Goal: Ask a question

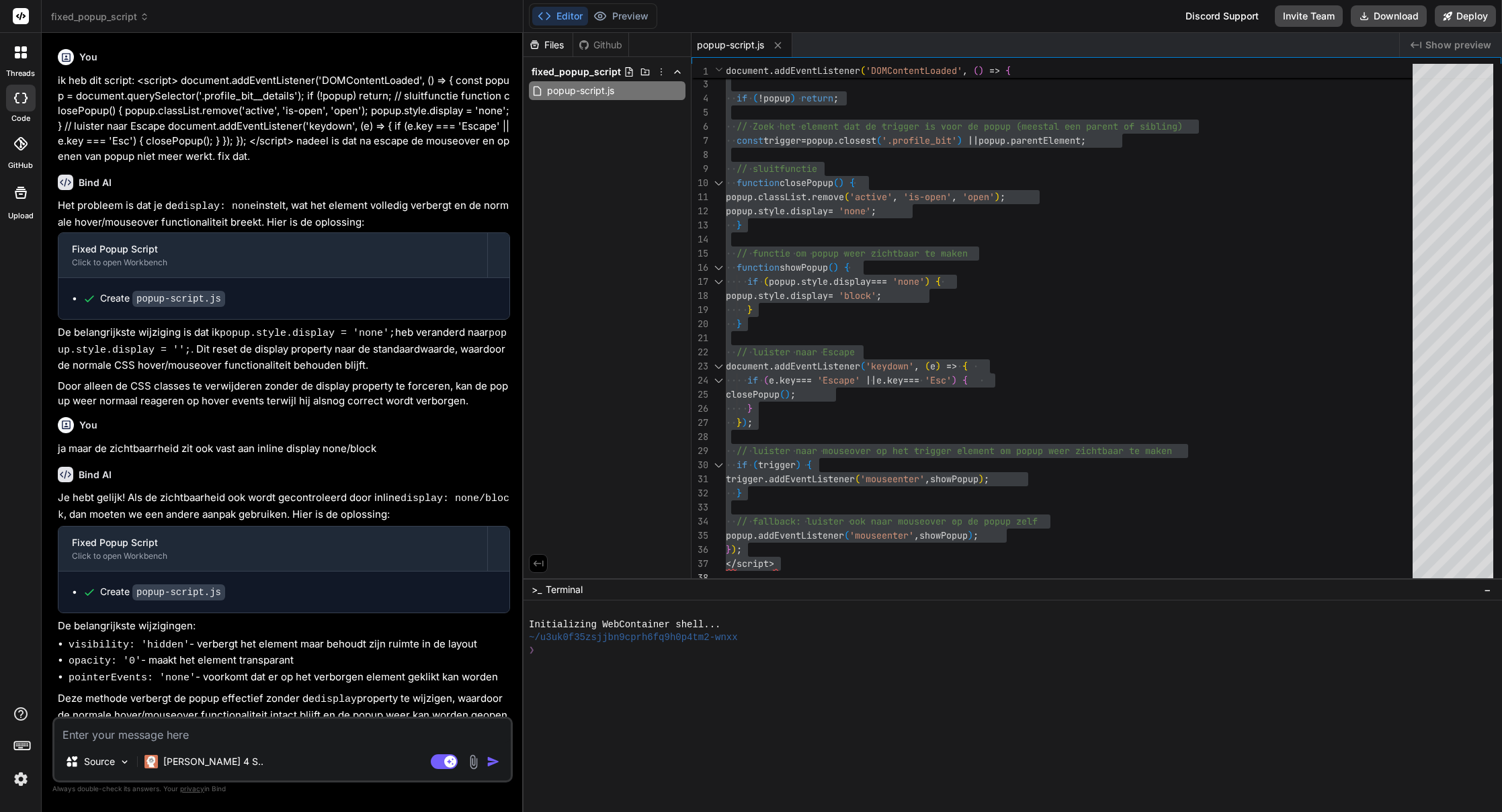
scroll to position [240, 0]
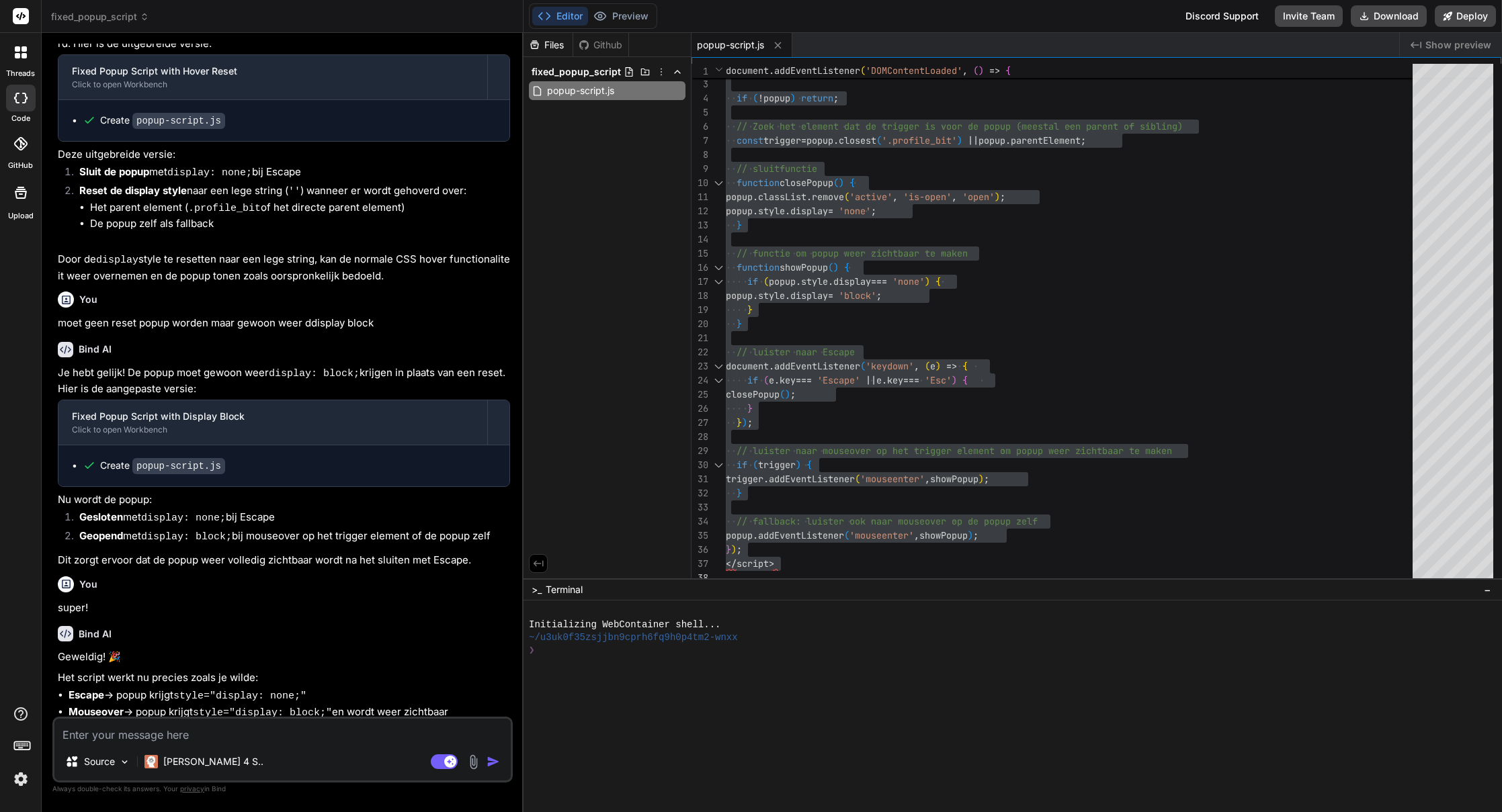
click at [241, 746] on div "Source Claude 4 S.. Agent Mode. When this toggle is activated, AI automatically…" at bounding box center [283, 749] width 460 height 66
click at [251, 733] on textarea at bounding box center [283, 730] width 457 height 24
paste textarea "#item-header-avatar:hover .bp-tooltip::before, #item-header-avatar:hover .bp-to…"
type textarea "#item-header-avatar:hover .bp-tooltip::before, #item-header-avatar:hover .bp-to…"
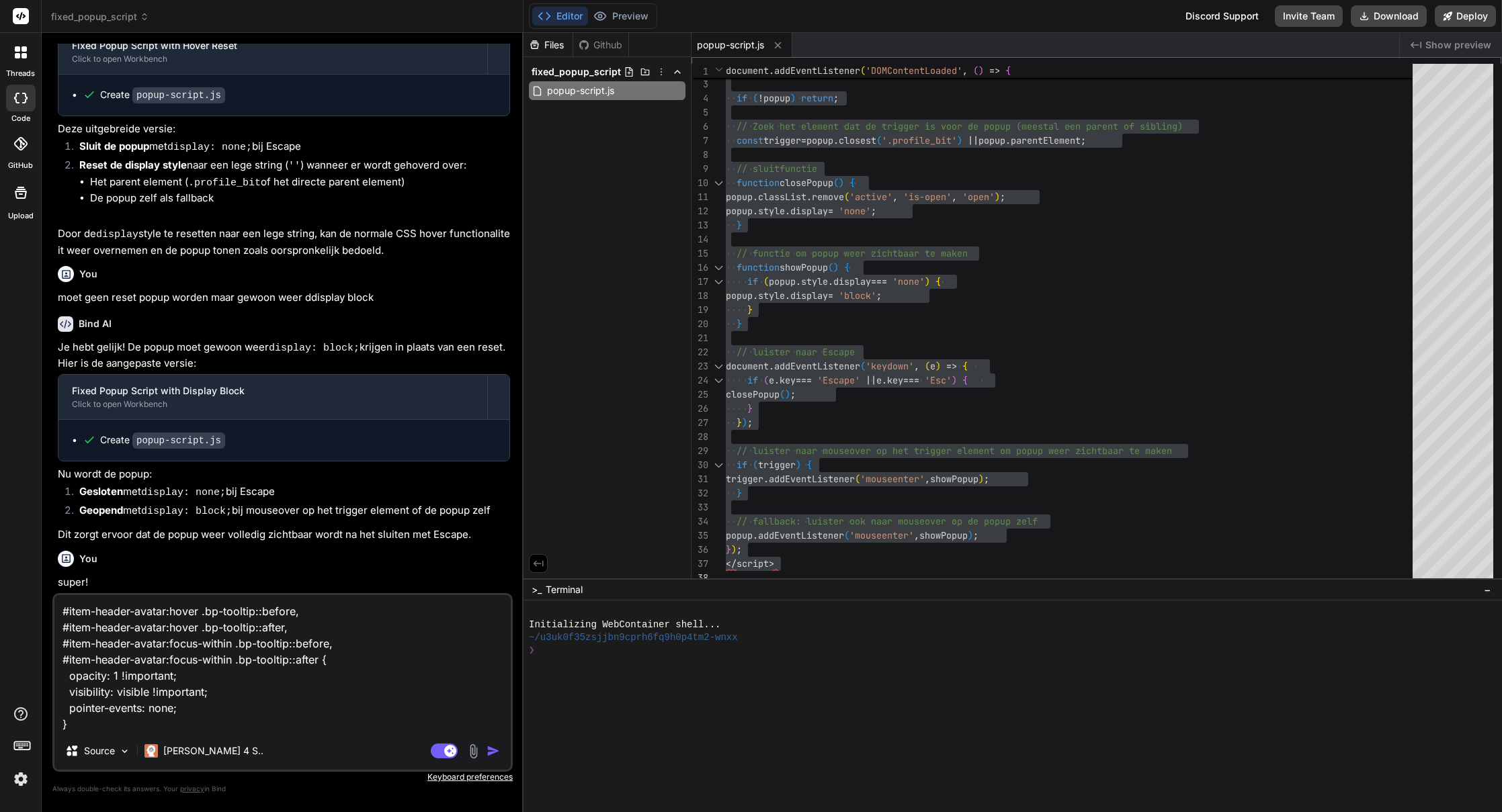
type textarea "x"
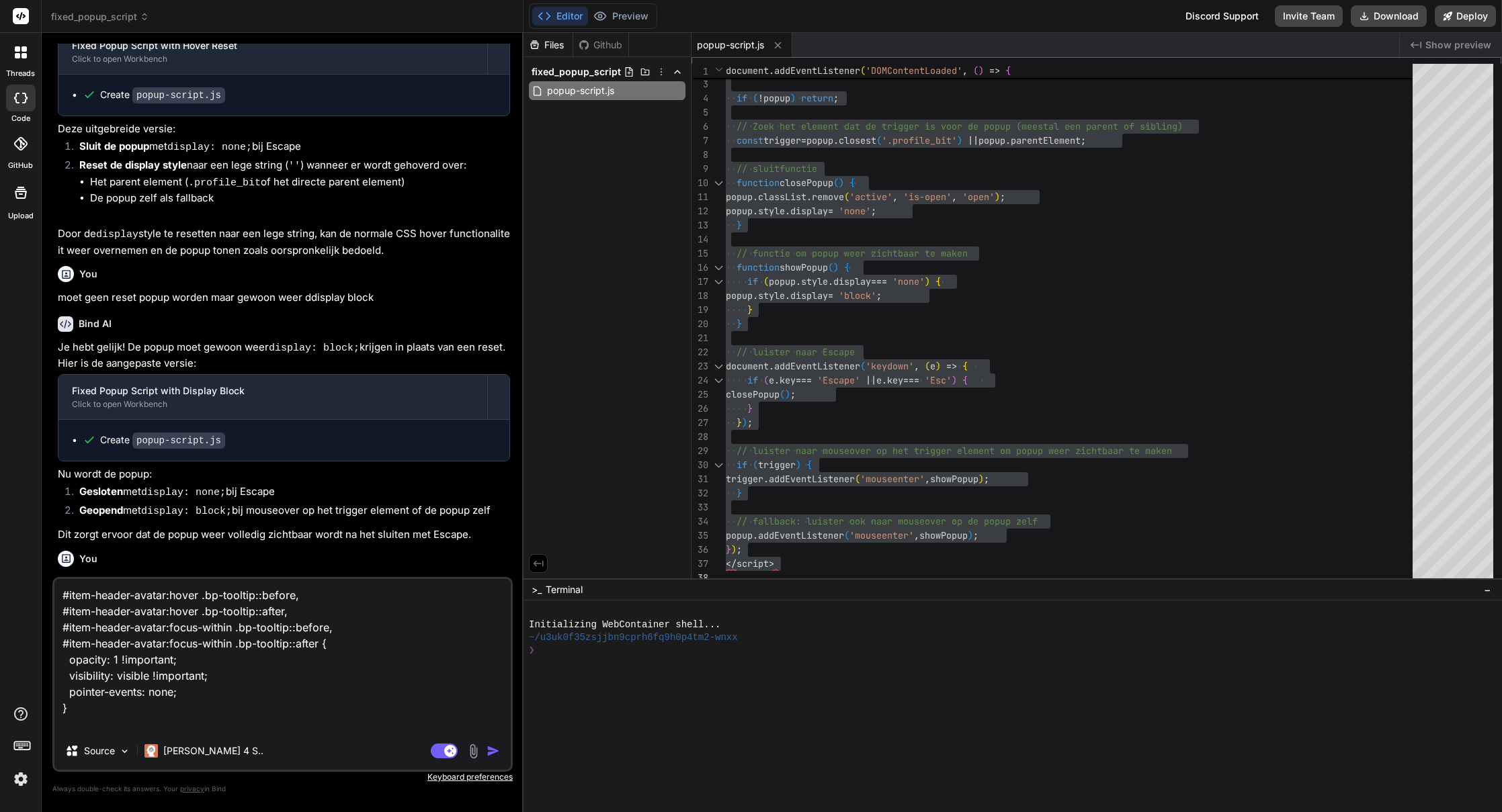
type textarea "#item-header-avatar:hover .bp-tooltip::before, #item-header-avatar:hover .bp-to…"
type textarea "x"
type textarea "#item-header-avatar:hover .bp-tooltip::before, #item-header-avatar:hover .bp-to…"
type textarea "x"
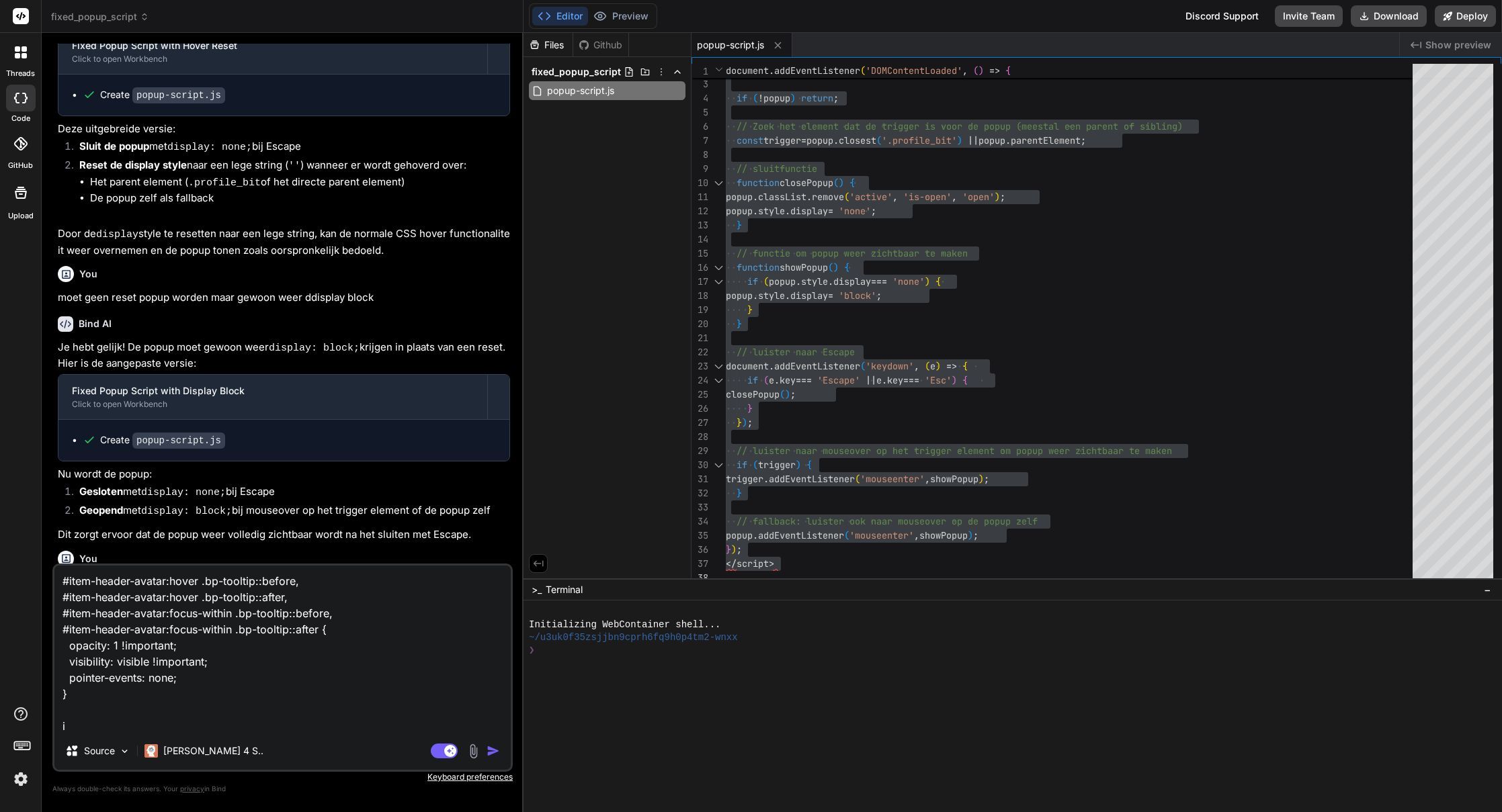
type textarea "#item-header-avatar:hover .bp-tooltip::before, #item-header-avatar:hover .bp-to…"
type textarea "x"
type textarea "#item-header-avatar:hover .bp-tooltip::before, #item-header-avatar:hover .bp-to…"
type textarea "x"
type textarea "#item-header-avatar:hover .bp-tooltip::before, #item-header-avatar:hover .bp-to…"
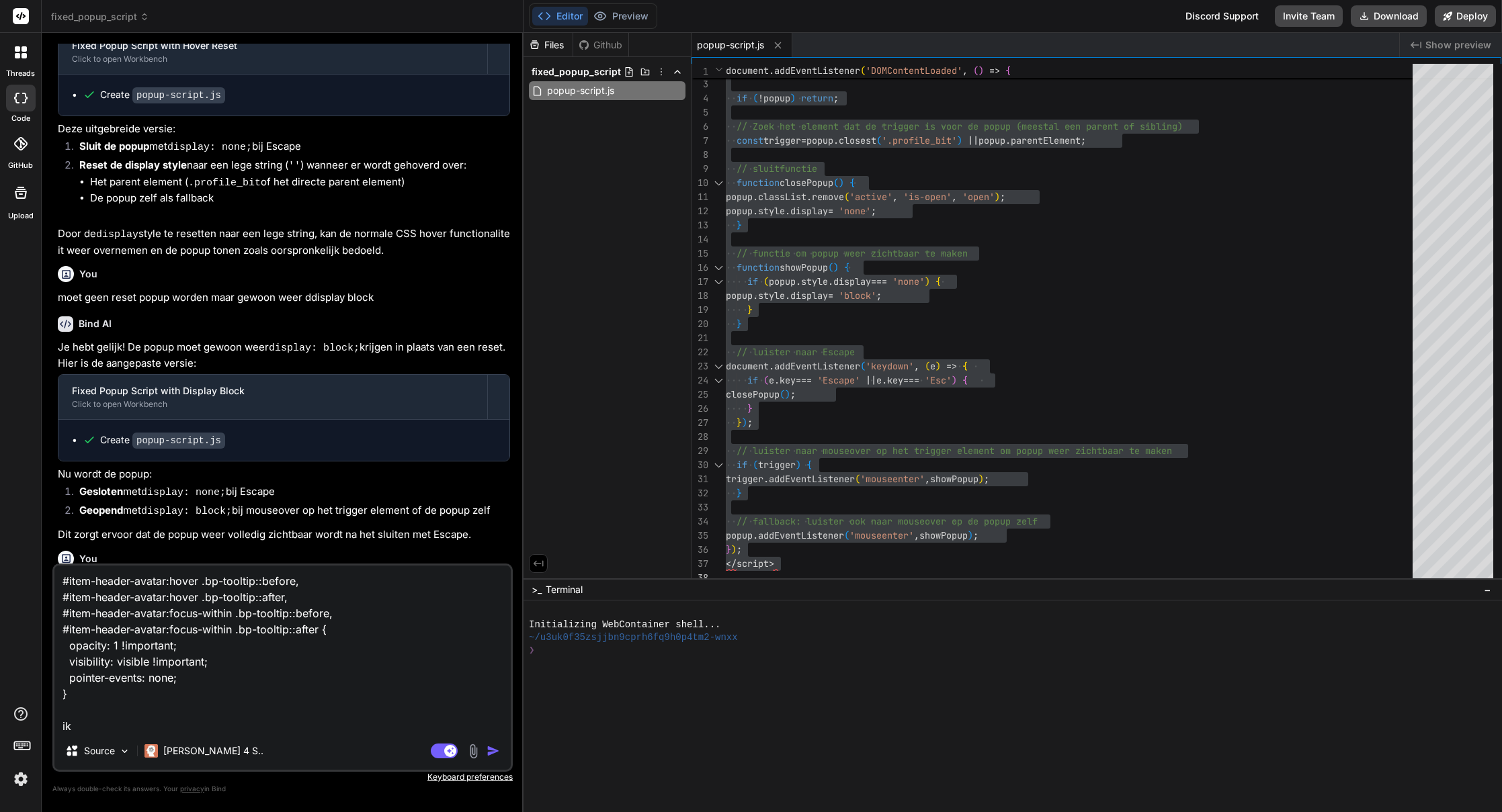
type textarea "x"
type textarea "#item-header-avatar:hover .bp-tooltip::before, #item-header-avatar:hover .bp-to…"
type textarea "x"
type textarea "#item-header-avatar:hover .bp-tooltip::before, #item-header-avatar:hover .bp-to…"
type textarea "x"
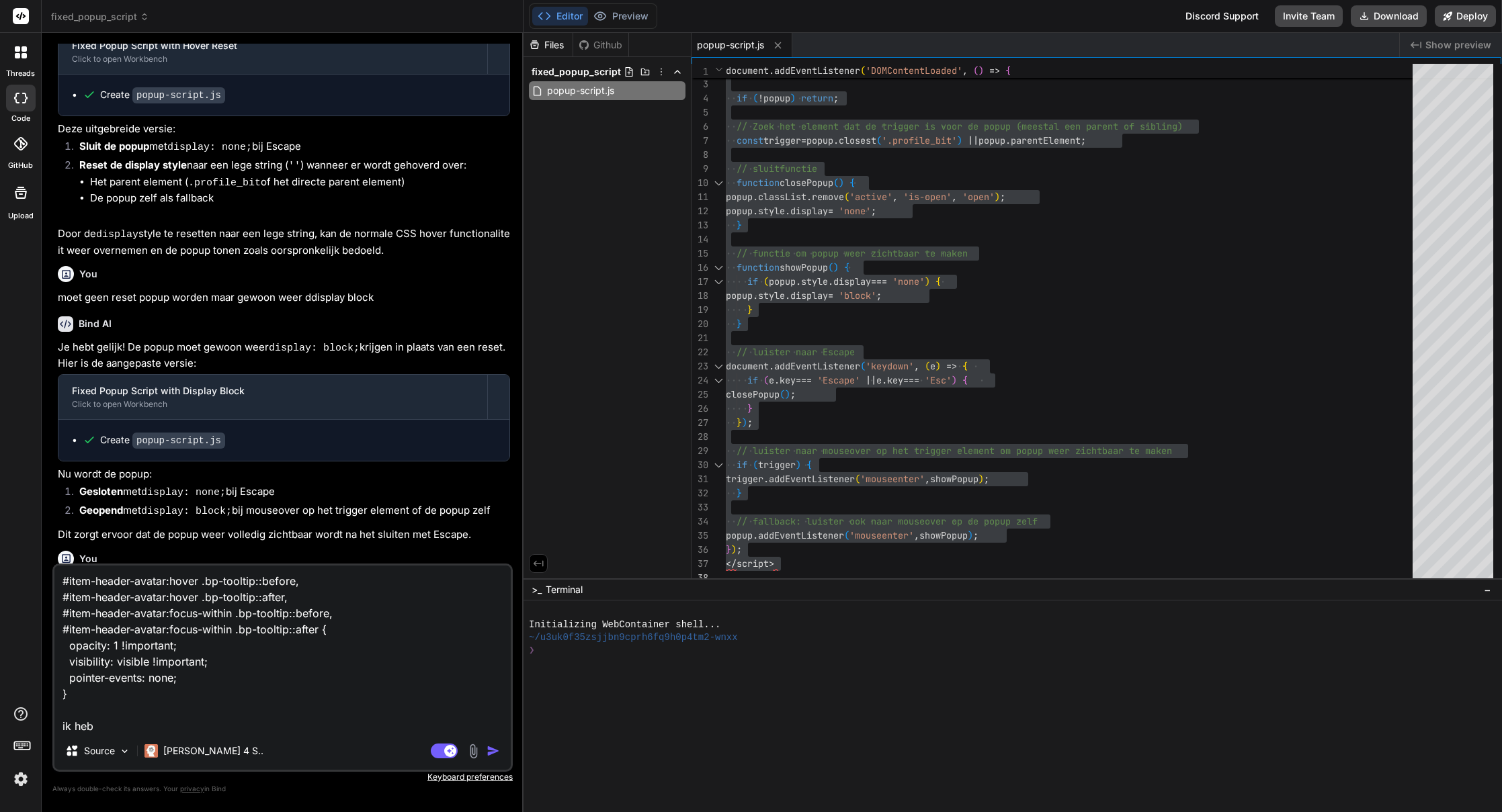
type textarea "#item-header-avatar:hover .bp-tooltip::before, #item-header-avatar:hover .bp-to…"
type textarea "x"
type textarea "#item-header-avatar:hover .bp-tooltip::before, #item-header-avatar:hover .bp-to…"
type textarea "x"
type textarea "#item-header-avatar:hover .bp-tooltip::before, #item-header-avatar:hover .bp-to…"
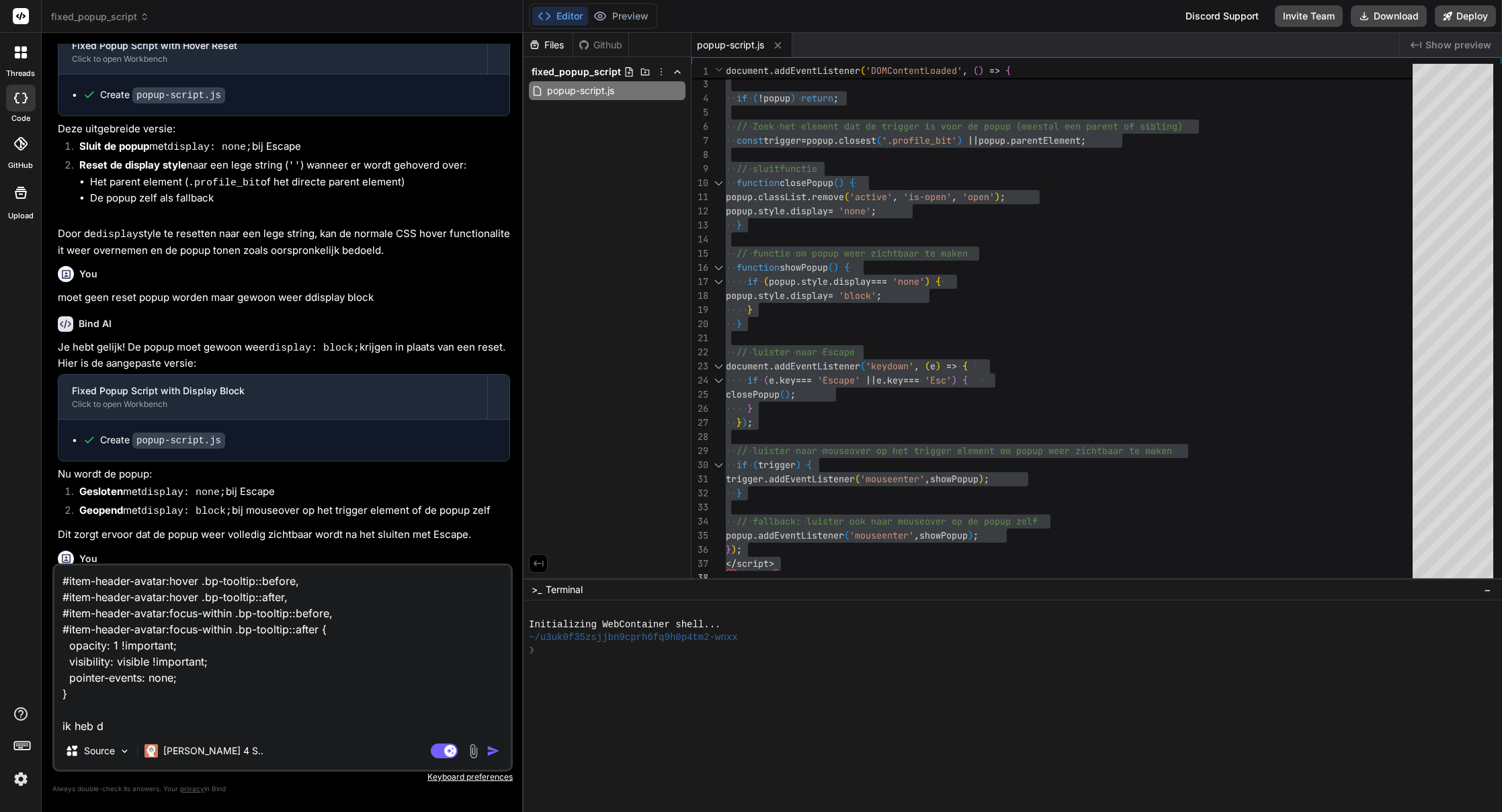
type textarea "x"
type textarea "#item-header-avatar:hover .bp-tooltip::before, #item-header-avatar:hover .bp-to…"
type textarea "x"
type textarea "#item-header-avatar:hover .bp-tooltip::before, #item-header-avatar:hover .bp-to…"
type textarea "x"
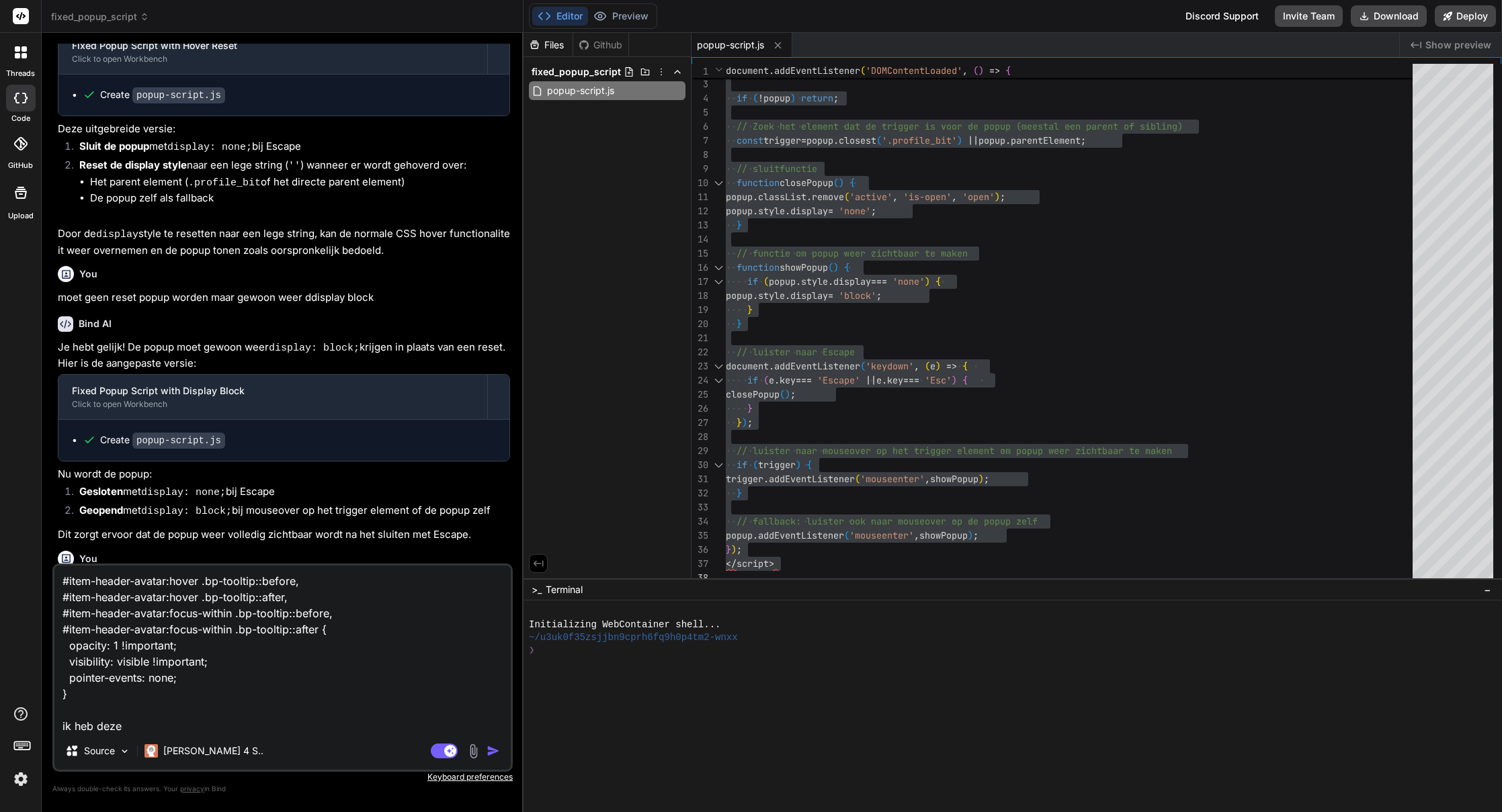
type textarea "#item-header-avatar:hover .bp-tooltip::before, #item-header-avatar:hover .bp-to…"
type textarea "x"
type textarea "#item-header-avatar:hover .bp-tooltip::before, #item-header-avatar:hover .bp-to…"
type textarea "x"
type textarea "#item-header-avatar:hover .bp-tooltip::before, #item-header-avatar:hover .bp-to…"
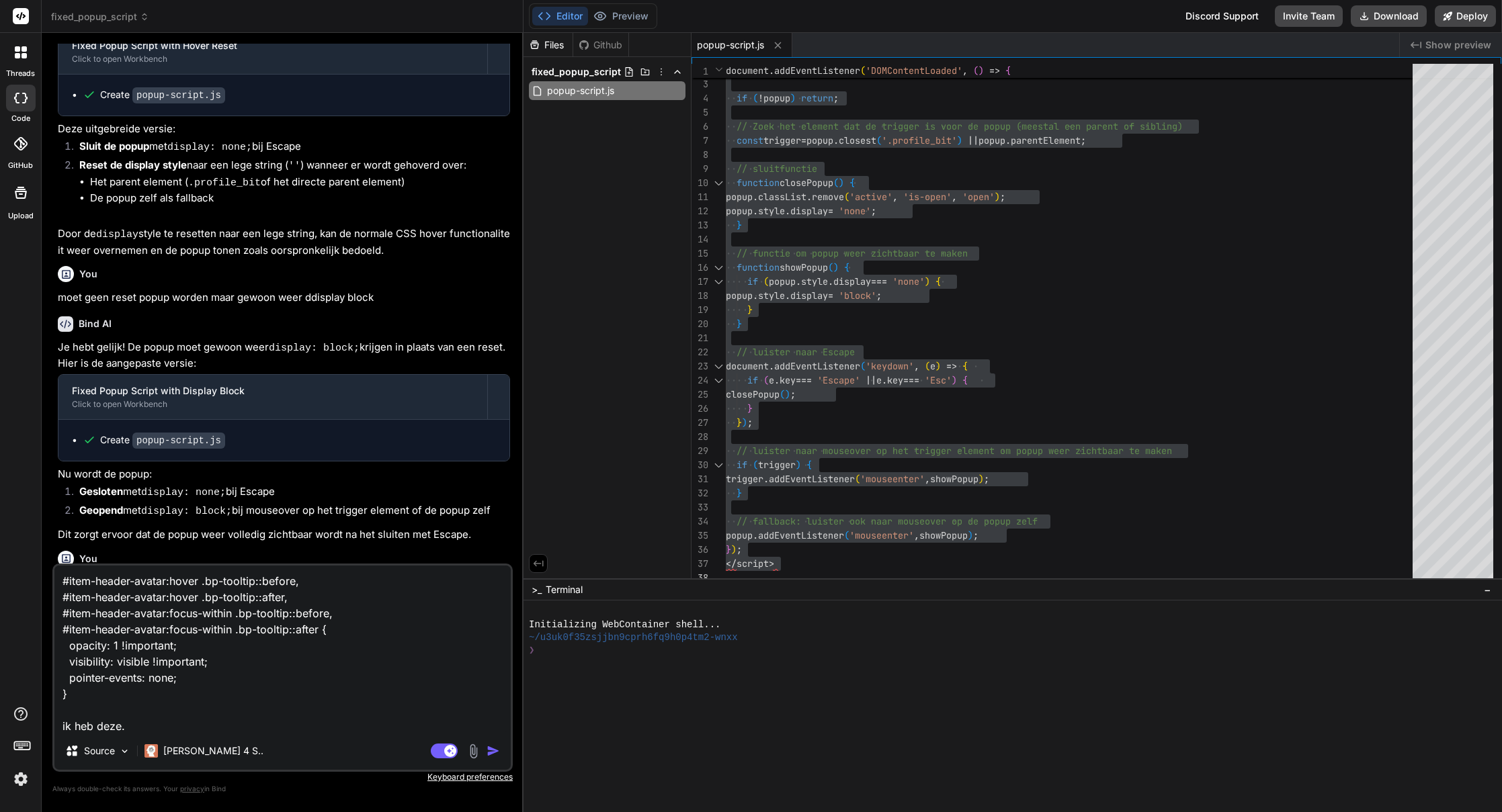
type textarea "x"
type textarea "#item-header-avatar:hover .bp-tooltip::before, #item-header-avatar:hover .bp-to…"
type textarea "x"
type textarea "#item-header-avatar:hover .bp-tooltip::before, #item-header-avatar:hover .bp-to…"
type textarea "x"
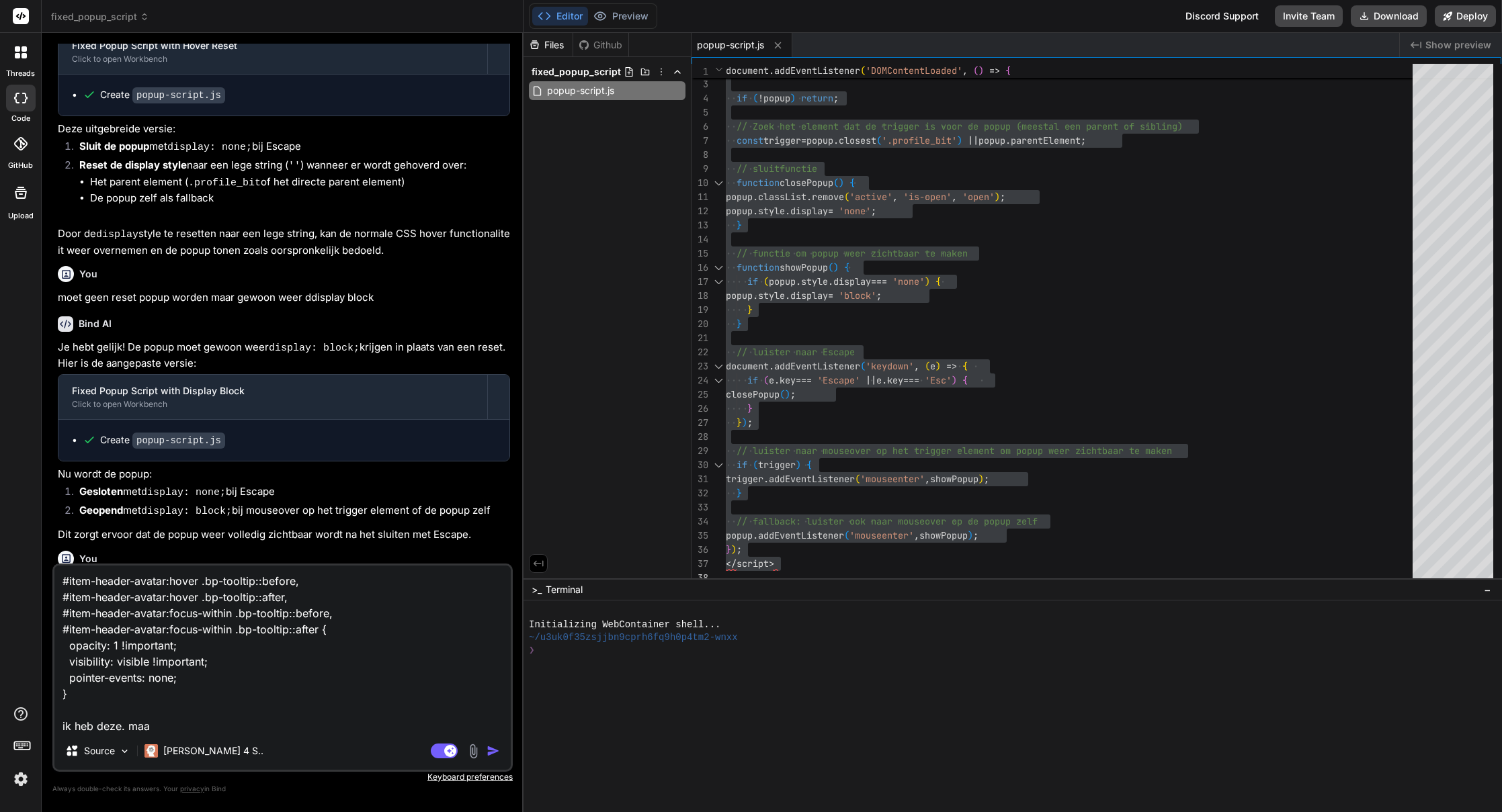
type textarea "#item-header-avatar:hover .bp-tooltip::before, #item-header-avatar:hover .bp-to…"
type textarea "x"
type textarea "#item-header-avatar:hover .bp-tooltip::before, #item-header-avatar:hover .bp-to…"
type textarea "x"
type textarea "#item-header-avatar:hover .bp-tooltip::before, #item-header-avatar:hover .bp-to…"
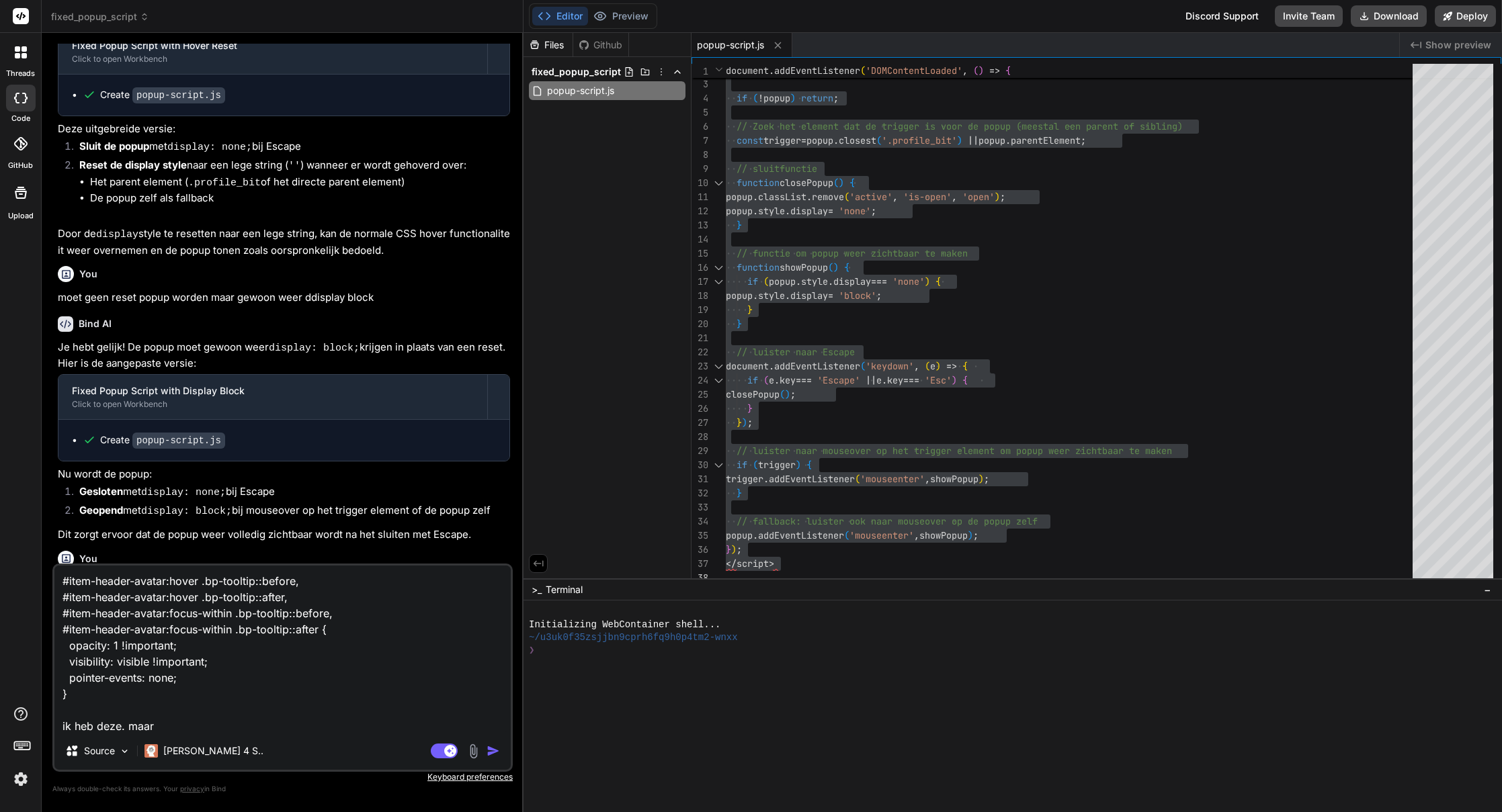
type textarea "x"
type textarea "#item-header-avatar:hover .bp-tooltip::before, #item-header-avatar:hover .bp-to…"
type textarea "x"
type textarea "#item-header-avatar:hover .bp-tooltip::before, #item-header-avatar:hover .bp-to…"
type textarea "x"
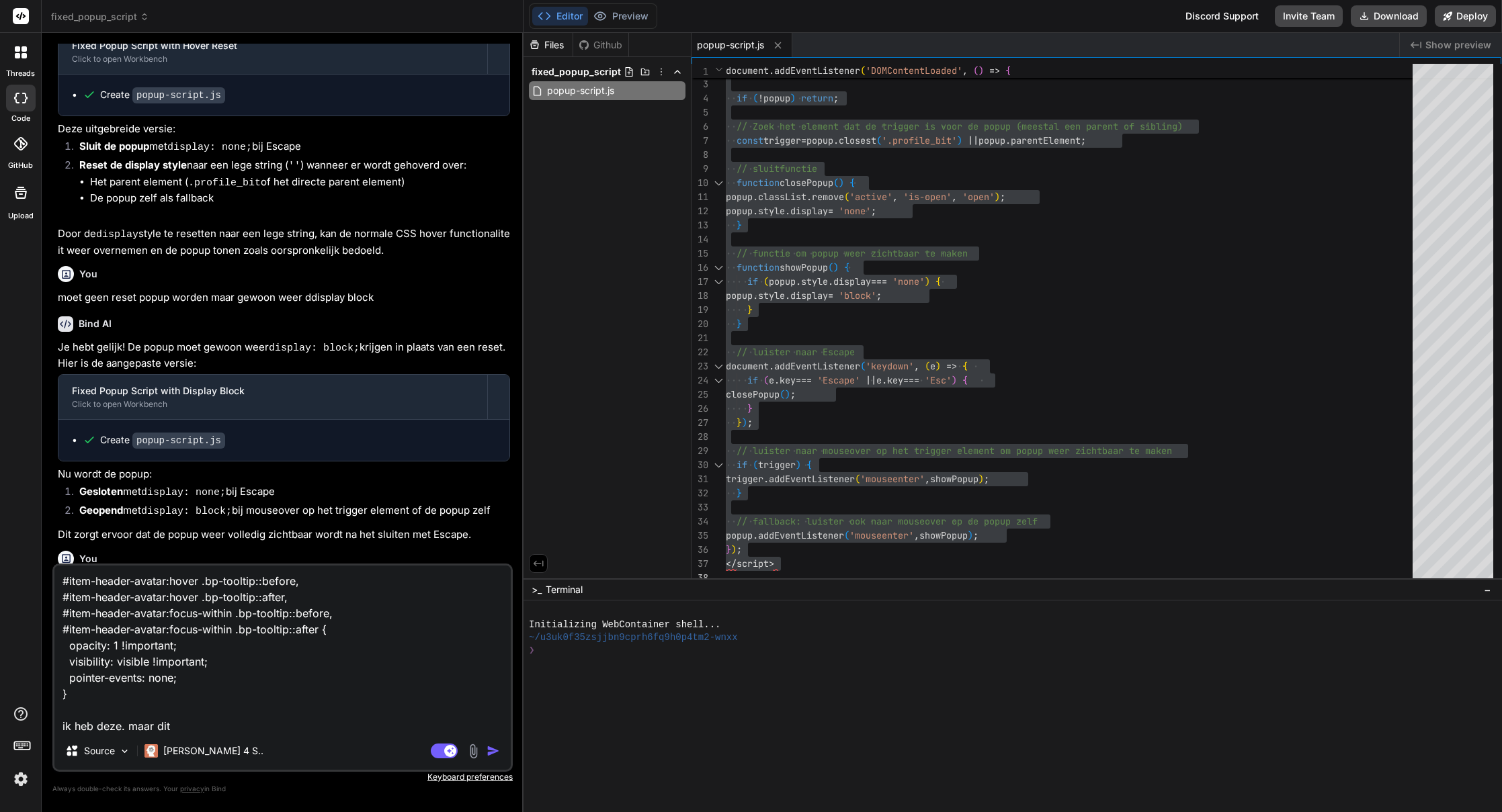
type textarea "#item-header-avatar:hover .bp-tooltip::before, #item-header-avatar:hover .bp-to…"
type textarea "x"
type textarea "#item-header-avatar:hover .bp-tooltip::before, #item-header-avatar:hover .bp-to…"
type textarea "x"
type textarea "#item-header-avatar:hover .bp-tooltip::before, #item-header-avatar:hover .bp-to…"
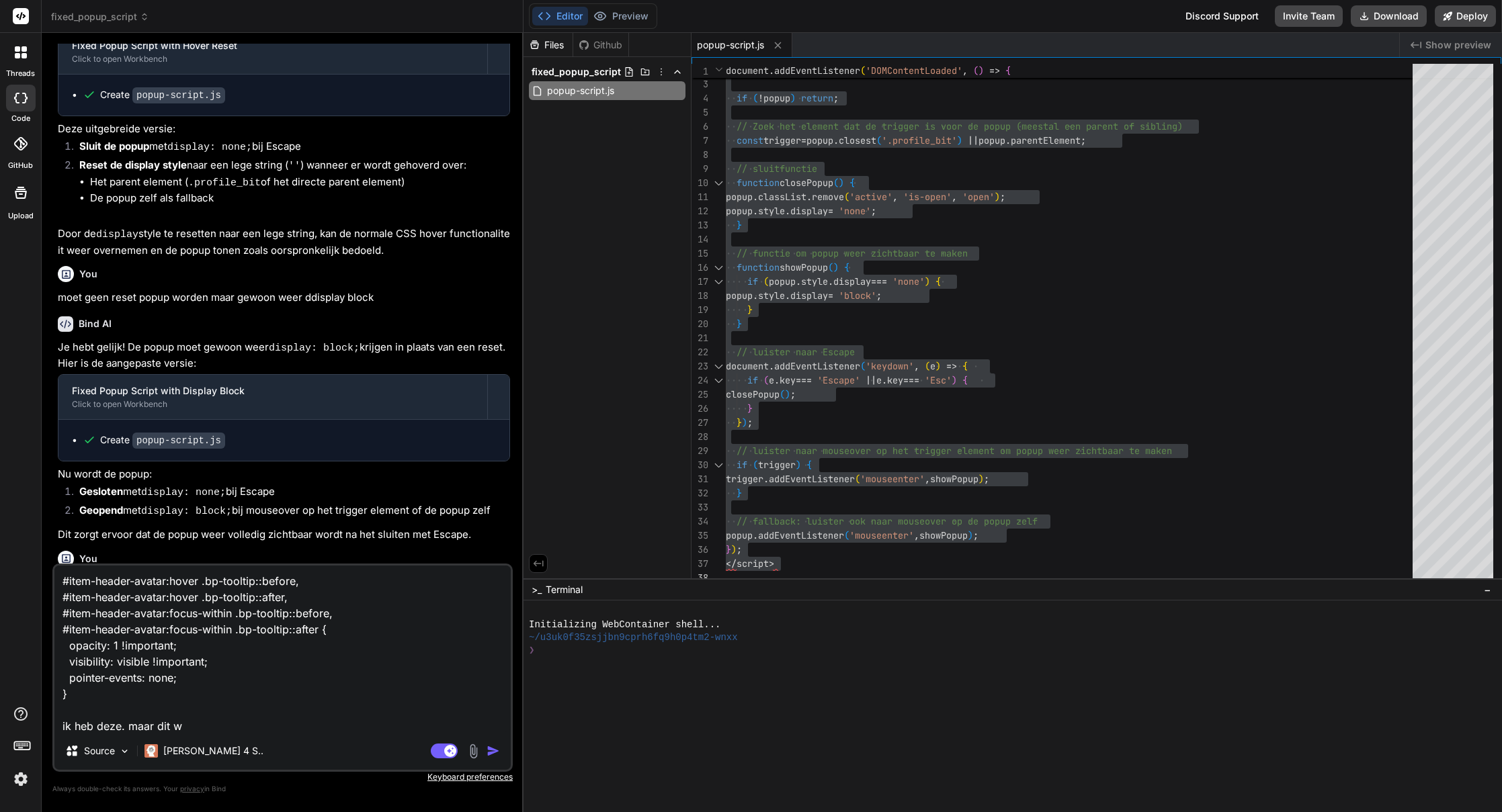
type textarea "x"
type textarea "#item-header-avatar:hover .bp-tooltip::before, #item-header-avatar:hover .bp-to…"
type textarea "x"
type textarea "#item-header-avatar:hover .bp-tooltip::before, #item-header-avatar:hover .bp-to…"
type textarea "x"
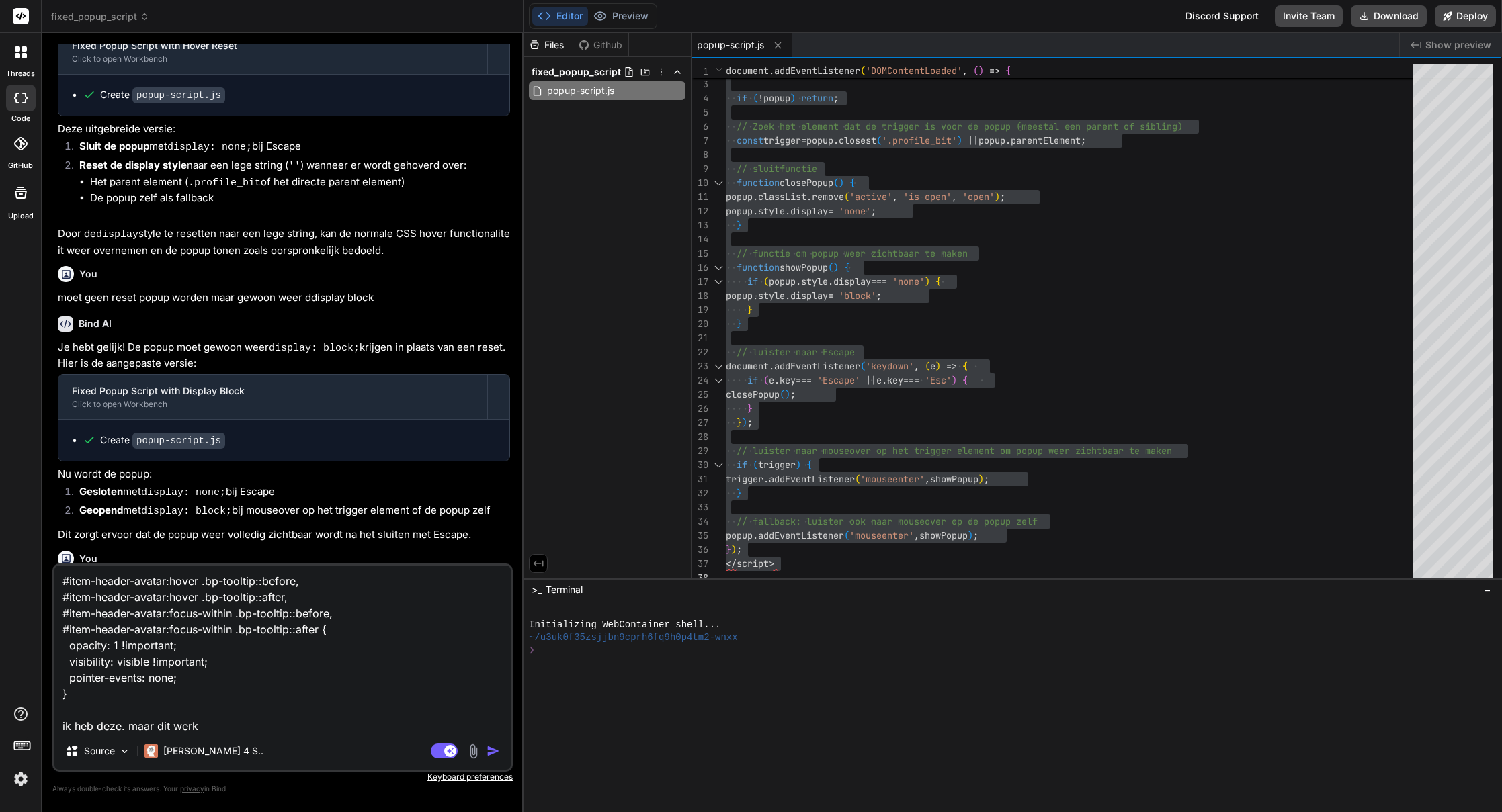
type textarea "#item-header-avatar:hover .bp-tooltip::before, #item-header-avatar:hover .bp-to…"
type textarea "x"
type textarea "#item-header-avatar:hover .bp-tooltip::before, #item-header-avatar:hover .bp-to…"
type textarea "x"
type textarea "#item-header-avatar:hover .bp-tooltip::before, #item-header-avatar:hover .bp-to…"
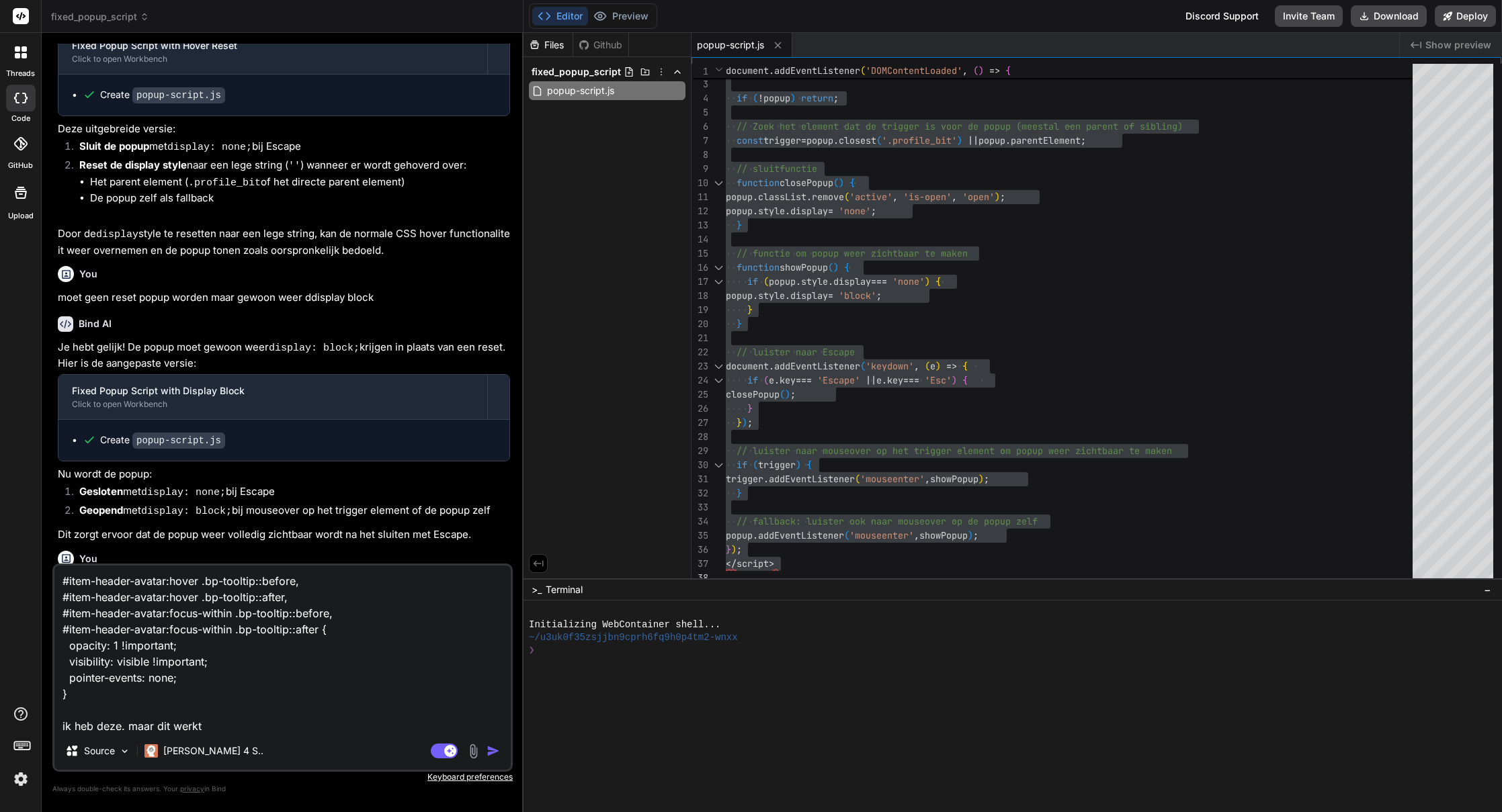
type textarea "x"
type textarea "#item-header-avatar:hover .bp-tooltip::before, #item-header-avatar:hover .bp-to…"
type textarea "x"
type textarea "#item-header-avatar:hover .bp-tooltip::before, #item-header-avatar:hover .bp-to…"
type textarea "x"
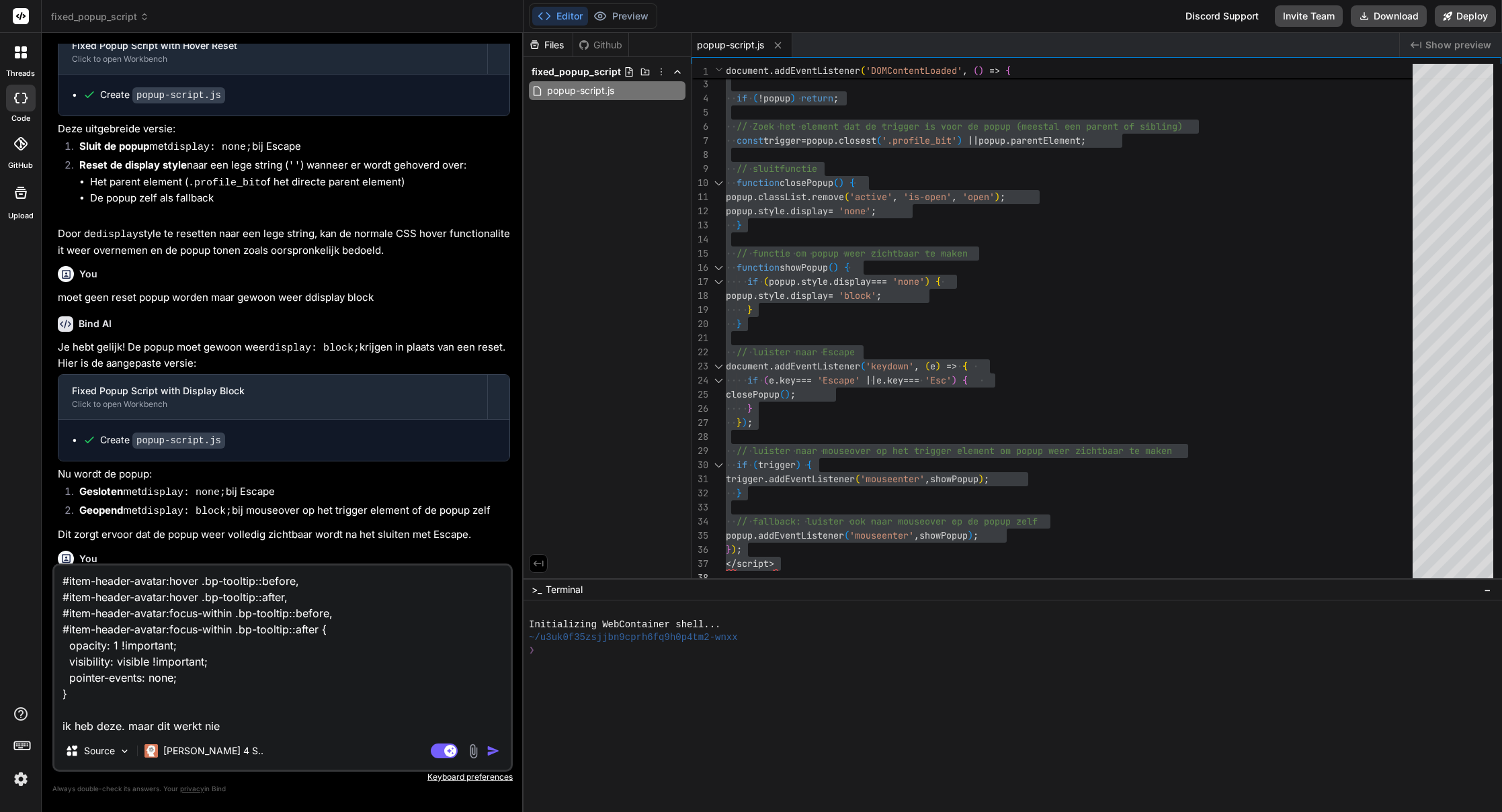
type textarea "#item-header-avatar:hover .bp-tooltip::before, #item-header-avatar:hover .bp-to…"
type textarea "x"
type textarea "#item-header-avatar:hover .bp-tooltip::before, #item-header-avatar:hover .bp-to…"
type textarea "x"
type textarea "#item-header-avatar:hover .bp-tooltip::before, #item-header-avatar:hover .bp-to…"
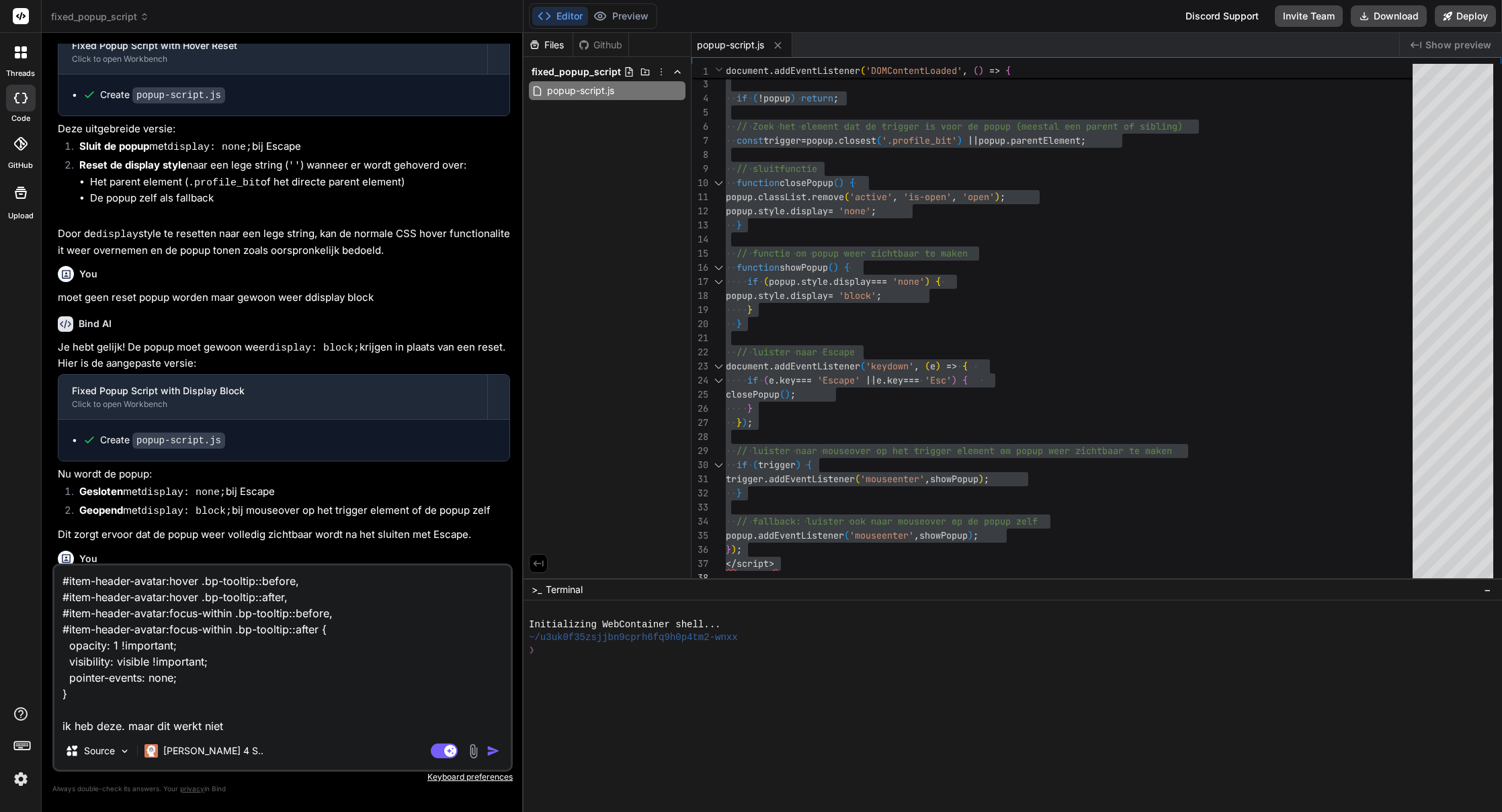
type textarea "x"
type textarea "#item-header-avatar:hover .bp-tooltip::before, #item-header-avatar:hover .bp-to…"
type textarea "x"
type textarea "#item-header-avatar:hover .bp-tooltip::before, #item-header-avatar:hover .bp-to…"
type textarea "x"
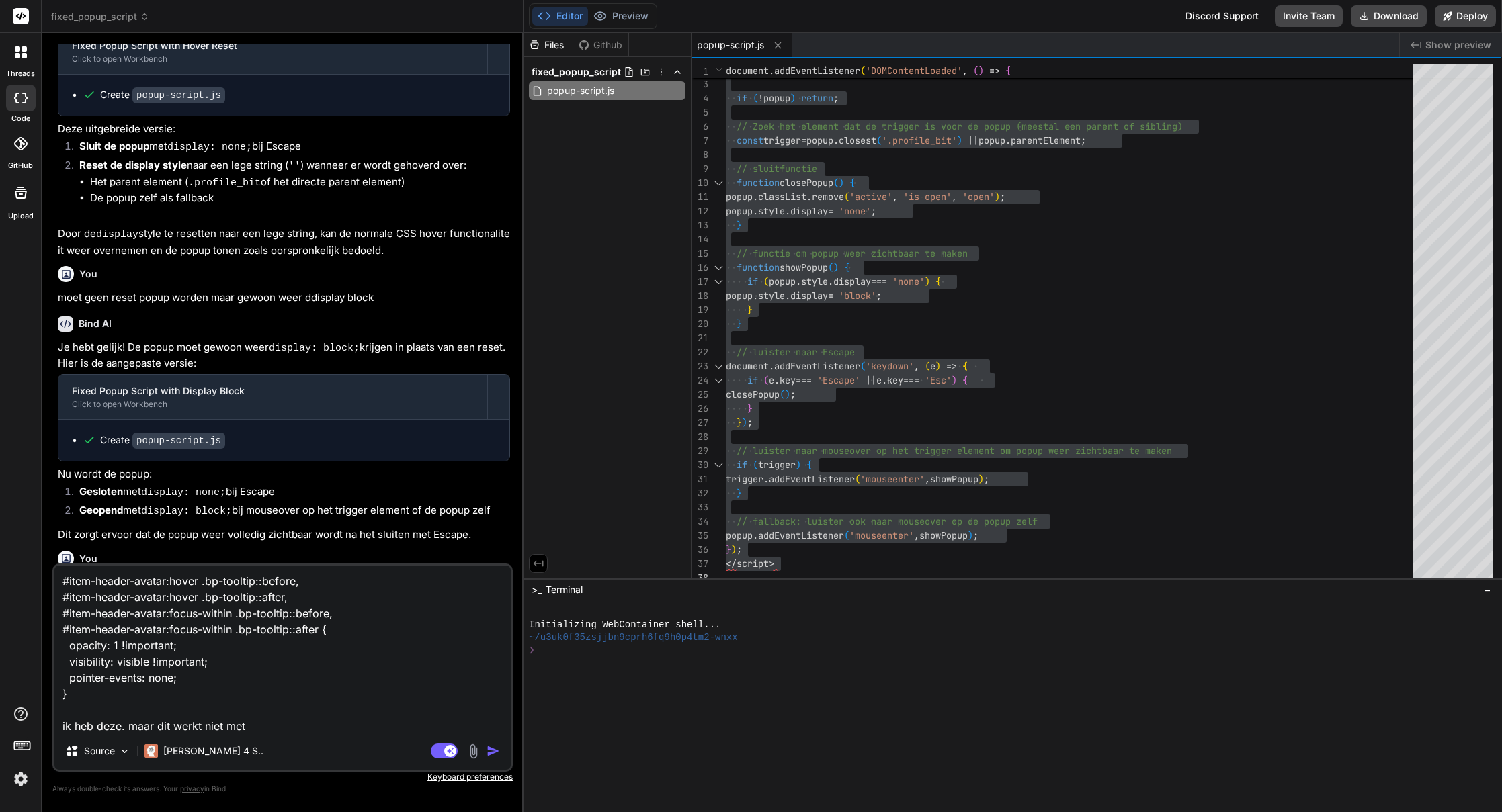
type textarea "#item-header-avatar:hover .bp-tooltip::before, #item-header-avatar:hover .bp-to…"
type textarea "x"
type textarea "#item-header-avatar:hover .bp-tooltip::before, #item-header-avatar:hover .bp-to…"
type textarea "x"
type textarea "#item-header-avatar:hover .bp-tooltip::before, #item-header-avatar:hover .bp-to…"
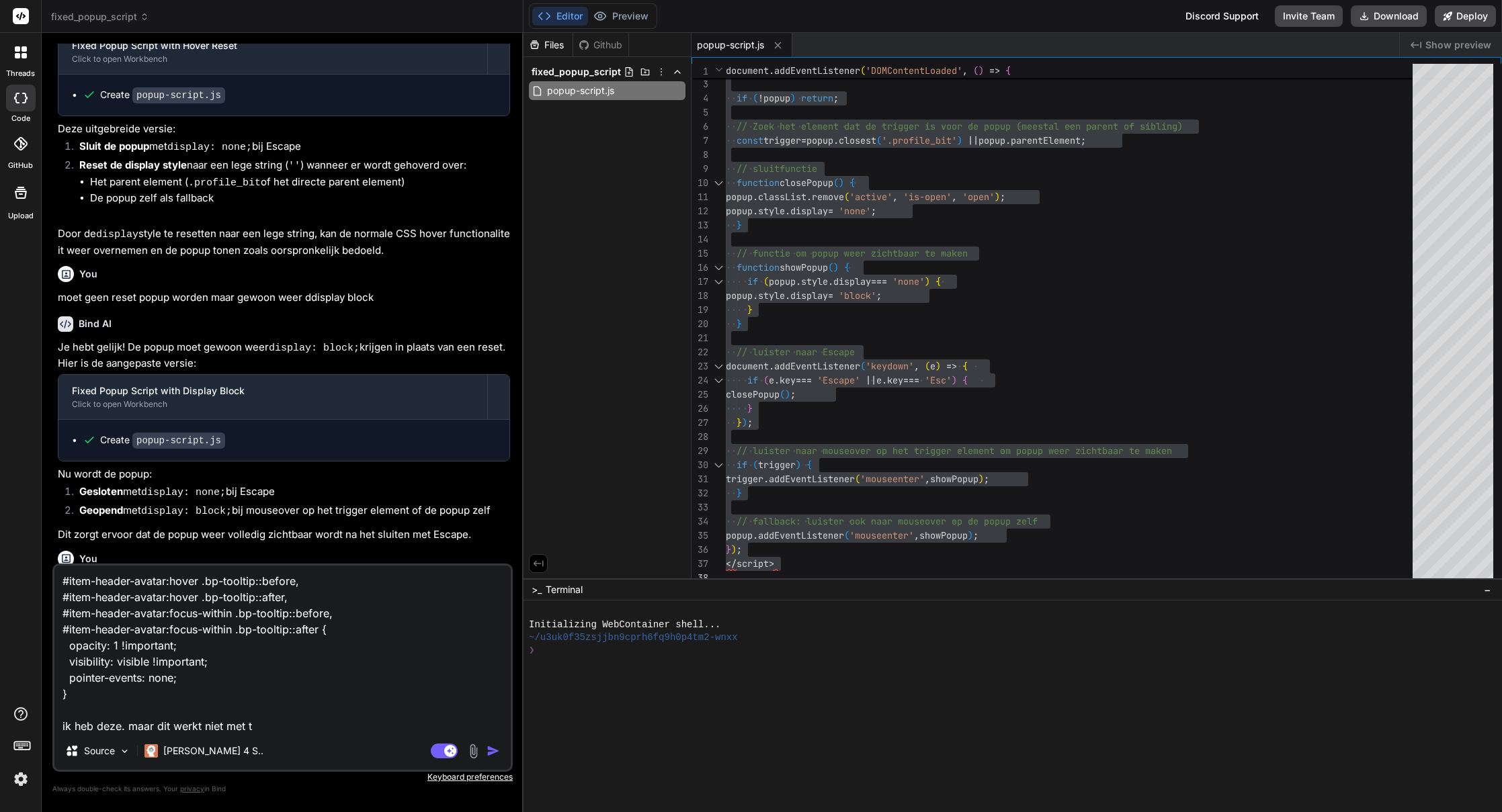
type textarea "x"
type textarea "#item-header-avatar:hover .bp-tooltip::before, #item-header-avatar:hover .bp-to…"
type textarea "x"
type textarea "#item-header-avatar:hover .bp-tooltip::before, #item-header-avatar:hover .bp-to…"
type textarea "x"
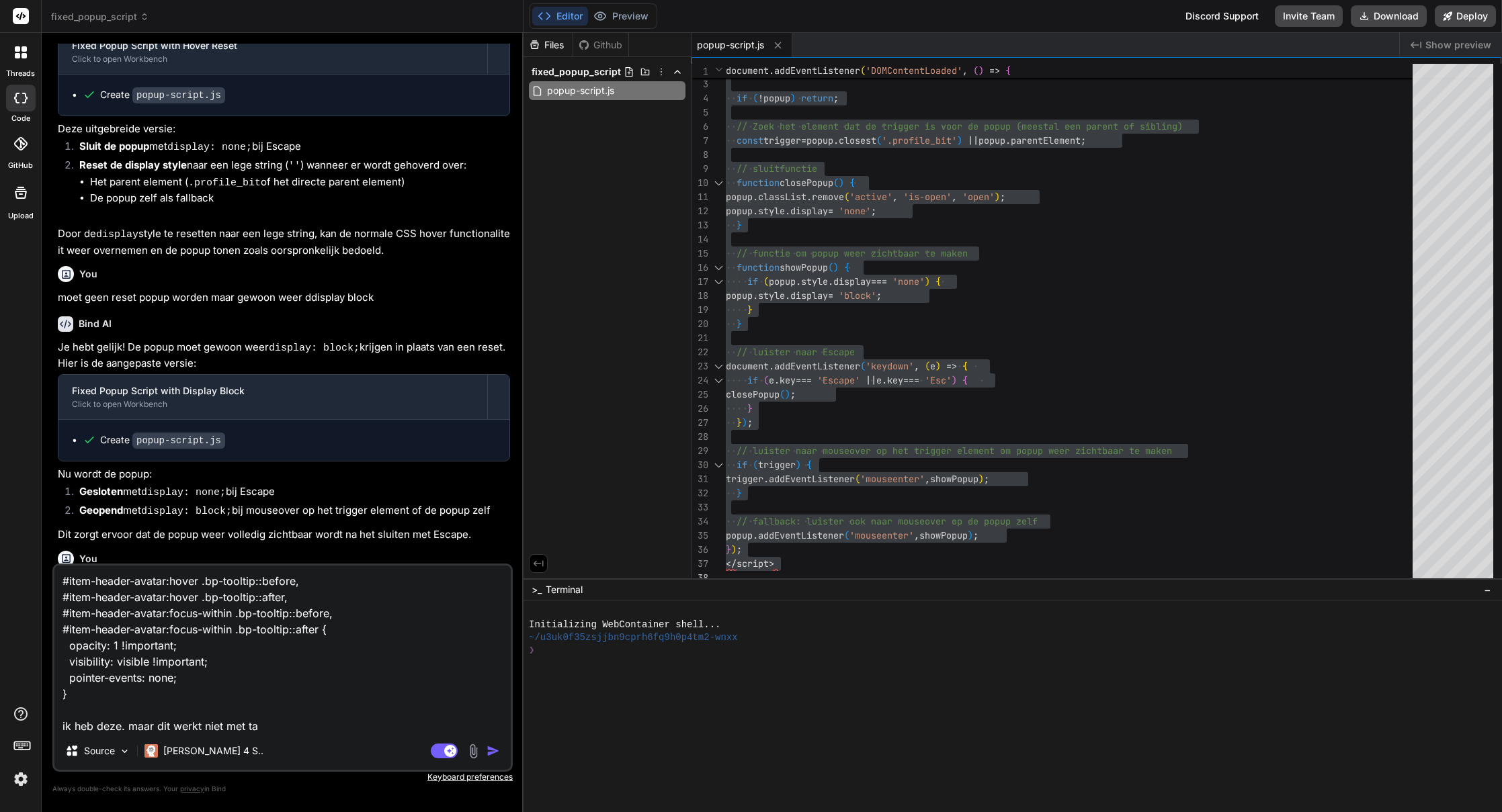
type textarea "#item-header-avatar:hover .bp-tooltip::before, #item-header-avatar:hover .bp-to…"
type textarea "x"
type textarea "#item-header-avatar:hover .bp-tooltip::before, #item-header-avatar:hover .bp-to…"
type textarea "x"
type textarea "#item-header-avatar:hover .bp-tooltip::before, #item-header-avatar:hover .bp-to…"
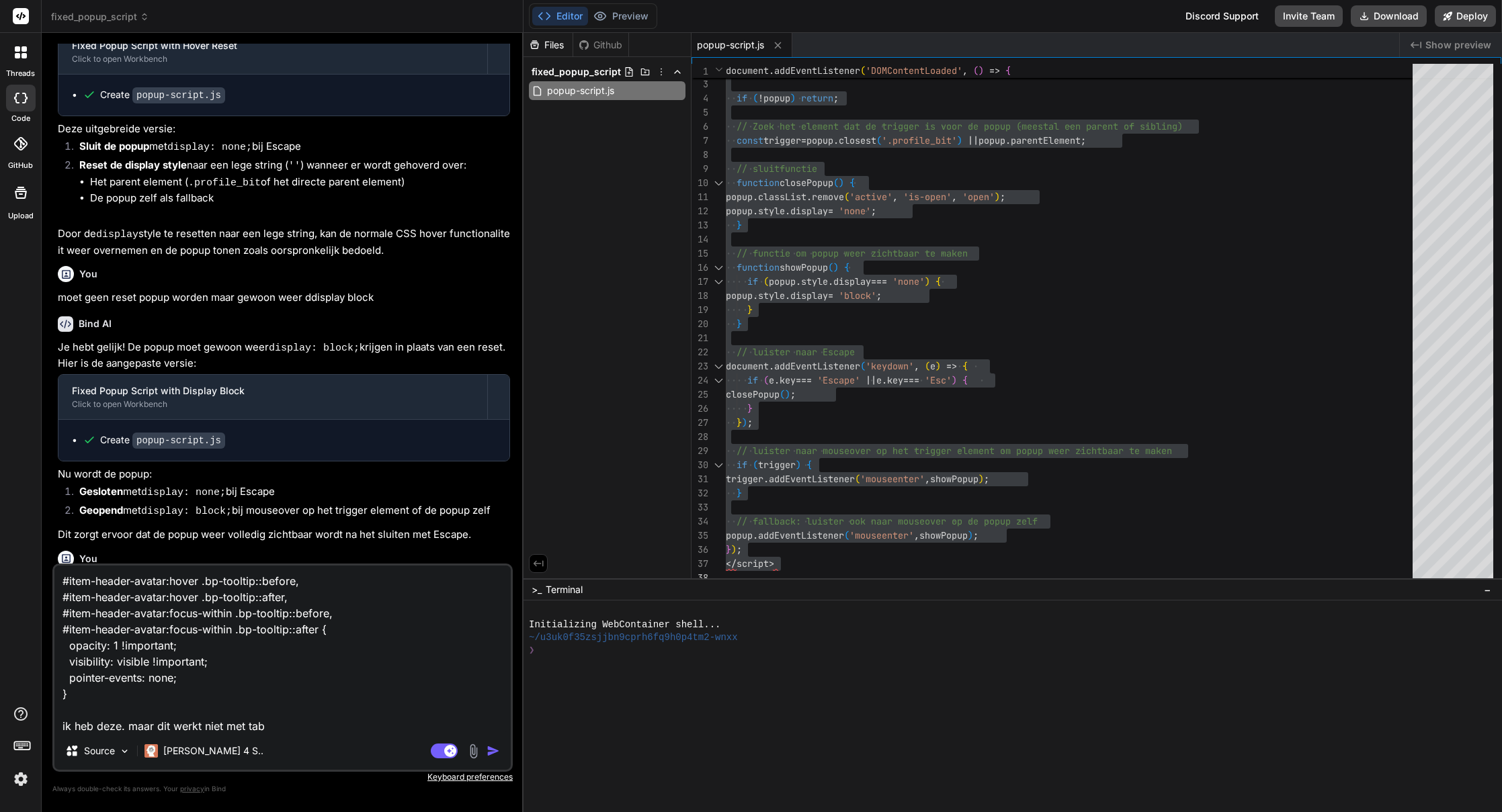
type textarea "x"
type textarea "#item-header-avatar:hover .bp-tooltip::before, #item-header-avatar:hover .bp-to…"
type textarea "x"
type textarea "#item-header-avatar:hover .bp-tooltip::before, #item-header-avatar:hover .bp-to…"
type textarea "x"
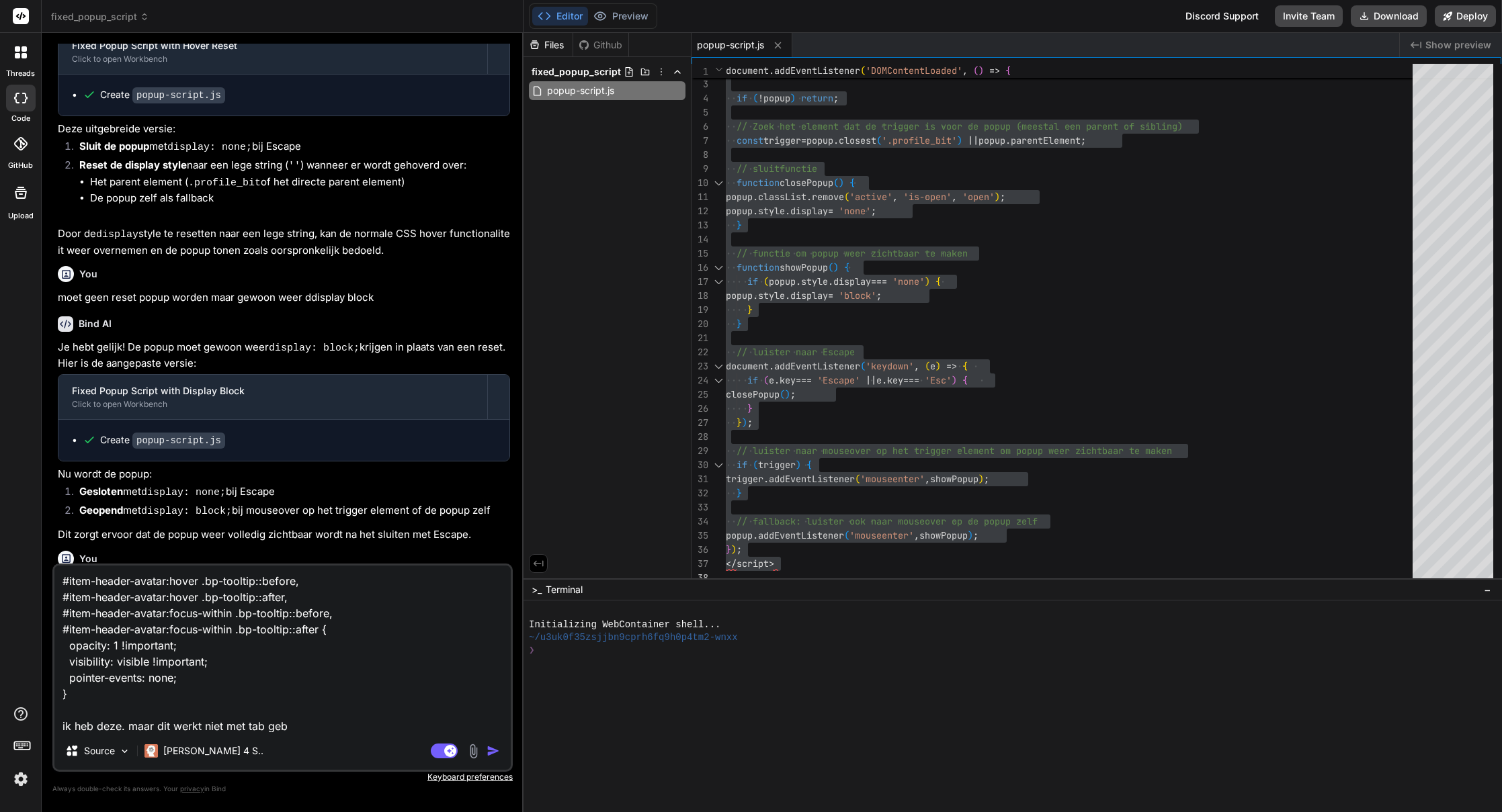
type textarea "#item-header-avatar:hover .bp-tooltip::before, #item-header-avatar:hover .bp-to…"
type textarea "x"
type textarea "#item-header-avatar:hover .bp-tooltip::before, #item-header-avatar:hover .bp-to…"
type textarea "x"
type textarea "#item-header-avatar:hover .bp-tooltip::before, #item-header-avatar:hover .bp-to…"
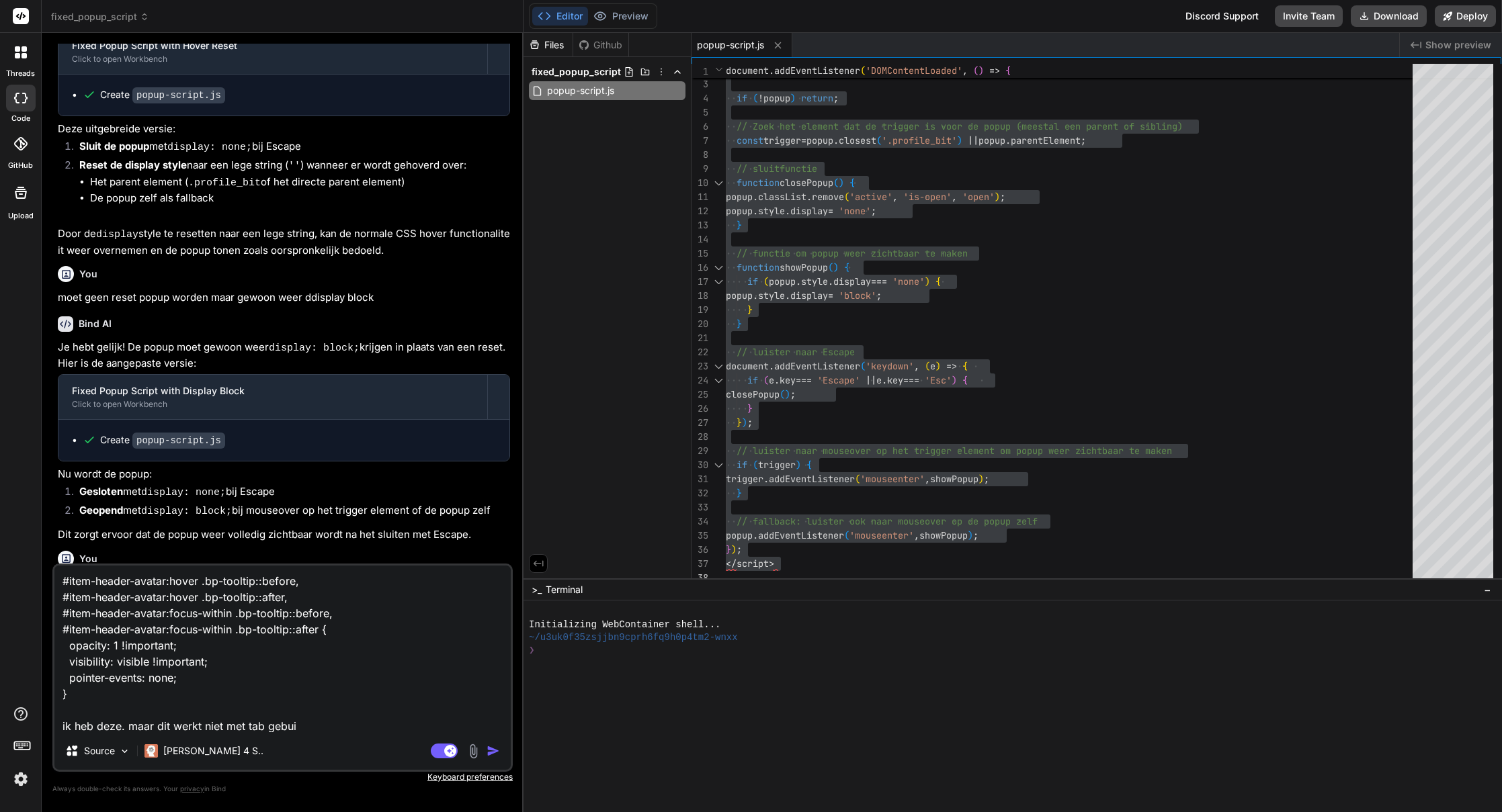
type textarea "x"
type textarea "#item-header-avatar:hover .bp-tooltip::before, #item-header-avatar:hover .bp-to…"
type textarea "x"
type textarea "#item-header-avatar:hover .bp-tooltip::before, #item-header-avatar:hover .bp-to…"
type textarea "x"
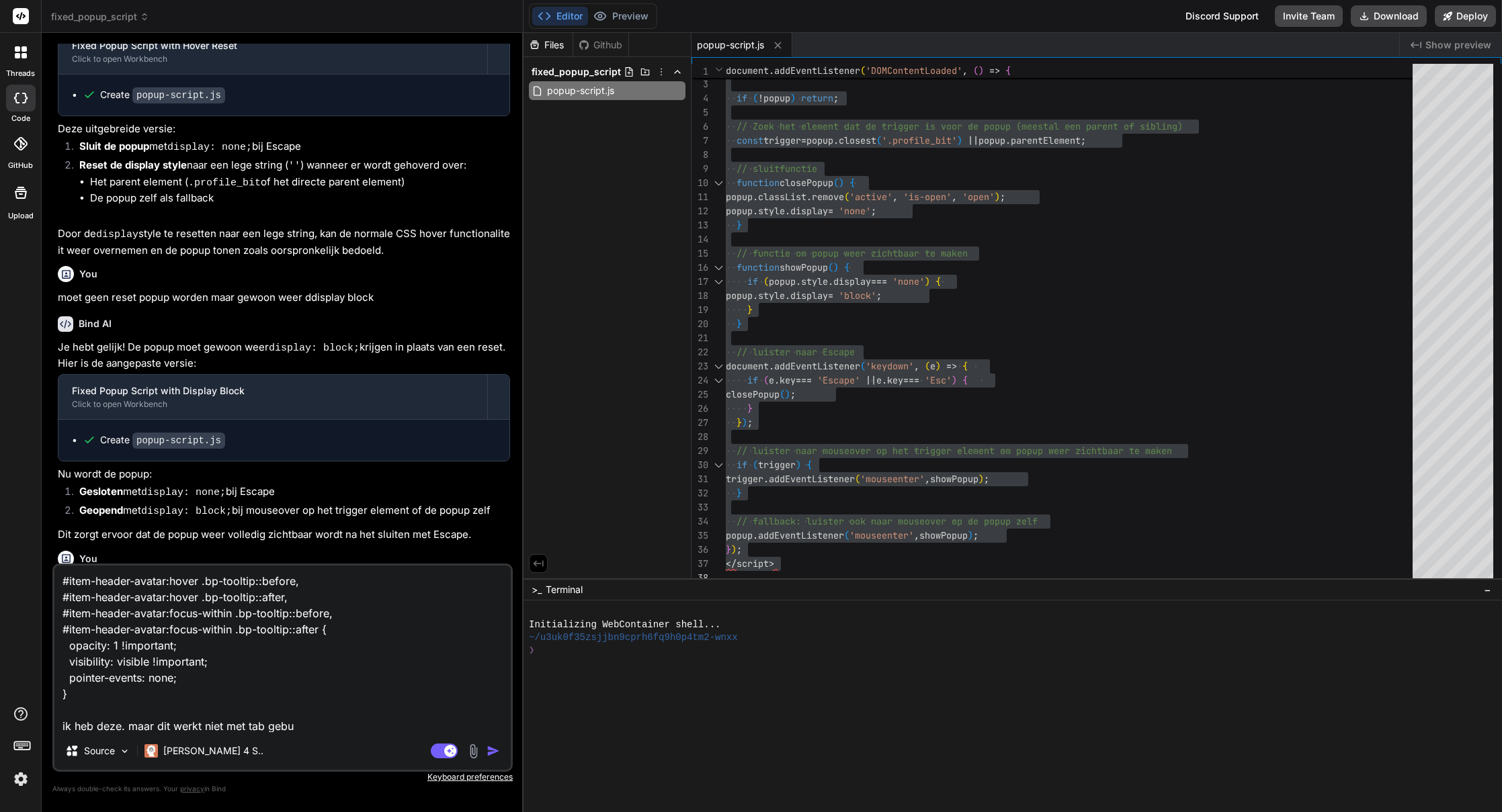
type textarea "#item-header-avatar:hover .bp-tooltip::before, #item-header-avatar:hover .bp-to…"
type textarea "x"
type textarea "#item-header-avatar:hover .bp-tooltip::before, #item-header-avatar:hover .bp-to…"
type textarea "x"
type textarea "#item-header-avatar:hover .bp-tooltip::before, #item-header-avatar:hover .bp-to…"
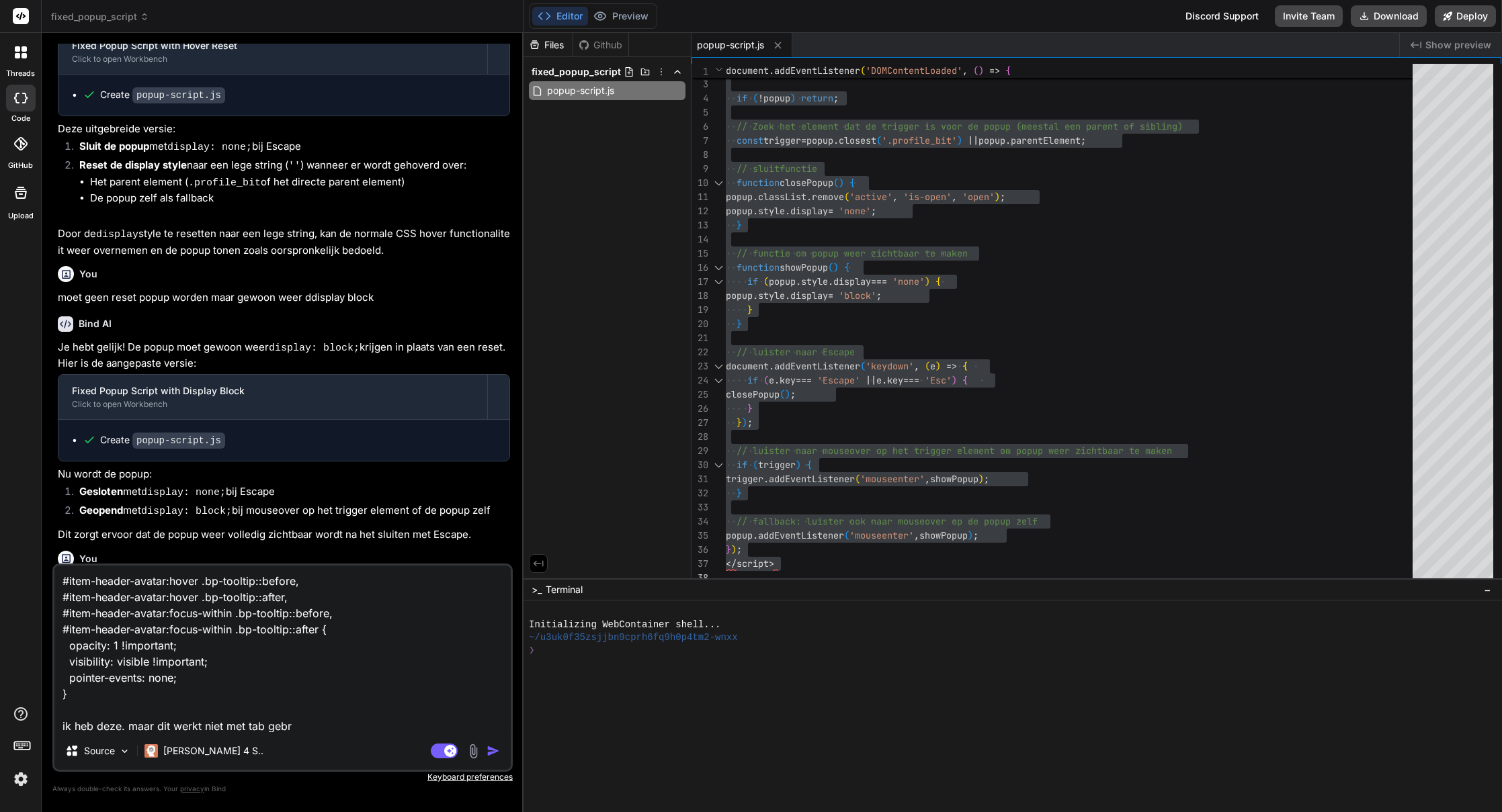
type textarea "x"
type textarea "#item-header-avatar:hover .bp-tooltip::before, #item-header-avatar:hover .bp-to…"
type textarea "x"
type textarea "#item-header-avatar:hover .bp-tooltip::before, #item-header-avatar:hover .bp-to…"
type textarea "x"
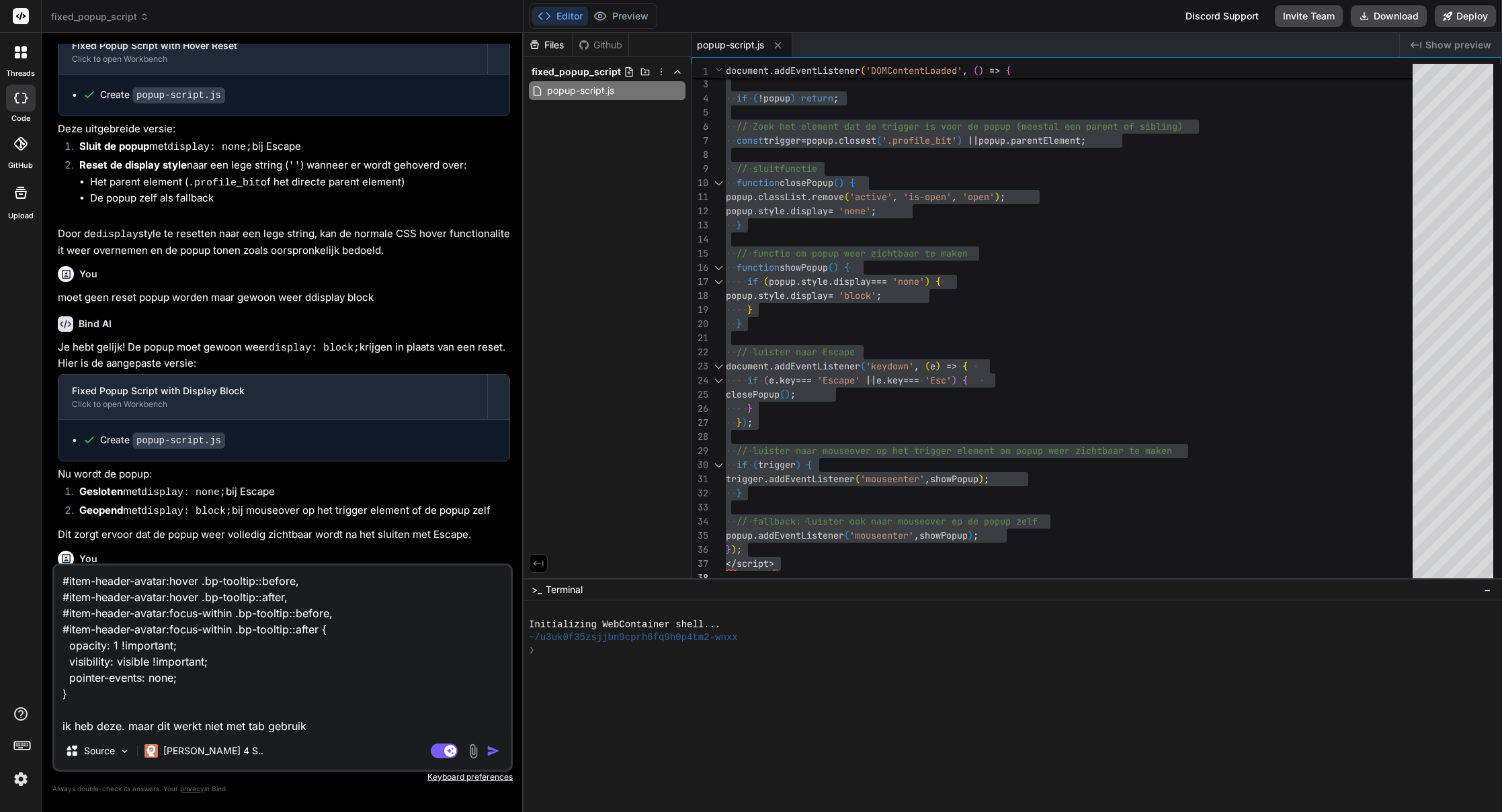
type textarea "#item-header-avatar:hover .bp-tooltip::before, #item-header-avatar:hover .bp-to…"
type textarea "x"
type textarea "#item-header-avatar:hover .bp-tooltip::before, #item-header-avatar:hover .bp-to…"
type textarea "x"
type textarea "#item-header-avatar:hover .bp-tooltip::before, #item-header-avatar:hover .bp-to…"
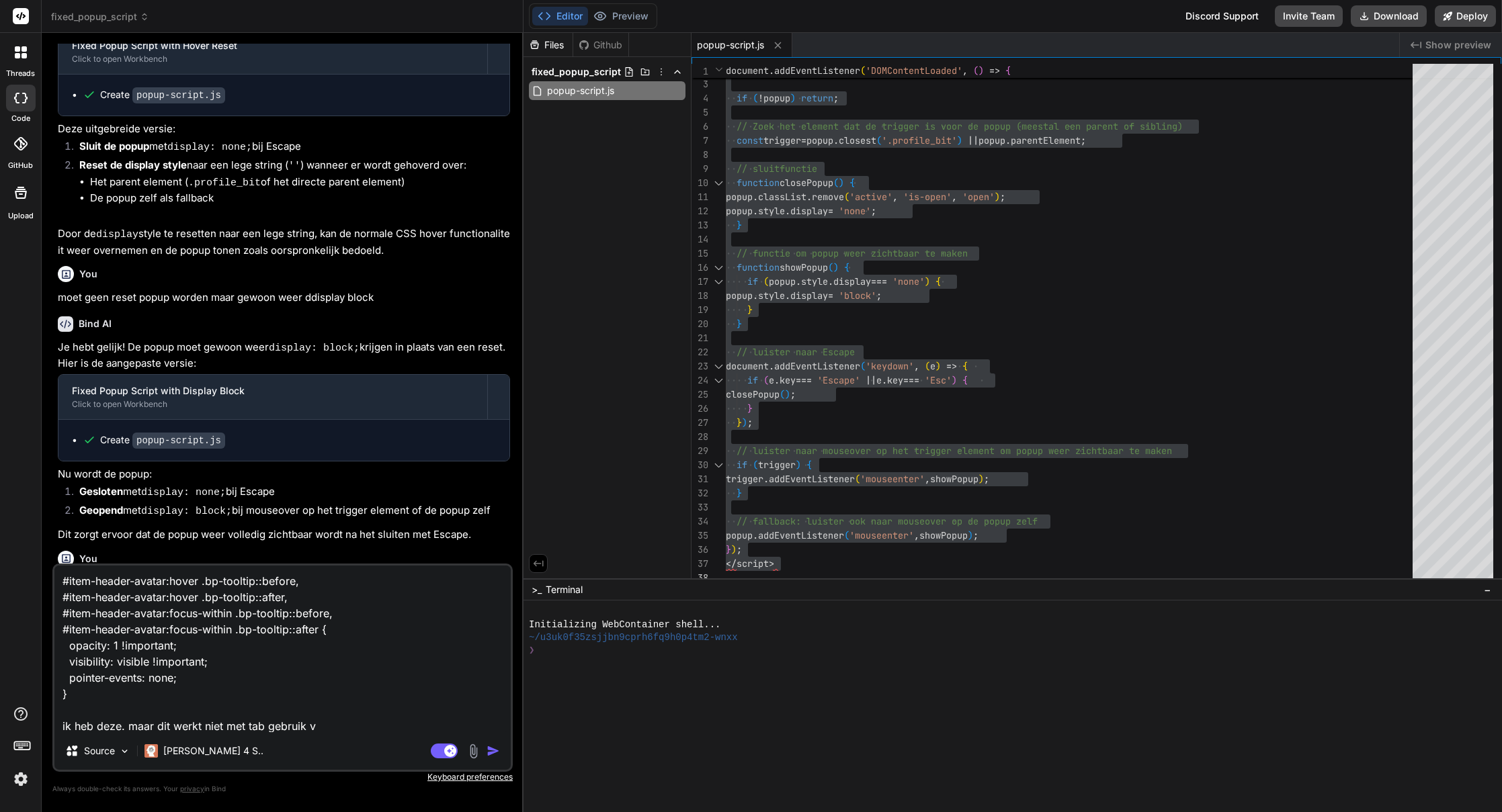
type textarea "x"
type textarea "#item-header-avatar:hover .bp-tooltip::before, #item-header-avatar:hover .bp-to…"
type textarea "x"
type textarea "#item-header-avatar:hover .bp-tooltip::before, #item-header-avatar:hover .bp-to…"
type textarea "x"
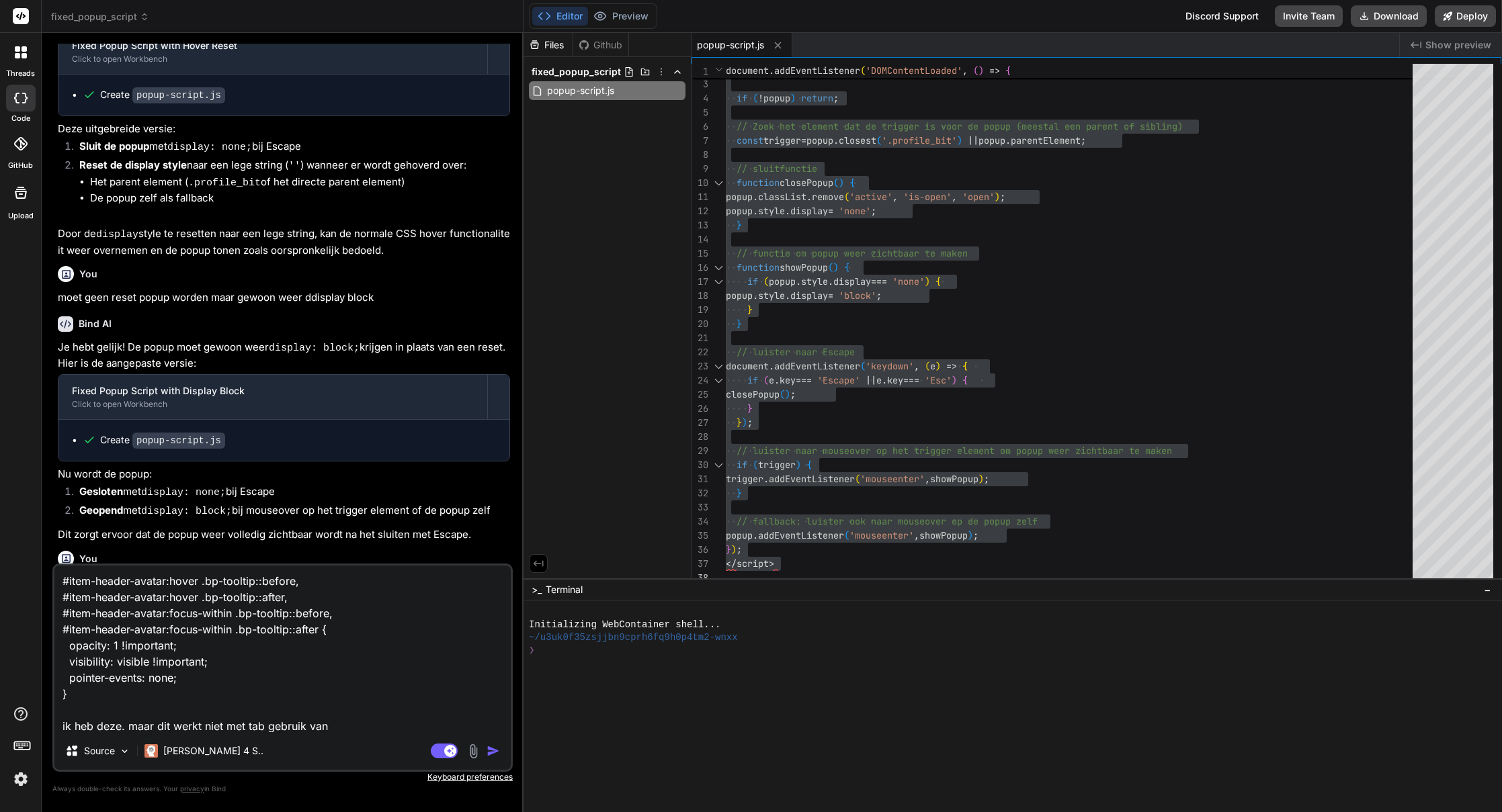
type textarea "#item-header-avatar:hover .bp-tooltip::before, #item-header-avatar:hover .bp-to…"
type textarea "x"
type textarea "#item-header-avatar:hover .bp-tooltip::before, #item-header-avatar:hover .bp-to…"
type textarea "x"
type textarea "#item-header-avatar:hover .bp-tooltip::before, #item-header-avatar:hover .bp-to…"
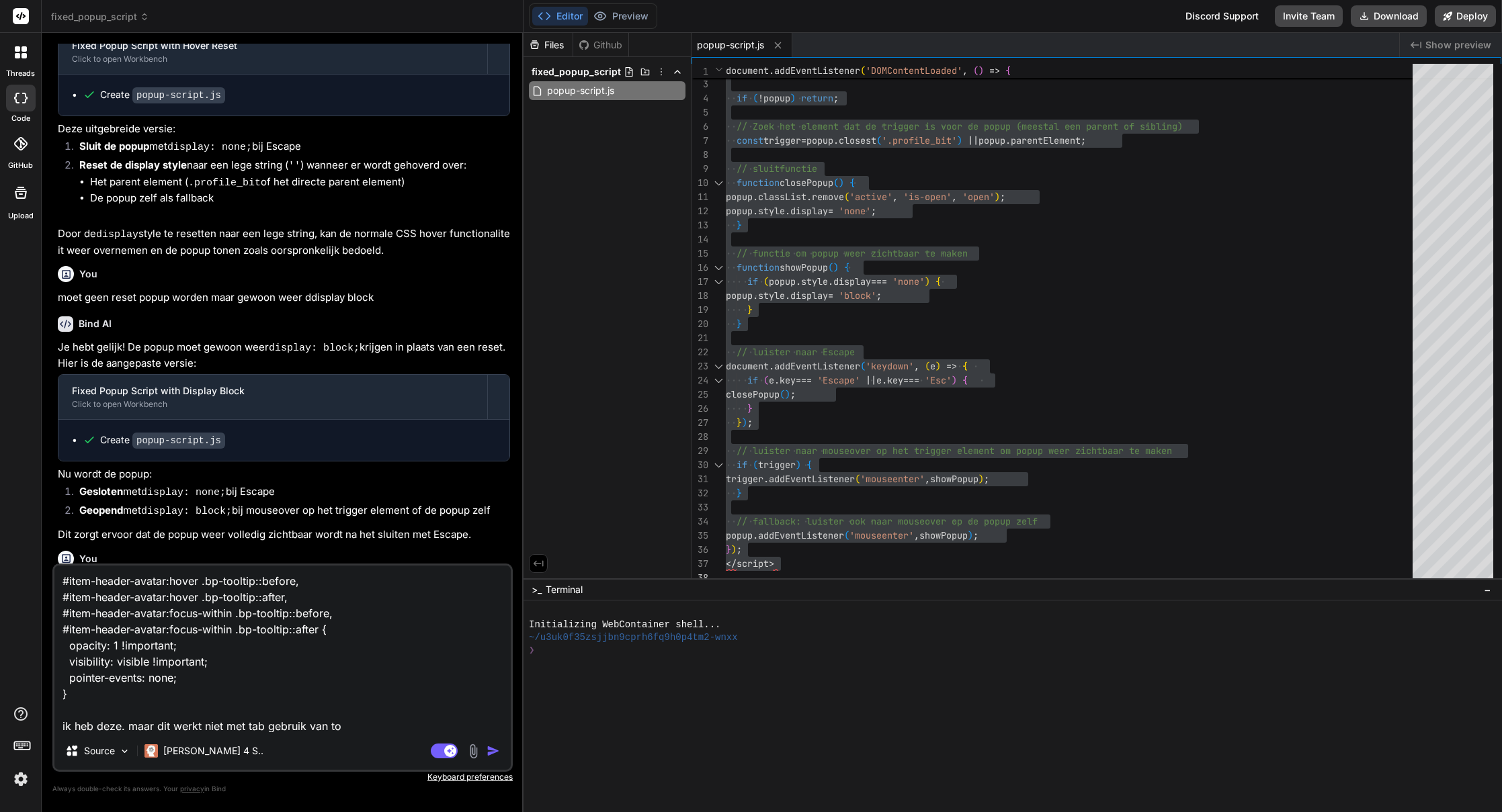
type textarea "x"
type textarea "#item-header-avatar:hover .bp-tooltip::before, #item-header-avatar:hover .bp-to…"
type textarea "x"
type textarea "#item-header-avatar:hover .bp-tooltip::before, #item-header-avatar:hover .bp-to…"
type textarea "x"
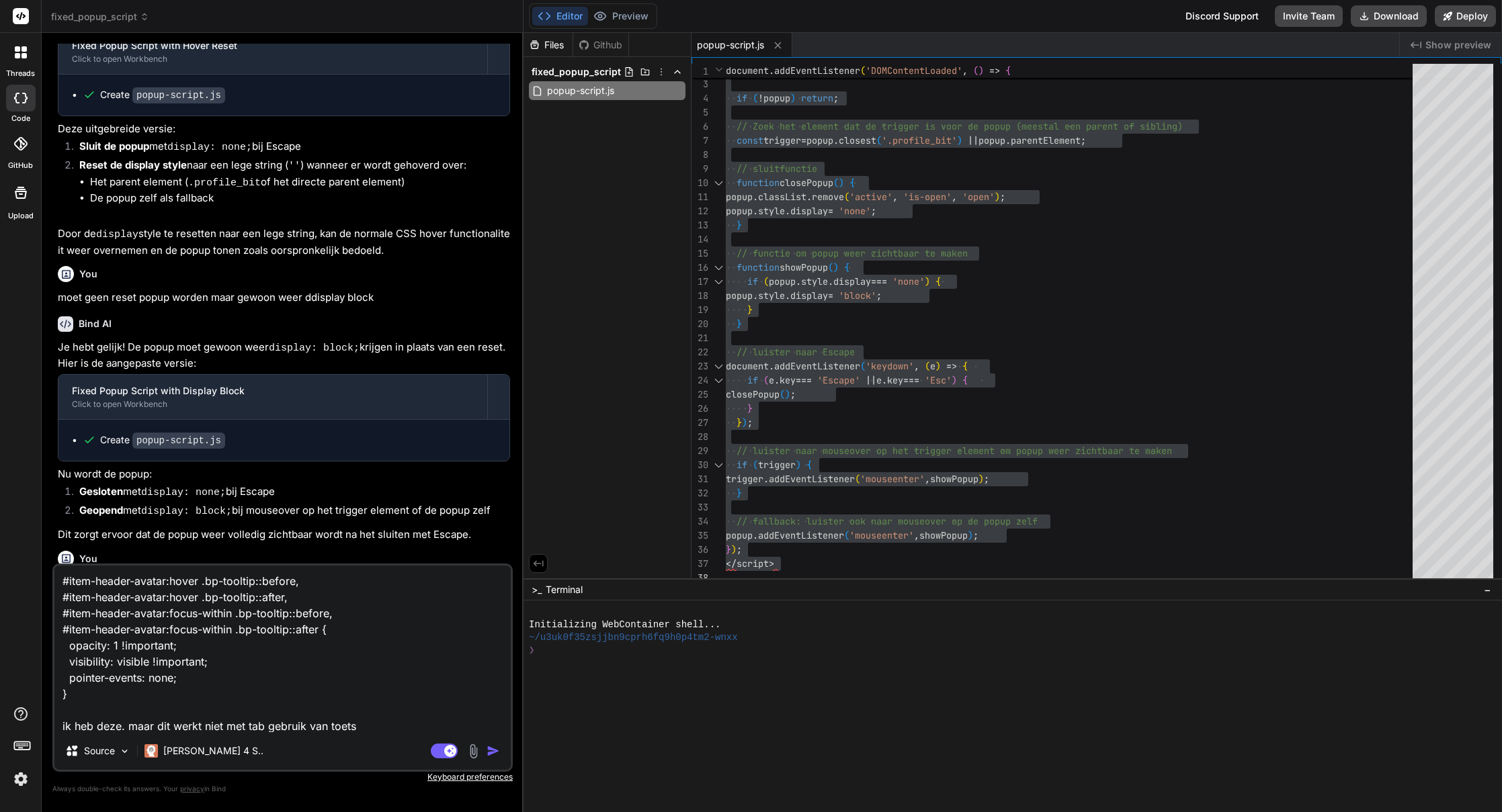
type textarea "#item-header-avatar:hover .bp-tooltip::before, #item-header-avatar:hover .bp-to…"
type textarea "x"
type textarea "#item-header-avatar:hover .bp-tooltip::before, #item-header-avatar:hover .bp-to…"
type textarea "x"
type textarea "#item-header-avatar:hover .bp-tooltip::before, #item-header-avatar:hover .bp-to…"
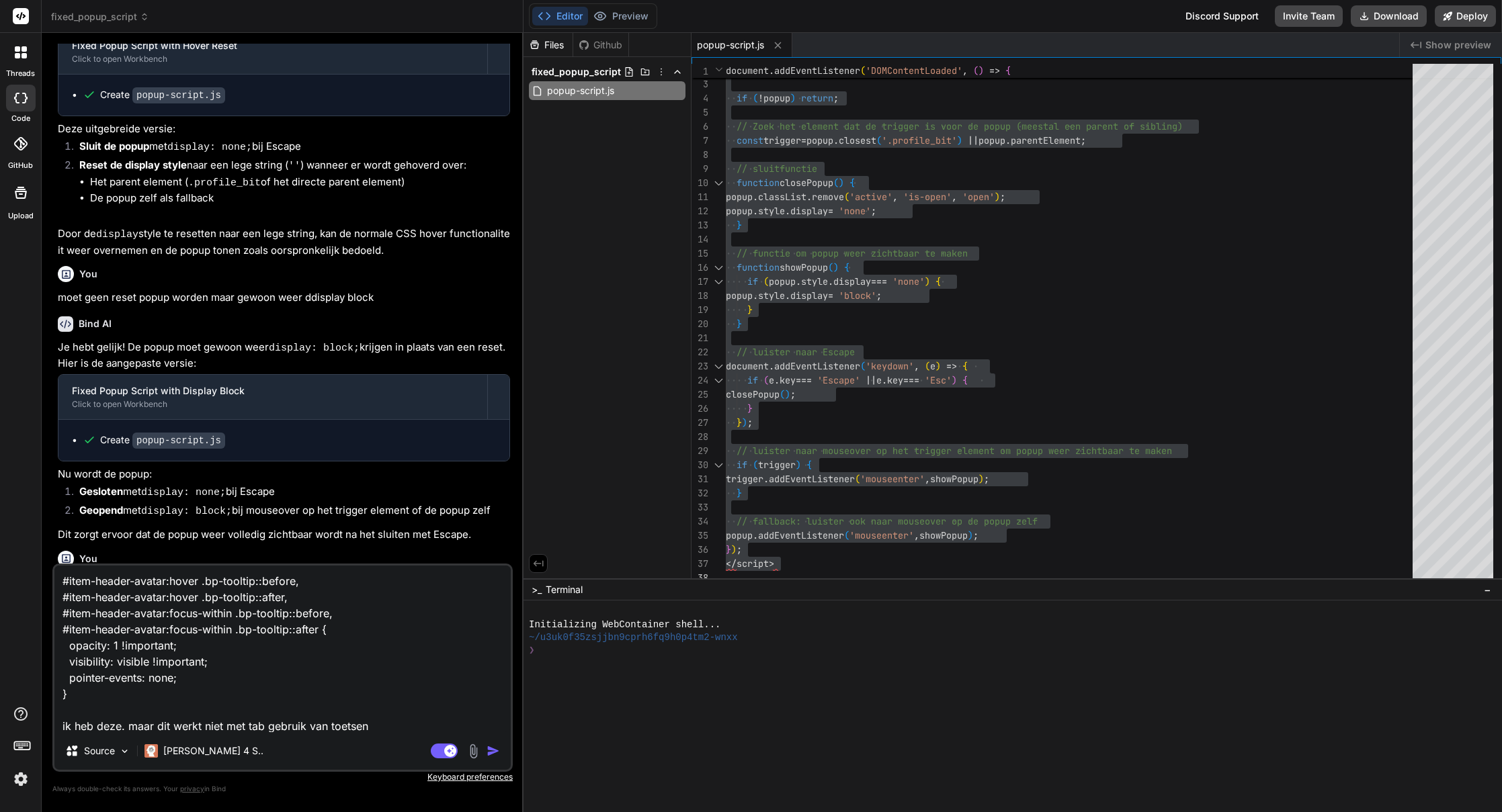
type textarea "x"
type textarea "#item-header-avatar:hover .bp-tooltip::before, #item-header-avatar:hover .bp-to…"
type textarea "x"
type textarea "#item-header-avatar:hover .bp-tooltip::before, #item-header-avatar:hover .bp-to…"
type textarea "x"
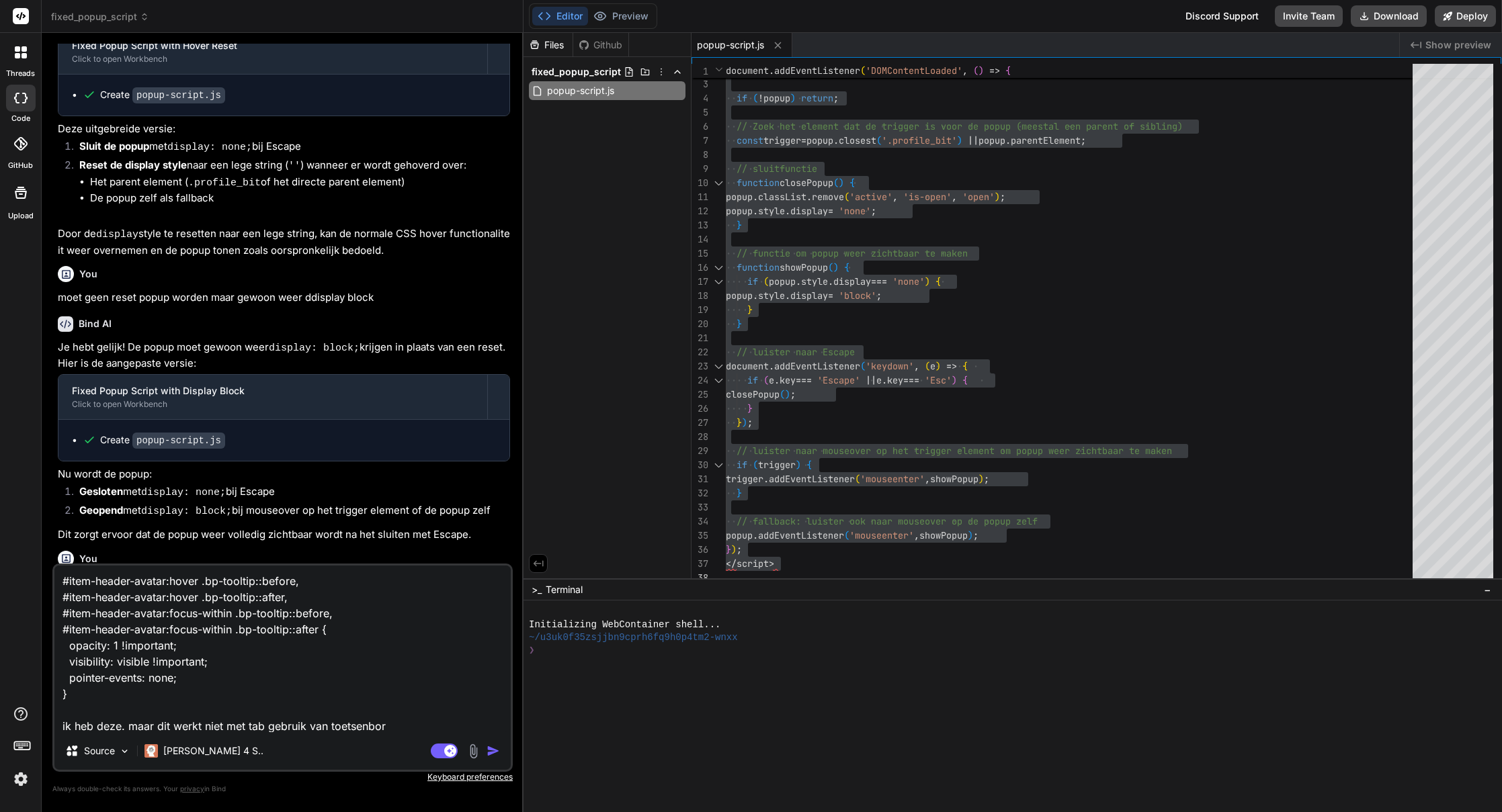
type textarea "#item-header-avatar:hover .bp-tooltip::before, #item-header-avatar:hover .bp-to…"
type textarea "x"
type textarea "#item-header-avatar:hover .bp-tooltip::before, #item-header-avatar:hover .bp-to…"
type textarea "x"
type textarea "#item-header-avatar:hover .bp-tooltip::before, #item-header-avatar:hover .bp-to…"
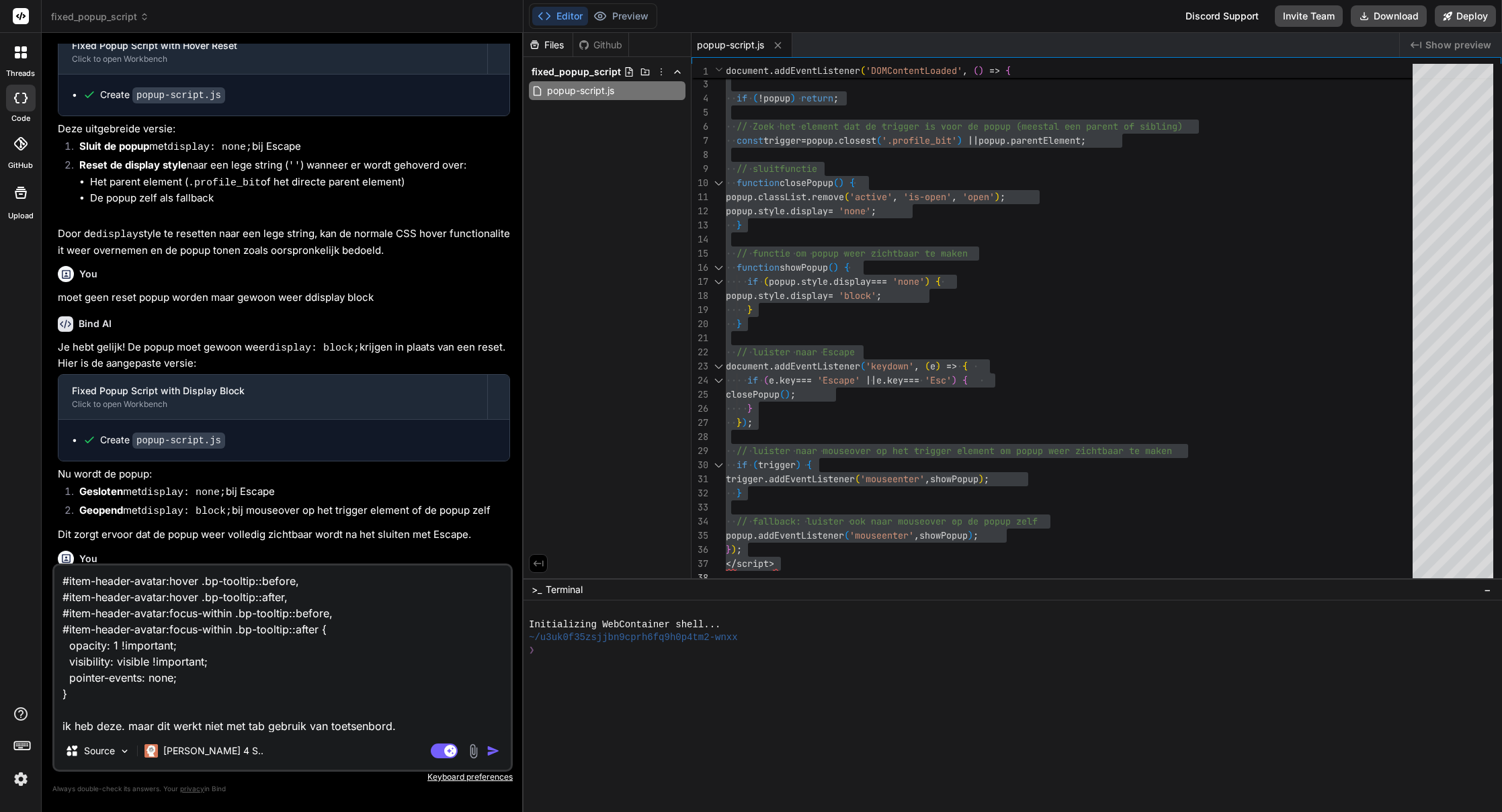
type textarea "x"
type textarea "#item-header-avatar:hover .bp-tooltip::before, #item-header-avatar:hover .bp-to…"
type textarea "x"
type textarea "#item-header-avatar:hover .bp-tooltip::before, #item-header-avatar:hover .bp-to…"
type textarea "x"
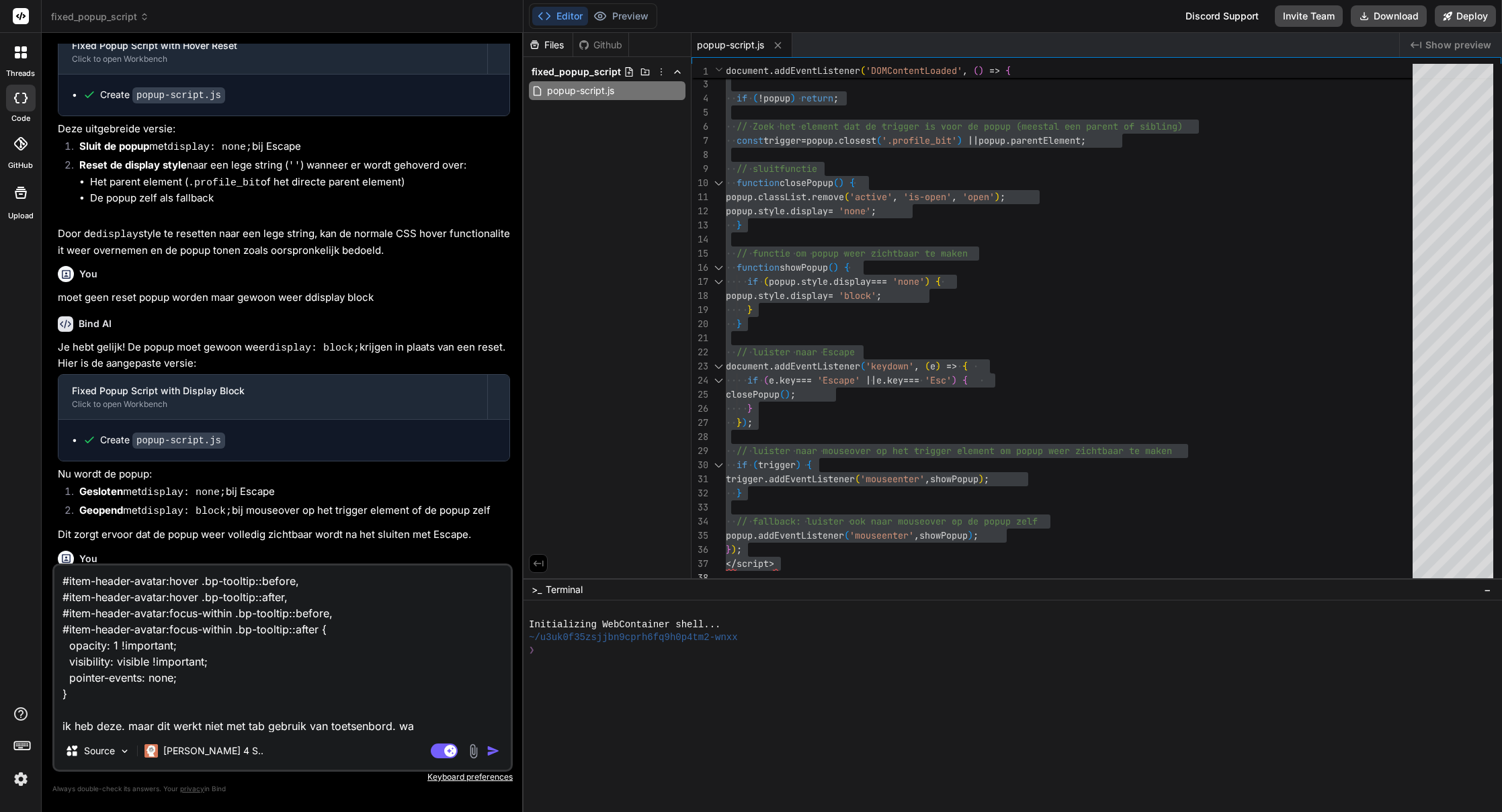
type textarea "#item-header-avatar:hover .bp-tooltip::before, #item-header-avatar:hover .bp-to…"
type textarea "x"
type textarea "#item-header-avatar:hover .bp-tooltip::before, #item-header-avatar:hover .bp-to…"
type textarea "x"
type textarea "#item-header-avatar:hover .bp-tooltip::before, #item-header-avatar:hover .bp-to…"
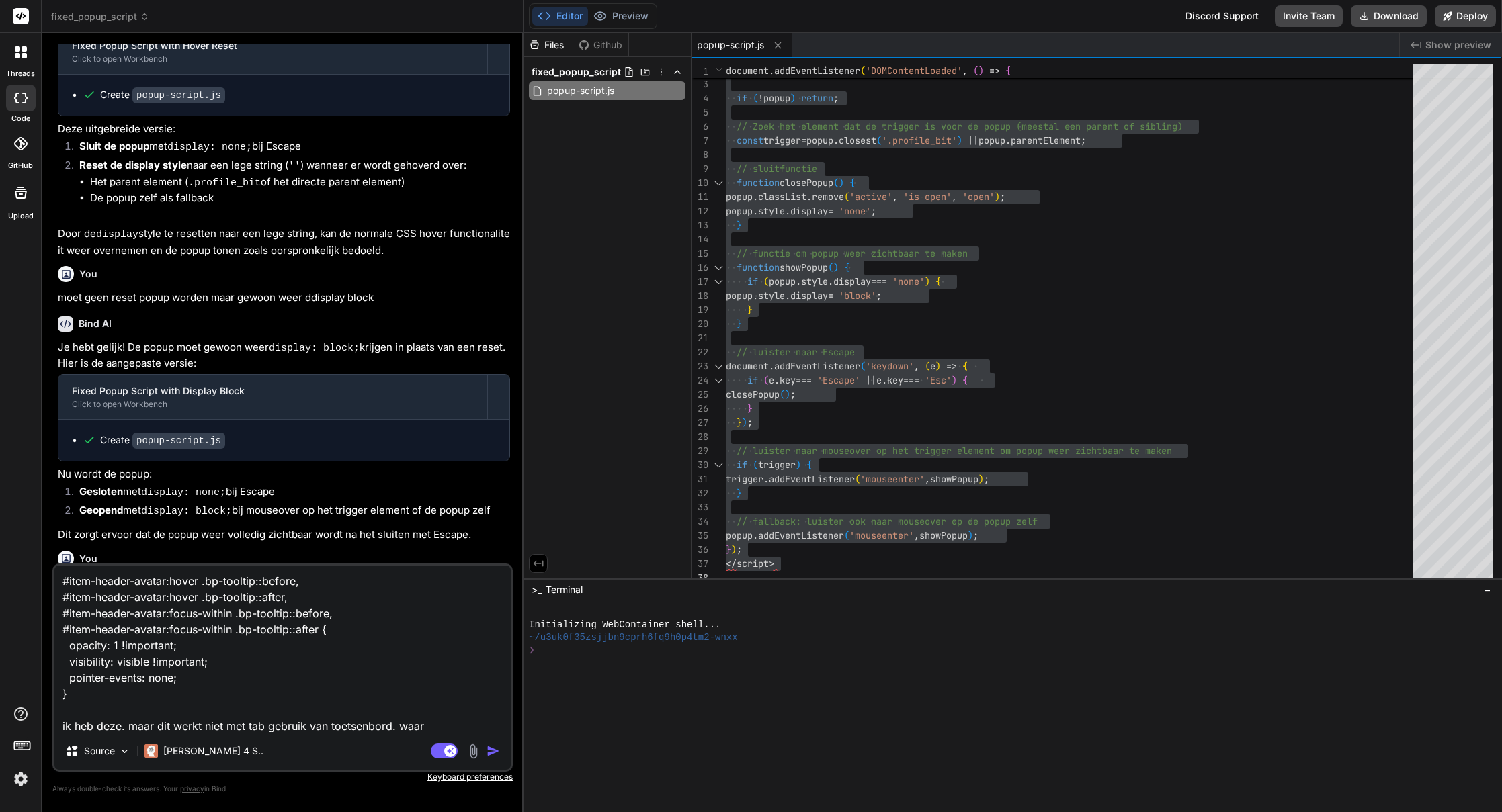
type textarea "x"
type textarea "#item-header-avatar:hover .bp-tooltip::before, #item-header-avatar:hover .bp-to…"
type textarea "x"
type textarea "#item-header-avatar:hover .bp-tooltip::before, #item-header-avatar:hover .bp-to…"
type textarea "x"
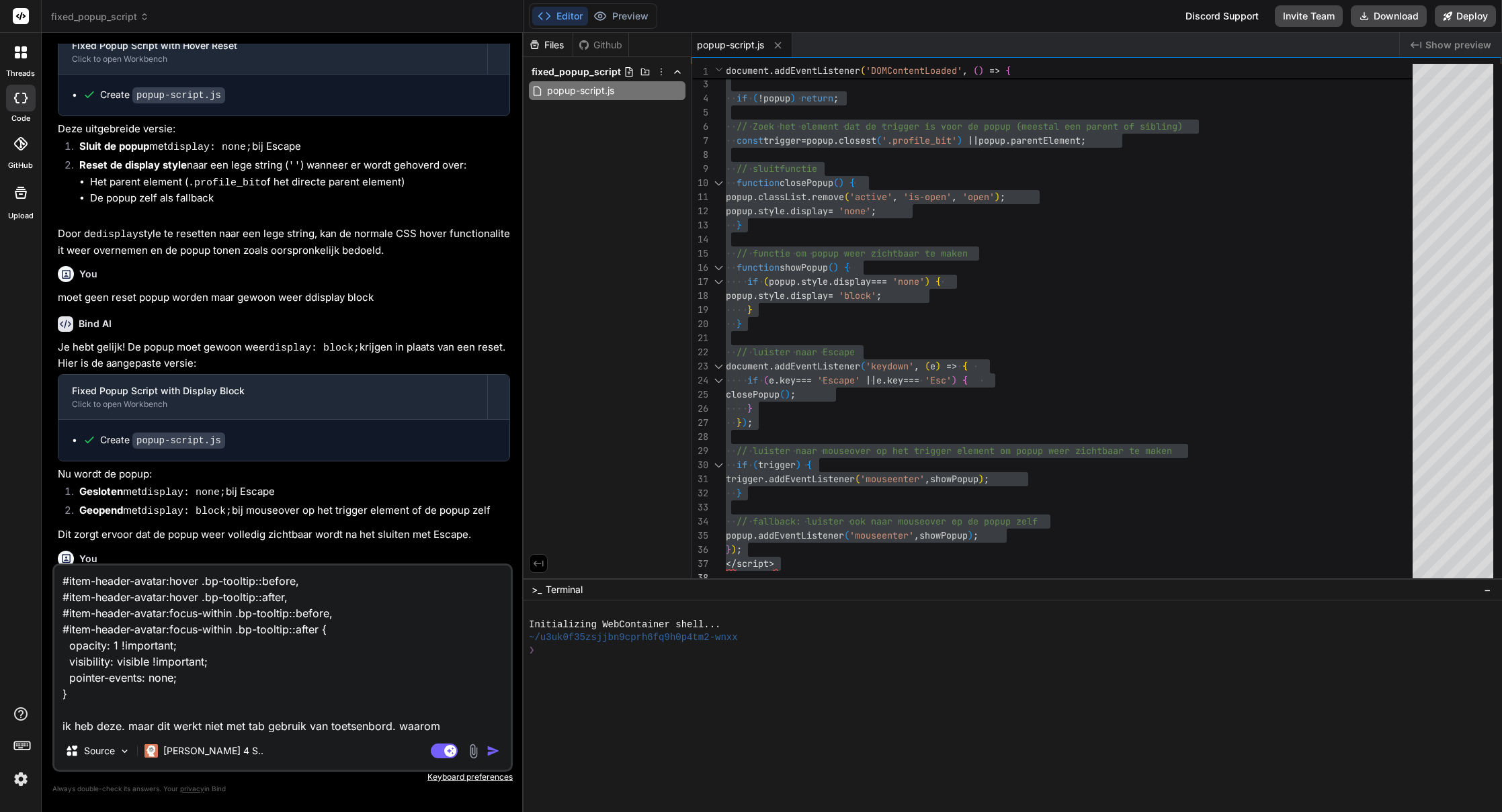
type textarea "#item-header-avatar:hover .bp-tooltip::before, #item-header-avatar:hover .bp-to…"
type textarea "x"
type textarea "#item-header-avatar:hover .bp-tooltip::before, #item-header-avatar:hover .bp-to…"
type textarea "x"
type textarea "#item-header-avatar:hover .bp-tooltip::before, #item-header-avatar:hover .bp-to…"
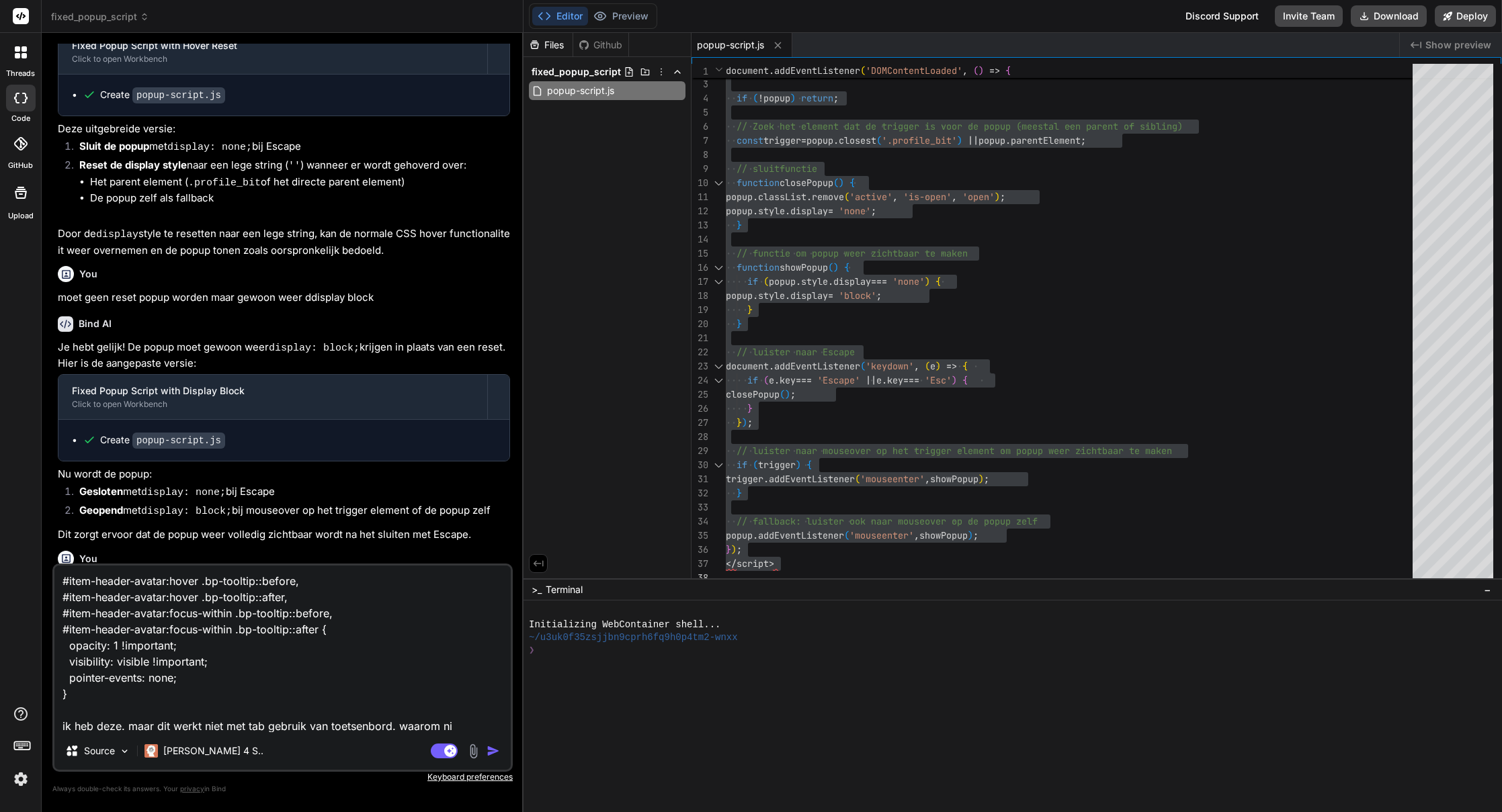
type textarea "x"
type textarea "#item-header-avatar:hover .bp-tooltip::before, #item-header-avatar:hover .bp-to…"
type textarea "x"
type textarea "#item-header-avatar:hover .bp-tooltip::before, #item-header-avatar:hover .bp-to…"
type textarea "x"
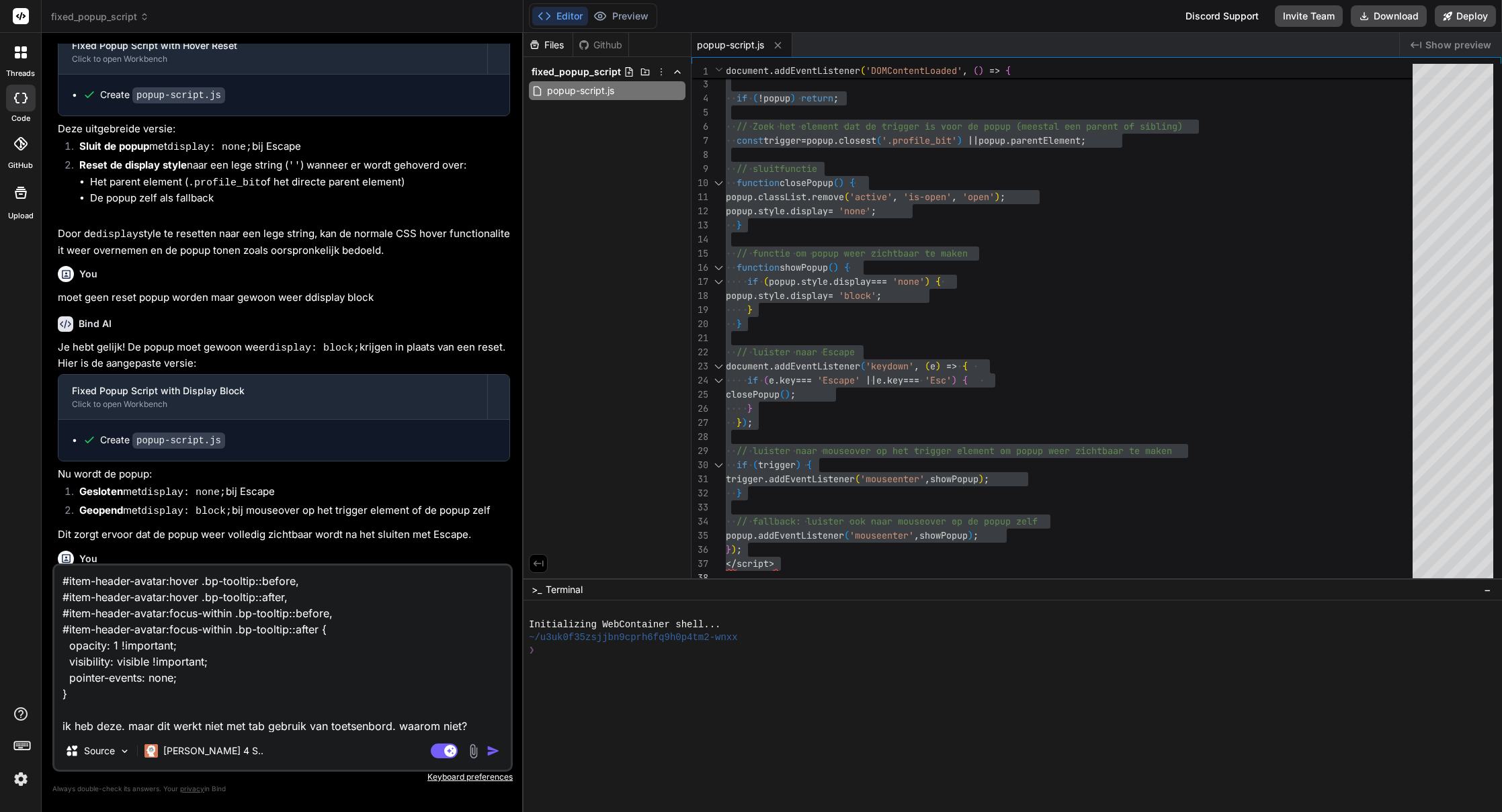
type textarea "#item-header-avatar:hover .bp-tooltip::before, #item-header-avatar:hover .bp-to…"
type textarea "x"
type textarea "#item-header-avatar:hover .bp-tooltip::before, #item-header-avatar:hover .bp-to…"
type textarea "x"
type textarea "#item-header-avatar:hover .bp-tooltip::before, #item-header-avatar:hover .bp-to…"
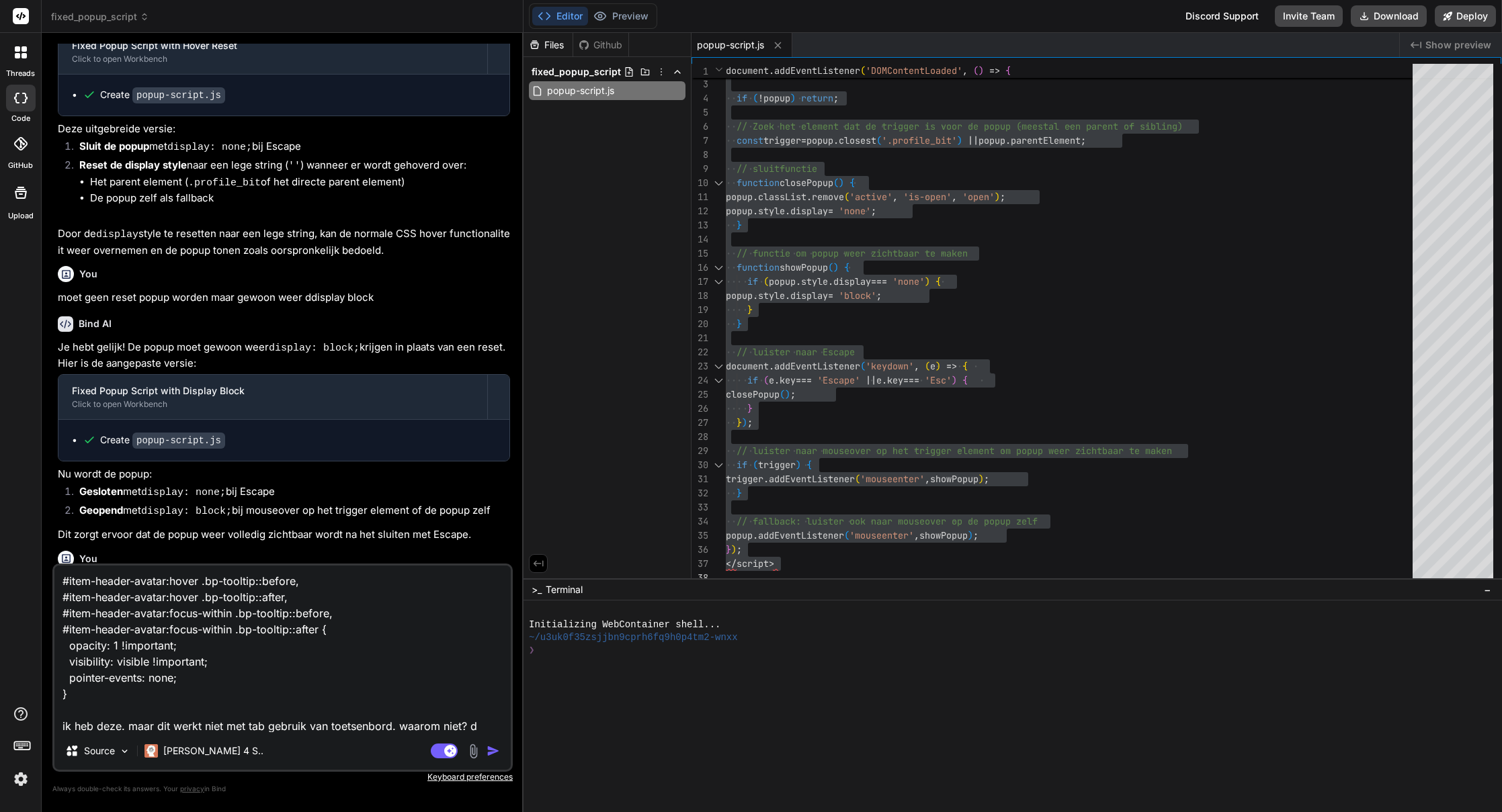
type textarea "x"
type textarea "#item-header-avatar:hover .bp-tooltip::before, #item-header-avatar:hover .bp-to…"
type textarea "x"
type textarea "#item-header-avatar:hover .bp-tooltip::before, #item-header-avatar:hover .bp-to…"
type textarea "x"
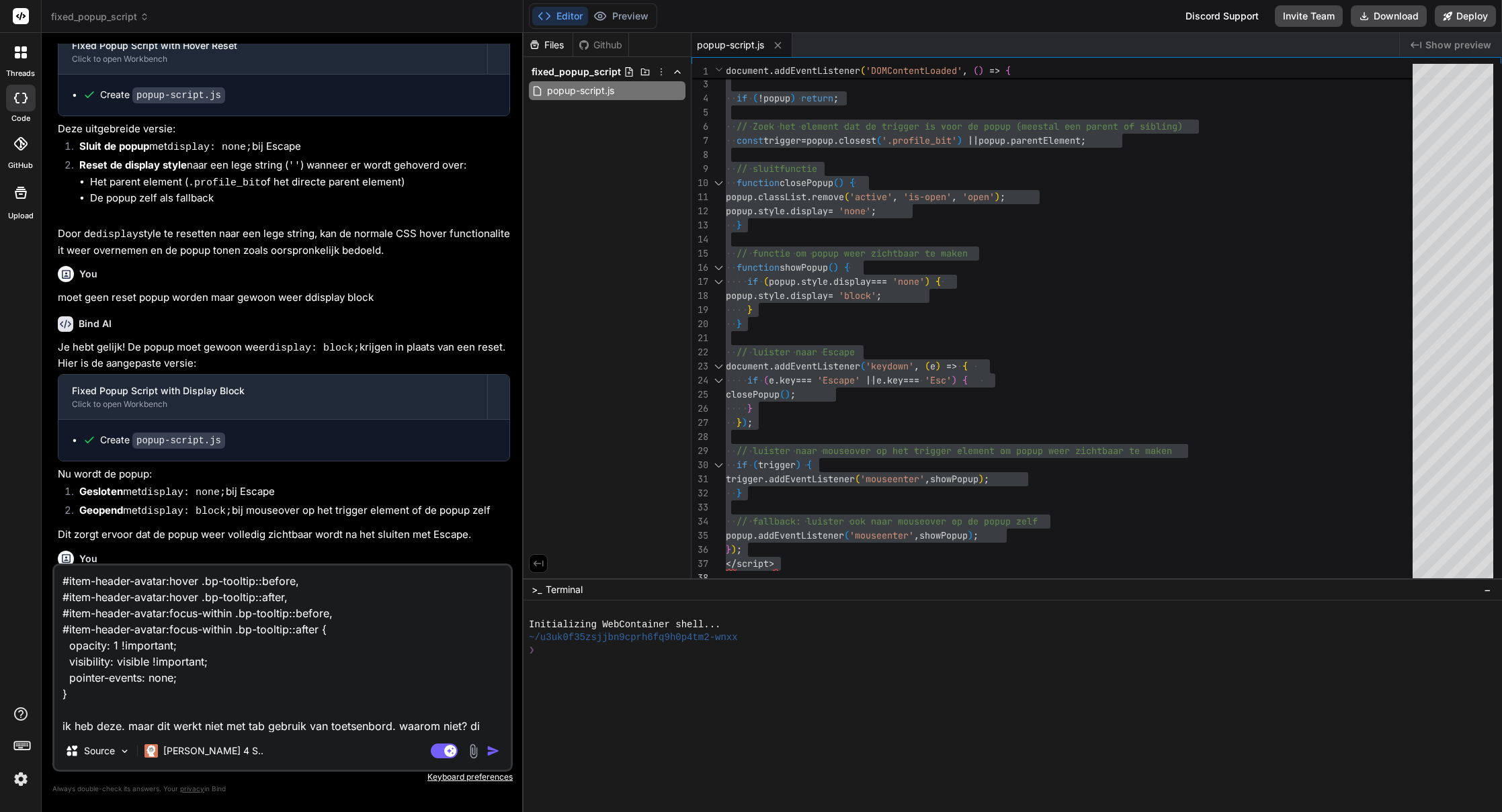
type textarea "#item-header-avatar:hover .bp-tooltip::before, #item-header-avatar:hover .bp-to…"
type textarea "x"
type textarea "#item-header-avatar:hover .bp-tooltip::before, #item-header-avatar:hover .bp-to…"
type textarea "x"
type textarea "#item-header-avatar:hover .bp-tooltip::before, #item-header-avatar:hover .bp-to…"
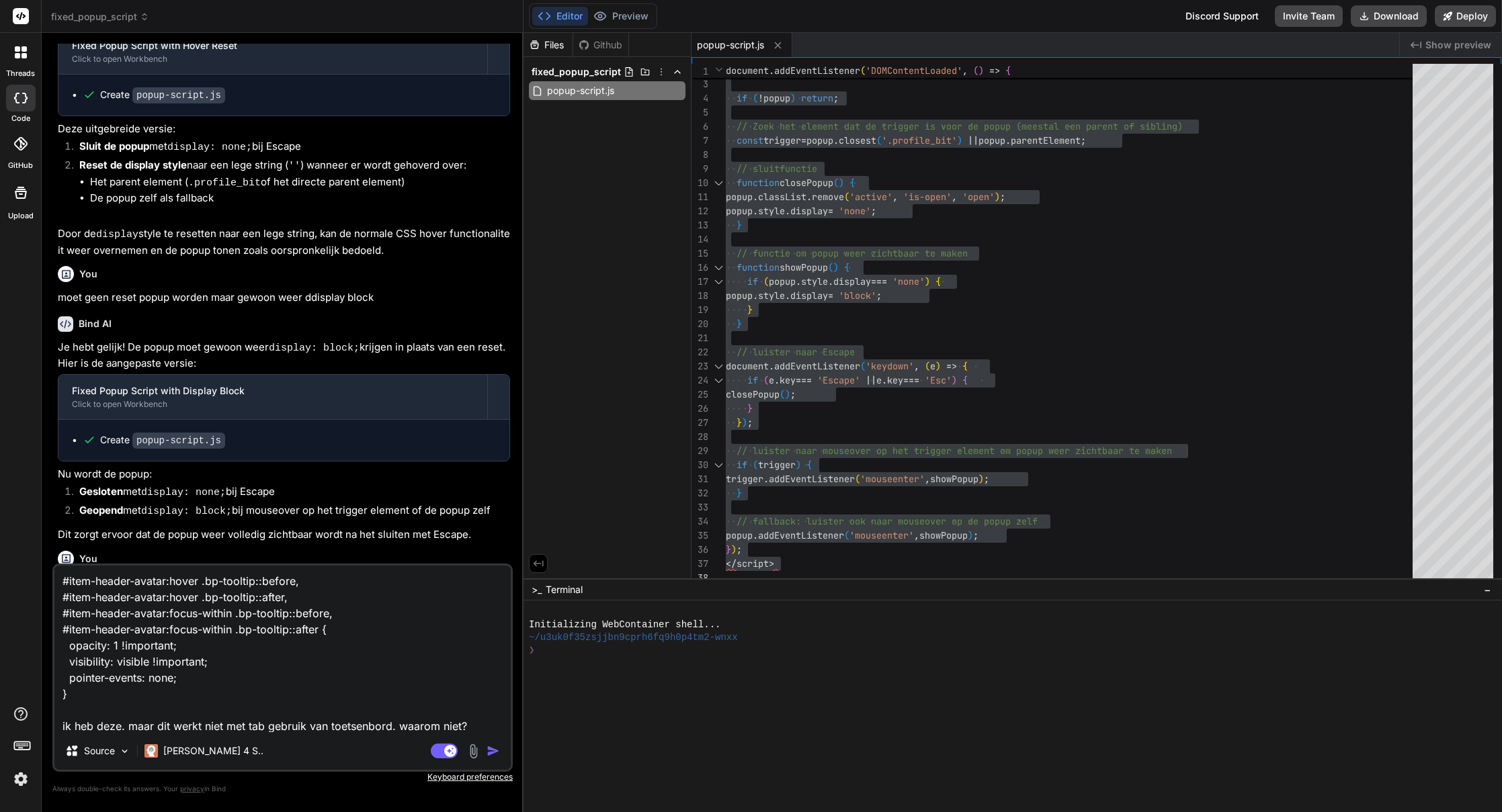
type textarea "x"
type textarea "#item-header-avatar:hover .bp-tooltip::before, #item-header-avatar:hover .bp-to…"
type textarea "x"
type textarea "#item-header-avatar:hover .bp-tooltip::before, #item-header-avatar:hover .bp-to…"
type textarea "x"
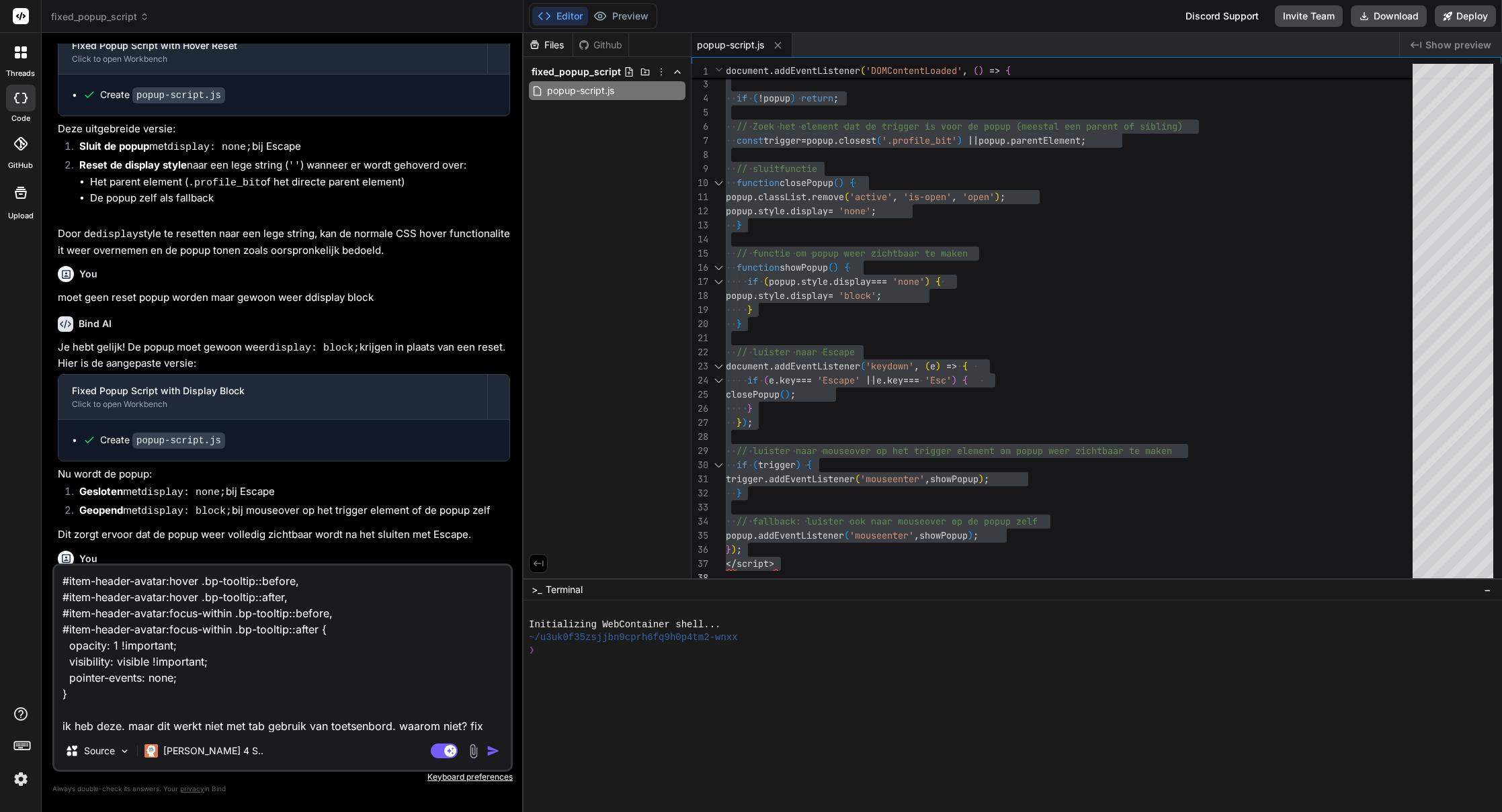
type textarea "#item-header-avatar:hover .bp-tooltip::before, #item-header-avatar:hover .bp-to…"
type textarea "x"
type textarea "#item-header-avatar:hover .bp-tooltip::before, #item-header-avatar:hover .bp-to…"
type textarea "x"
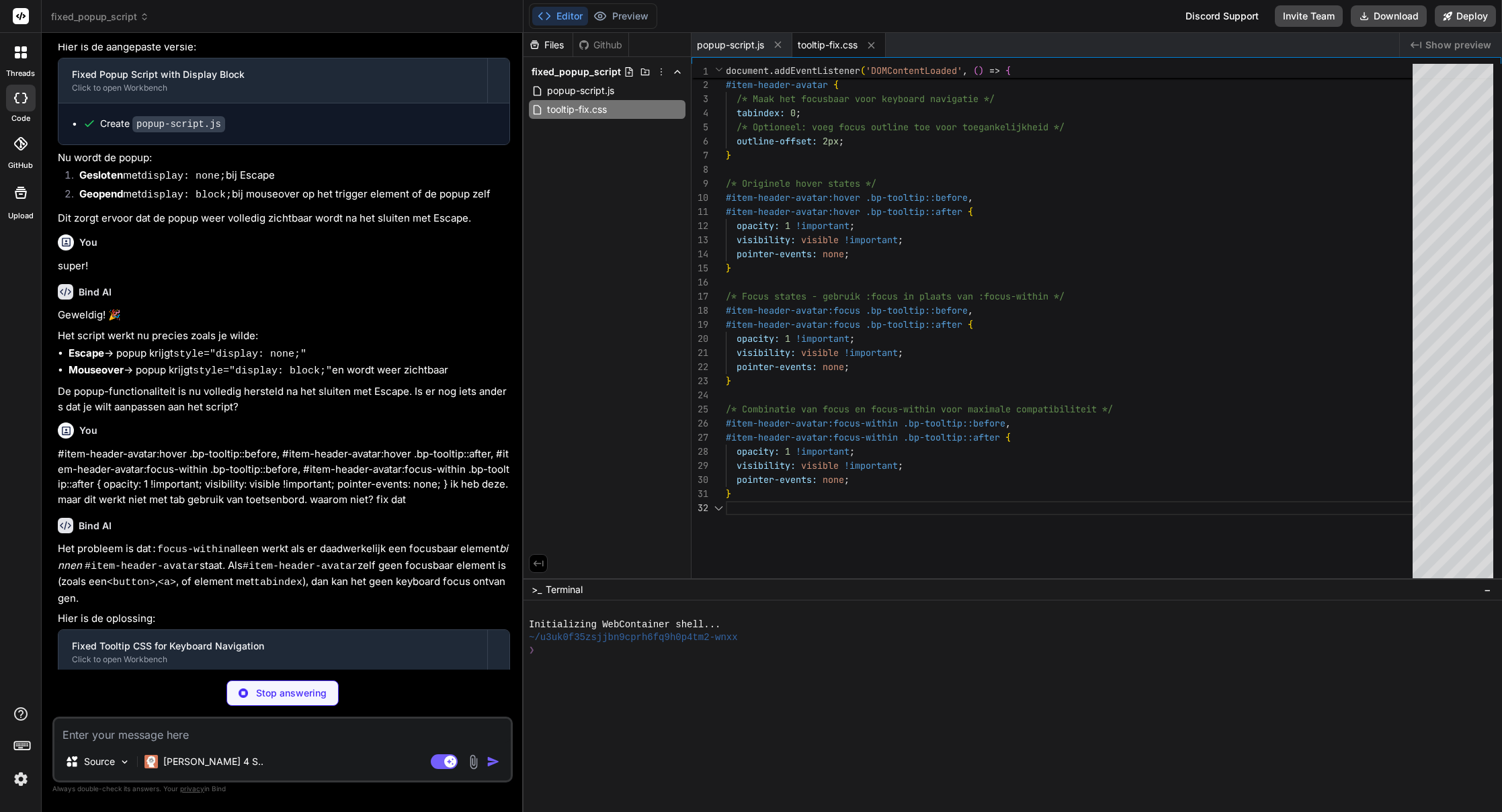
scroll to position [14, 0]
drag, startPoint x: 451, startPoint y: 762, endPoint x: 454, endPoint y: 756, distance: 6.7
click at [451, 762] on rect at bounding box center [450, 762] width 12 height 12
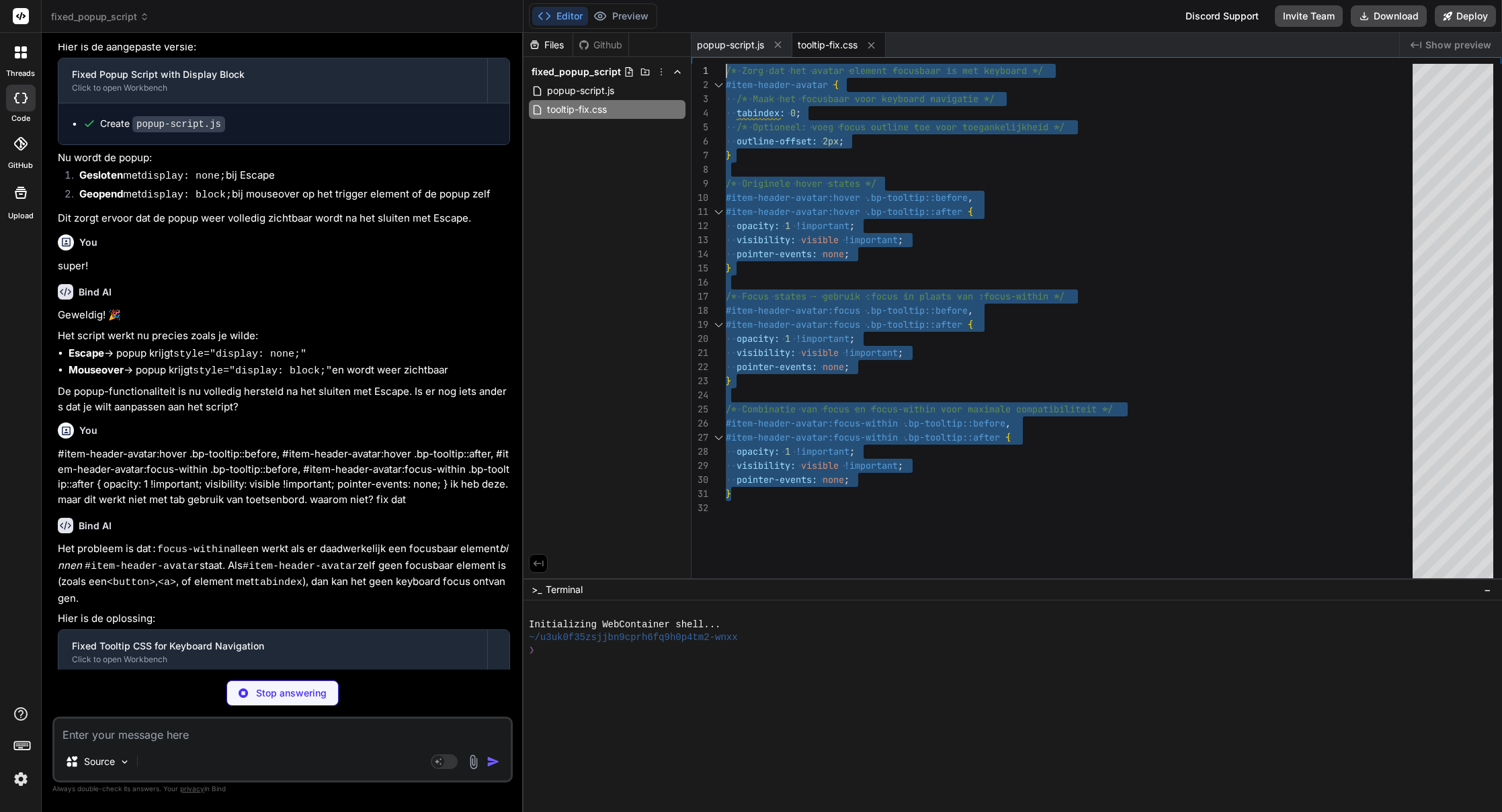
scroll to position [2043, 0]
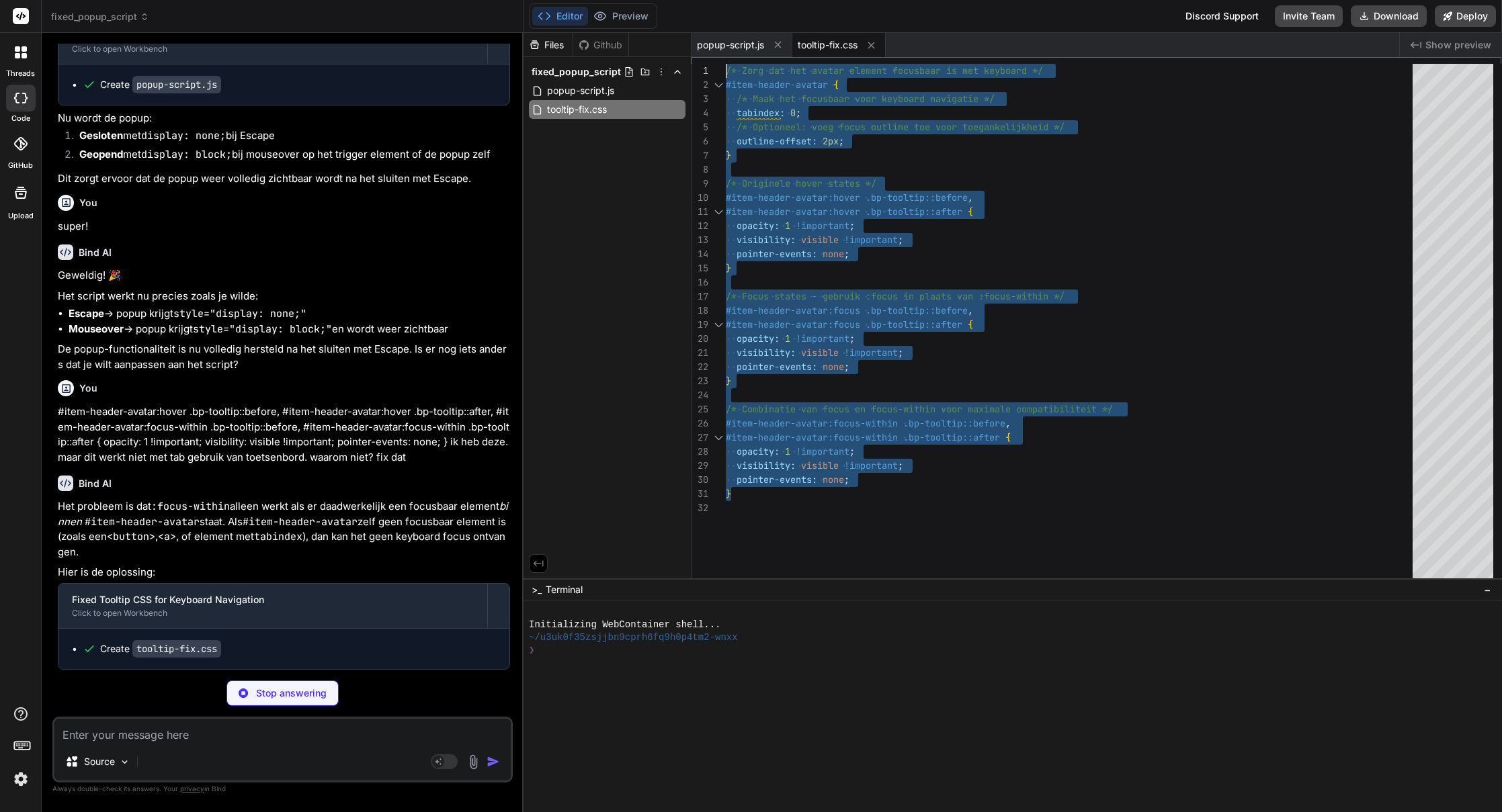
drag, startPoint x: 771, startPoint y: 493, endPoint x: 680, endPoint y: 71, distance: 431.7
click at [725, 71] on div "#item-header-avatar { /* Maak het focusbaar voor keyboard navigatie */ tabindex…" at bounding box center [1072, 324] width 695 height 521
click at [227, 725] on textarea at bounding box center [283, 730] width 457 height 24
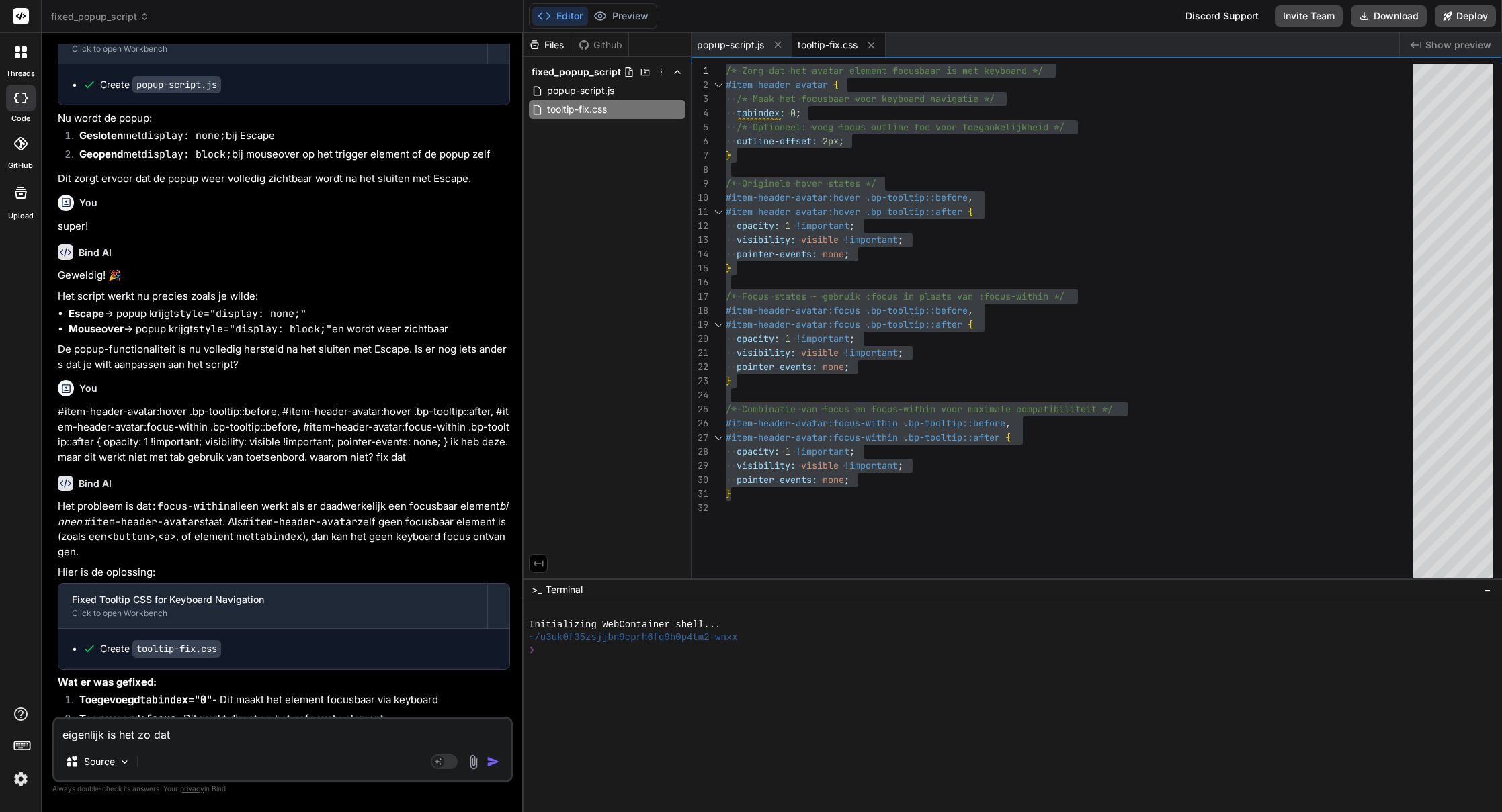
paste textarea "item-header-avatar"
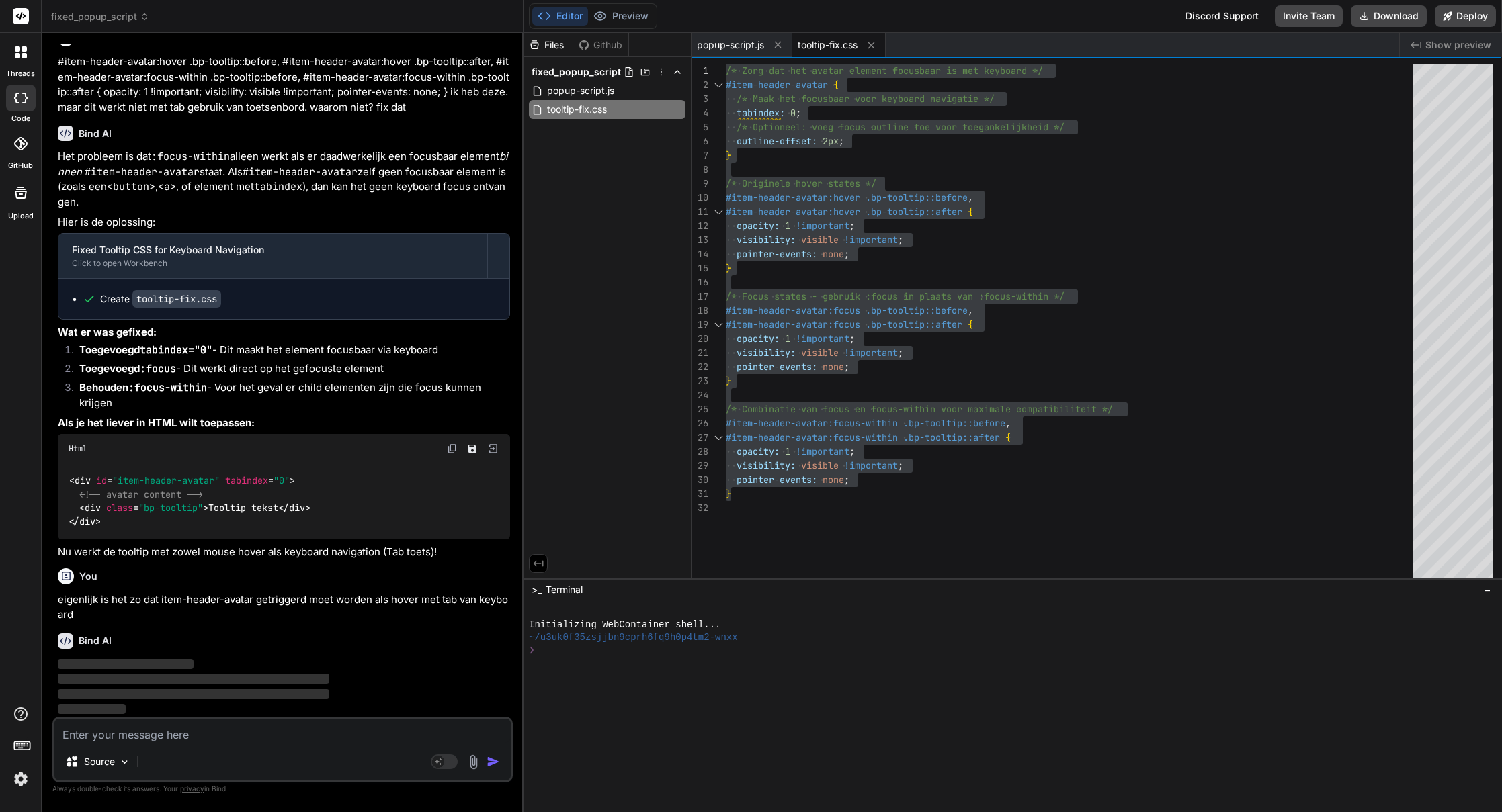
scroll to position [2393, 0]
drag, startPoint x: 113, startPoint y: 622, endPoint x: 86, endPoint y: 613, distance: 28.5
click at [86, 613] on div "You ik heb dit script: <script> document.addEventListener('DOMContentLoaded', (…" at bounding box center [283, 356] width 457 height 626
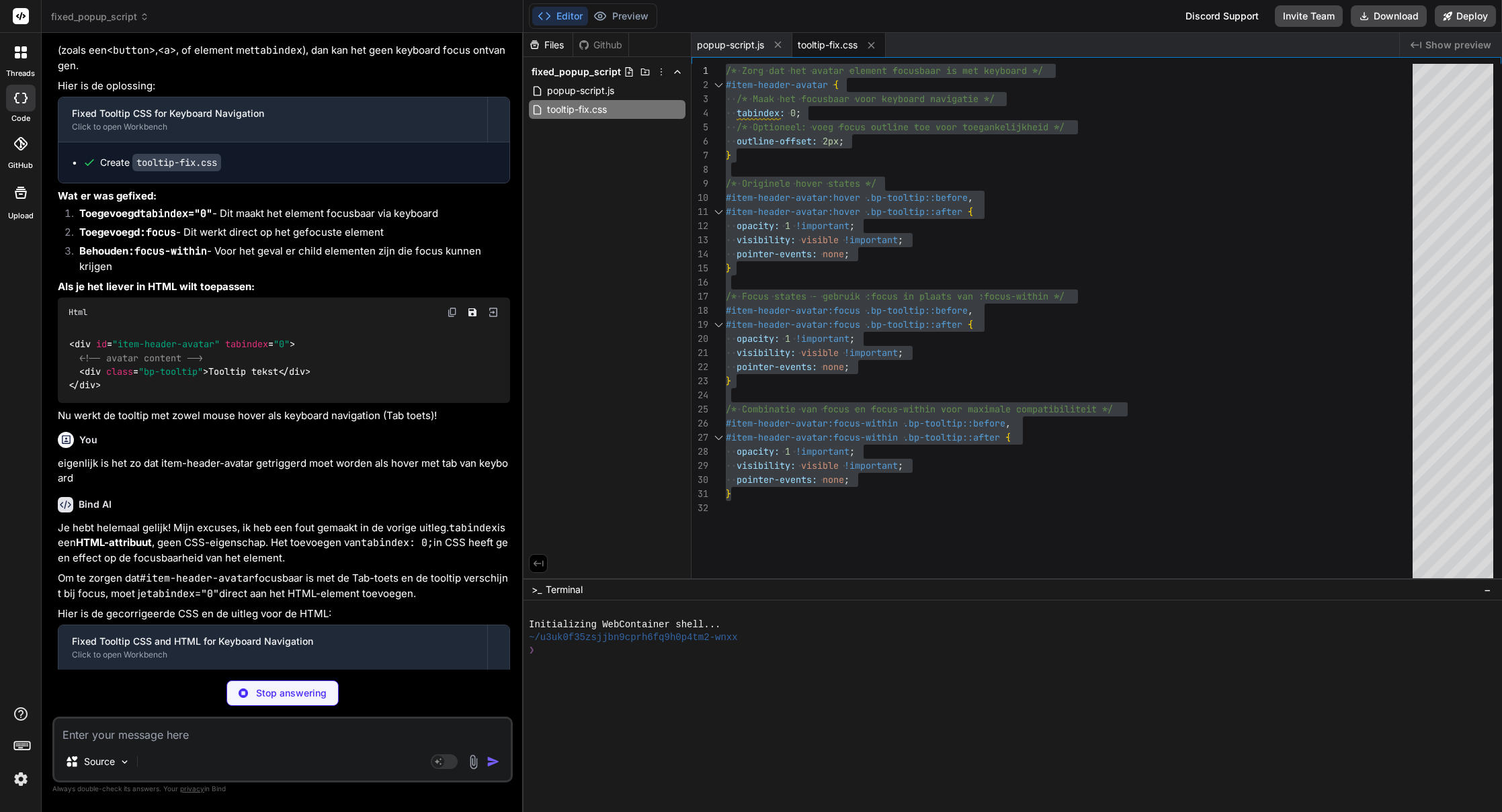
scroll to position [99, 0]
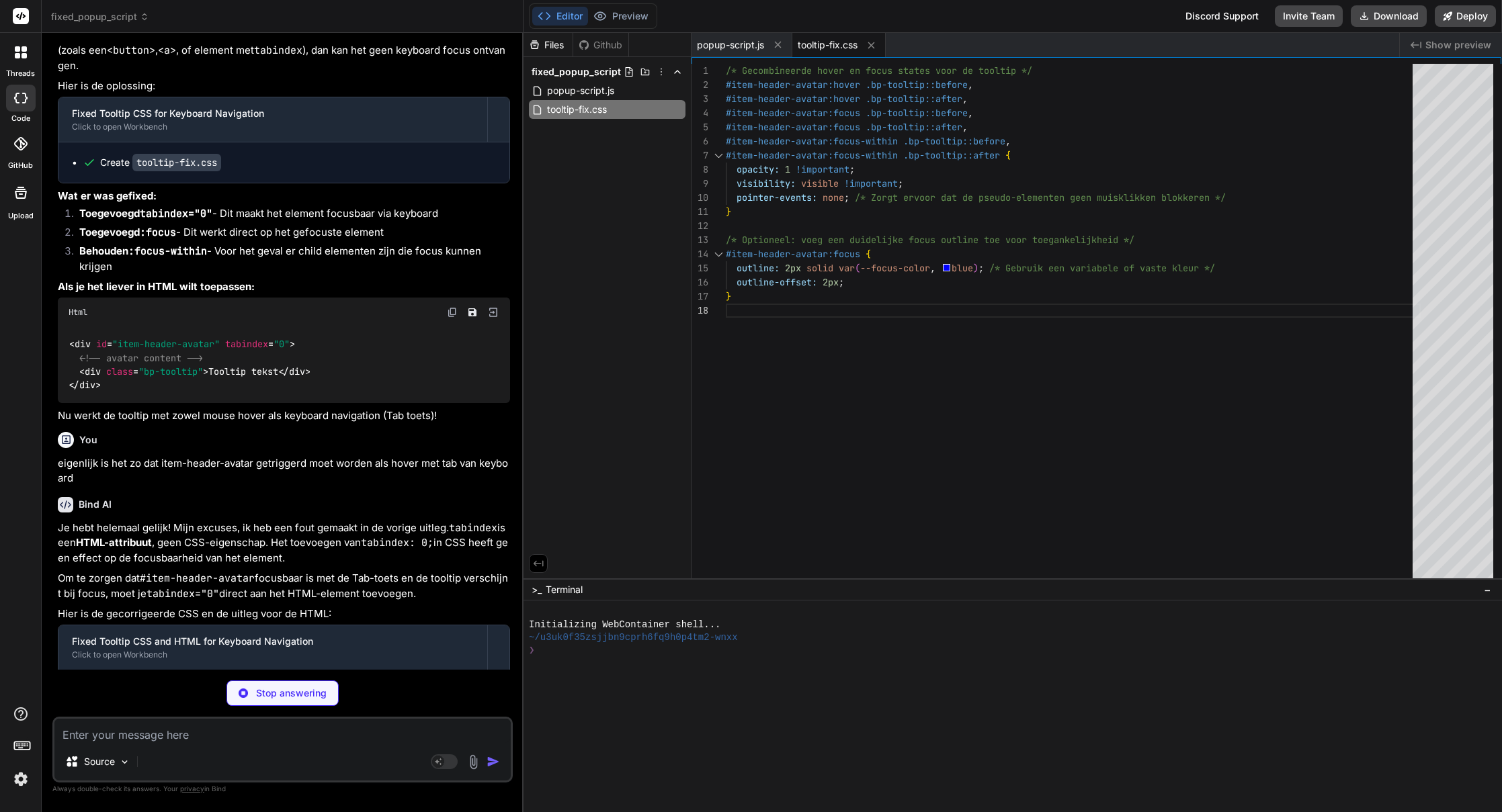
click at [980, 234] on div "#item-header-avatar:hover .bp-tooltip::before , #item-header-avatar:hover .bp-t…" at bounding box center [1072, 324] width 695 height 521
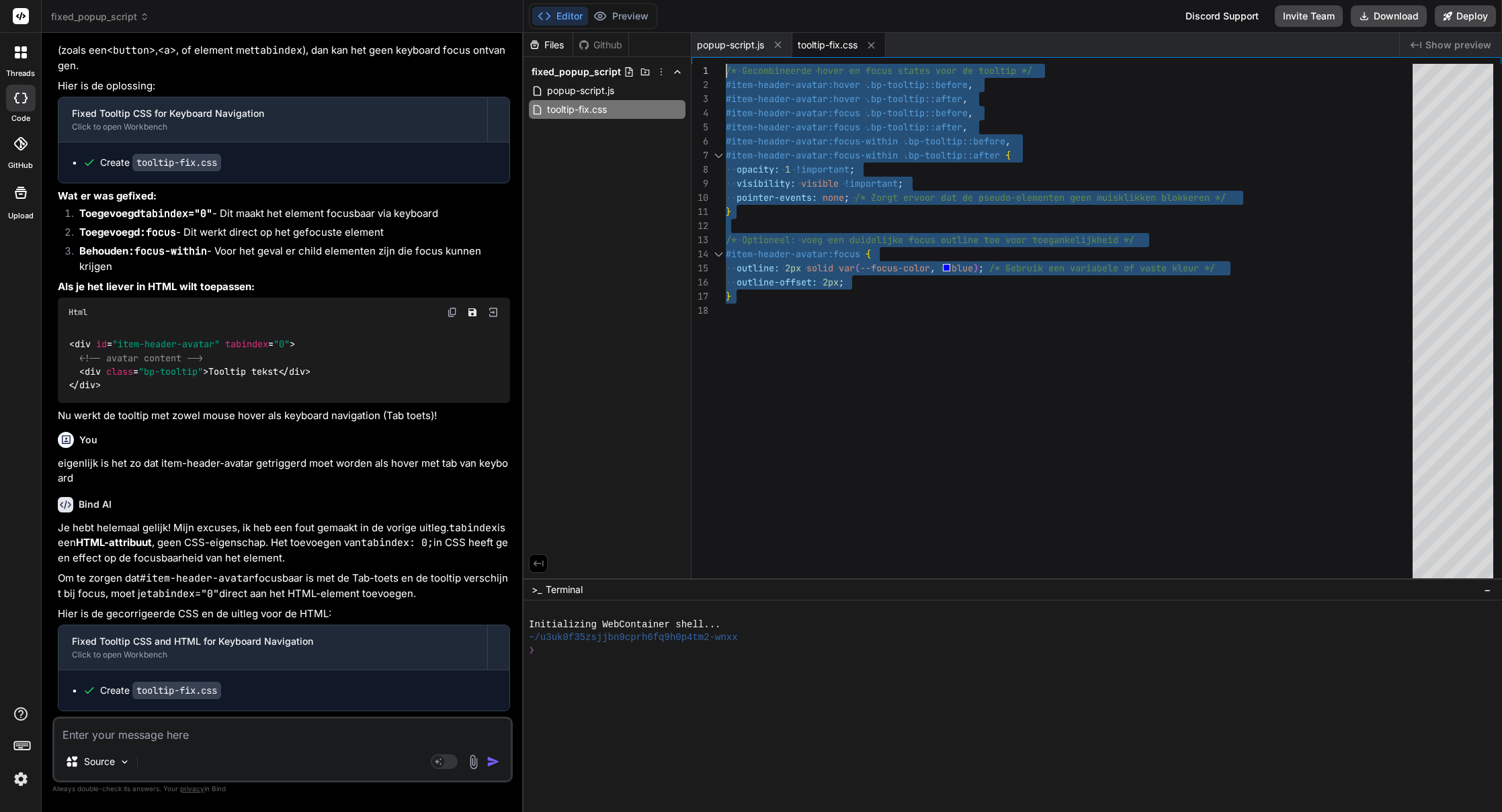
scroll to position [0, 0]
drag, startPoint x: 791, startPoint y: 289, endPoint x: 699, endPoint y: 62, distance: 244.9
click at [725, 66] on div "#item-header-avatar:hover .bp-tooltip::before , #item-header-avatar:hover .bp-t…" at bounding box center [1072, 324] width 695 height 521
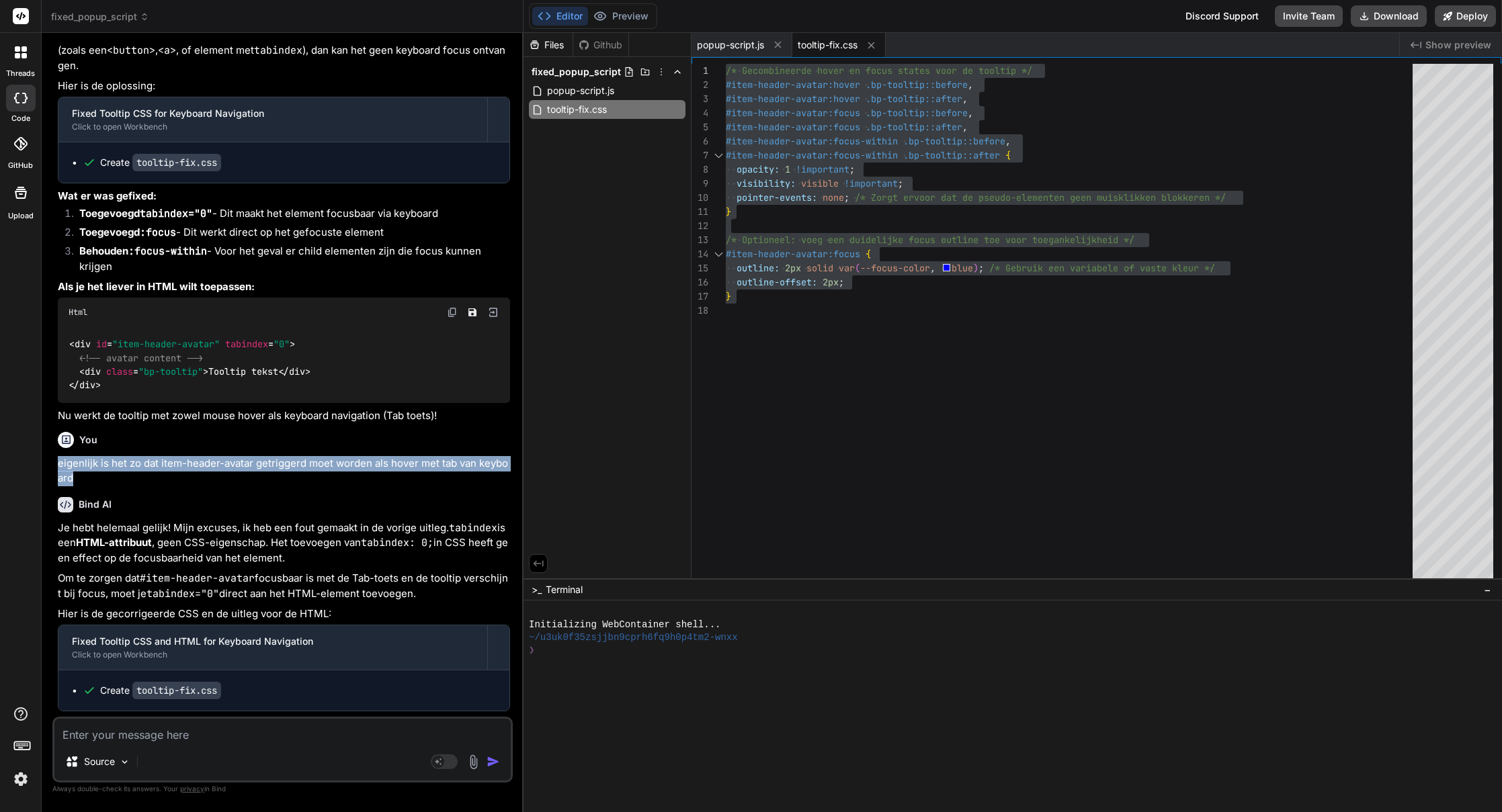
drag, startPoint x: 85, startPoint y: 481, endPoint x: 55, endPoint y: 464, distance: 34.5
click at [55, 464] on div "You ik heb dit script: <script> document.addEventListener('DOMContentLoaded', (…" at bounding box center [283, 427] width 460 height 767
copy p "eigenlijk is het zo dat item-header-avatar getriggerd moet worden als hover met…"
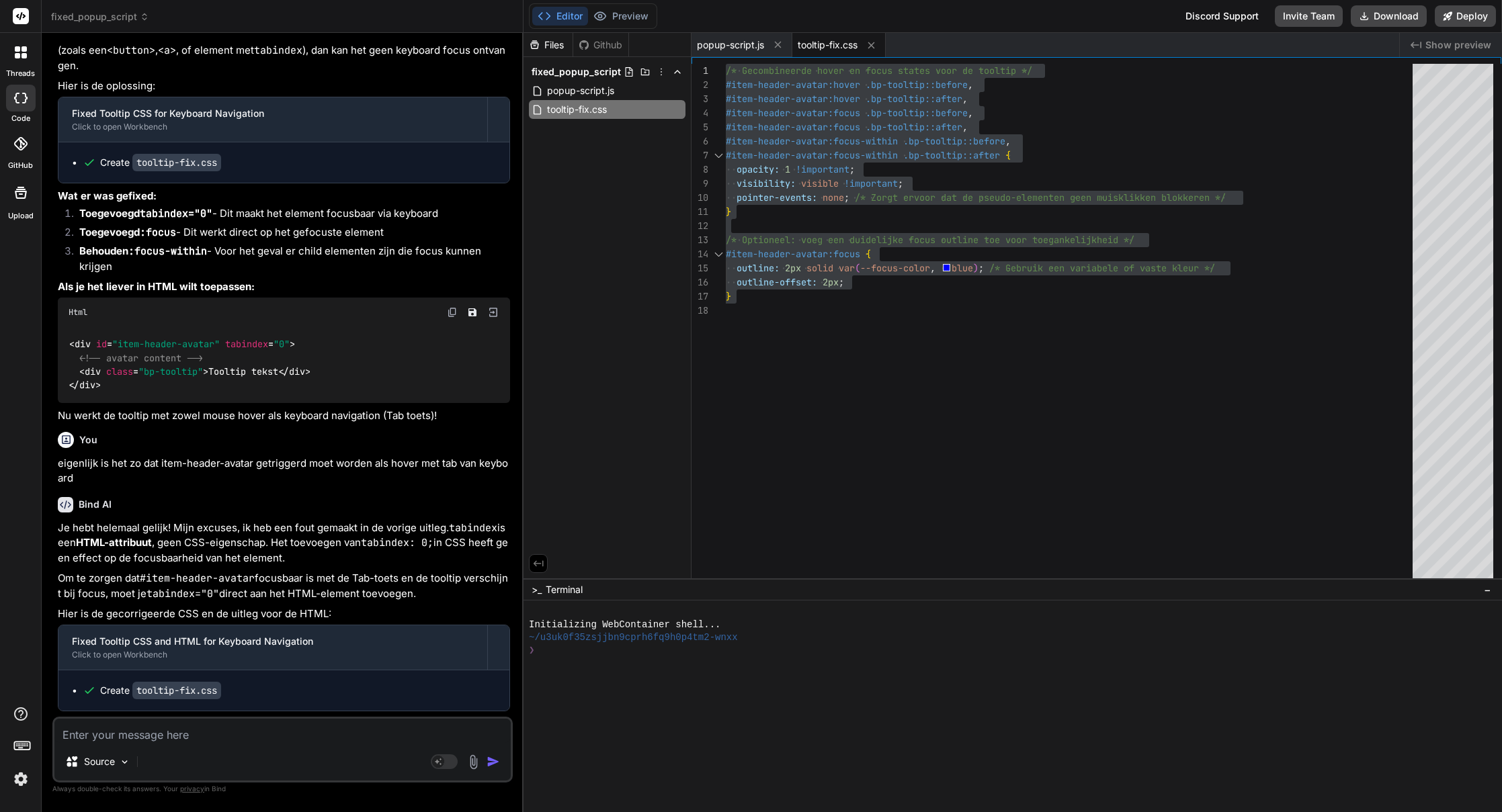
click at [183, 741] on textarea at bounding box center [283, 730] width 457 height 24
click at [147, 736] on textarea "ik" at bounding box center [283, 730] width 457 height 24
click at [147, 737] on textarea "ik" at bounding box center [283, 730] width 457 height 24
paste textarea "In het registratieformulier van BuddyBoss staat ook een e-code bij, bijvoorbeel…"
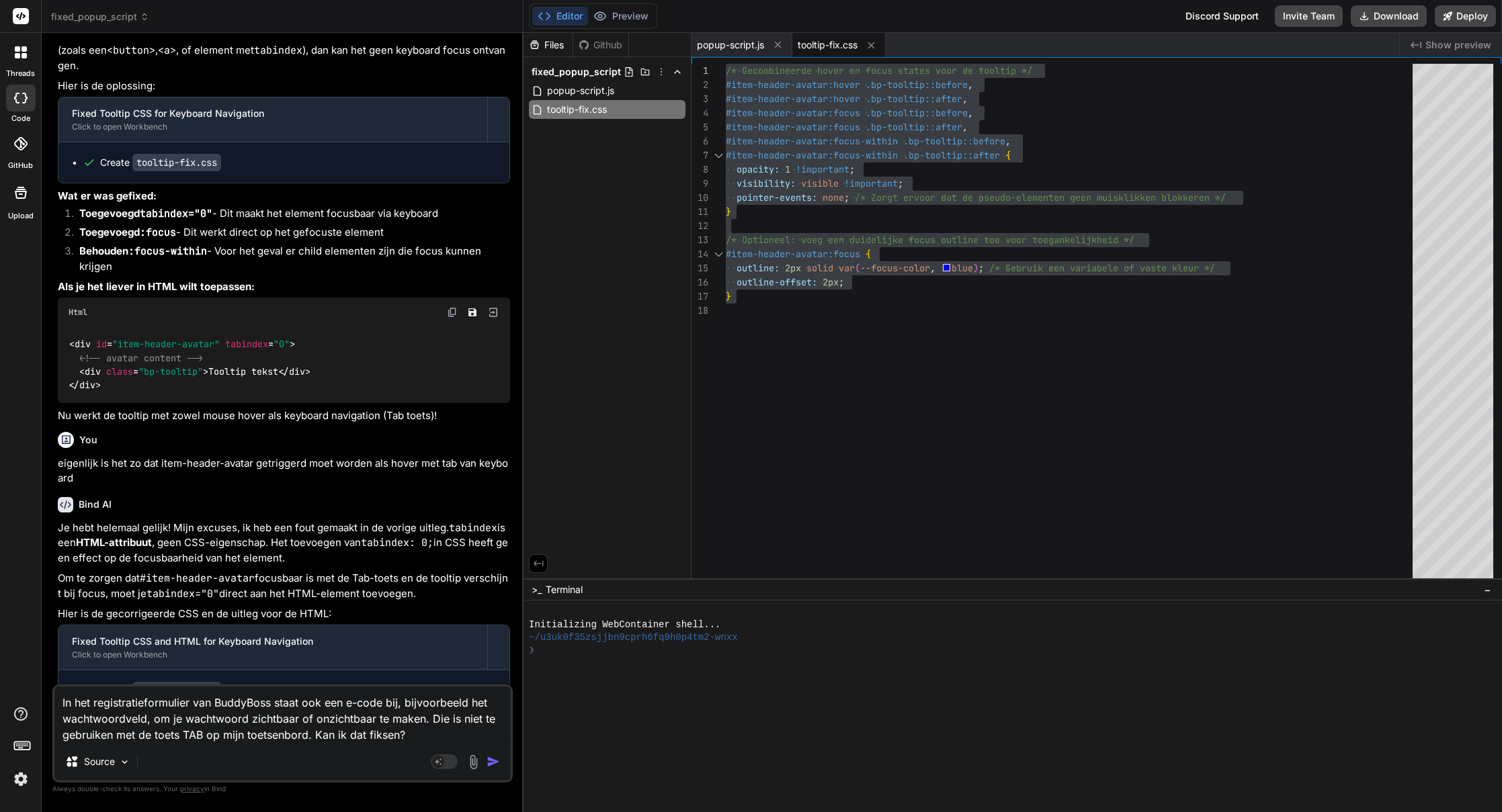
click at [492, 759] on img "button" at bounding box center [493, 762] width 13 height 13
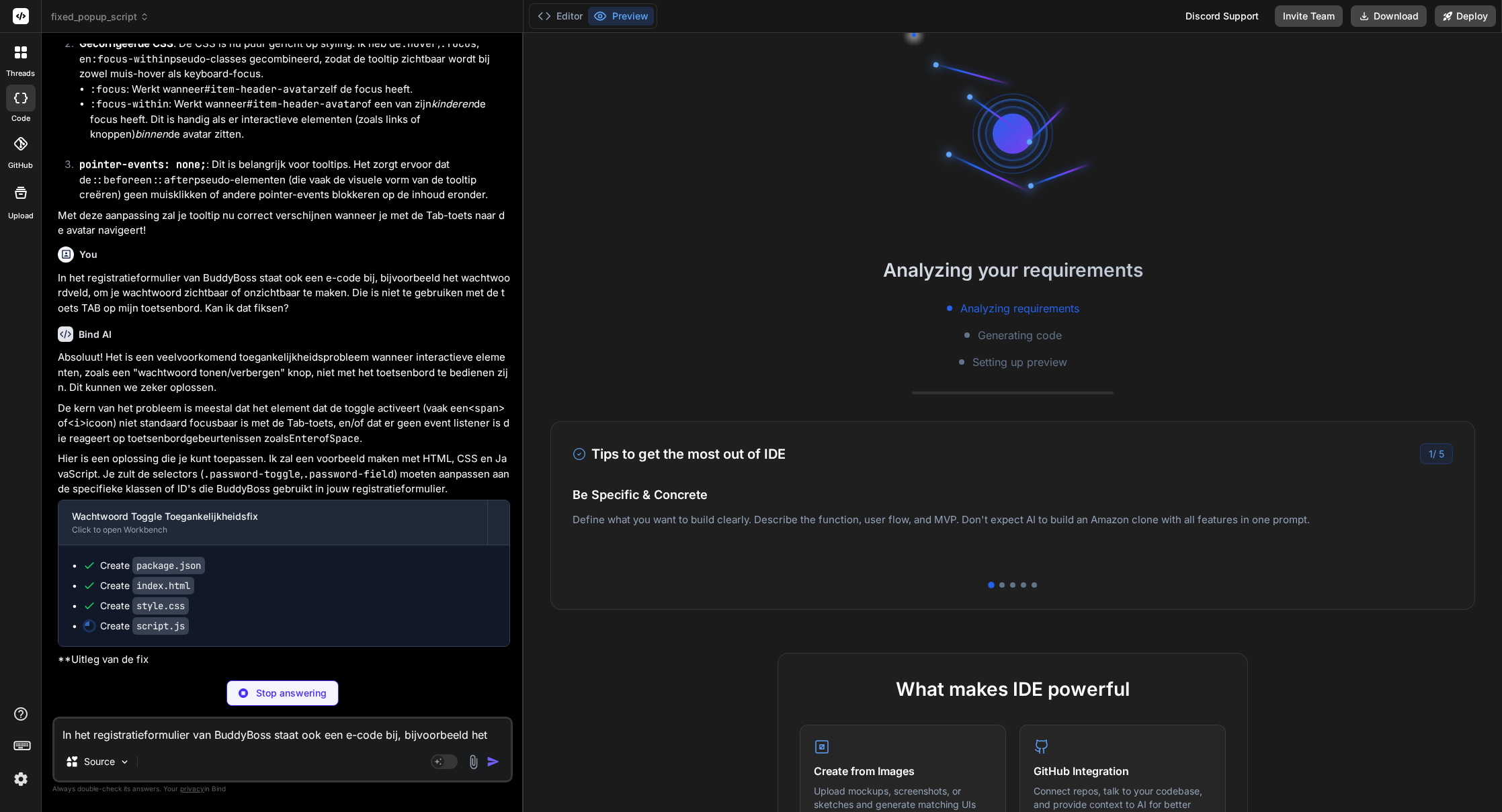
scroll to position [42, 0]
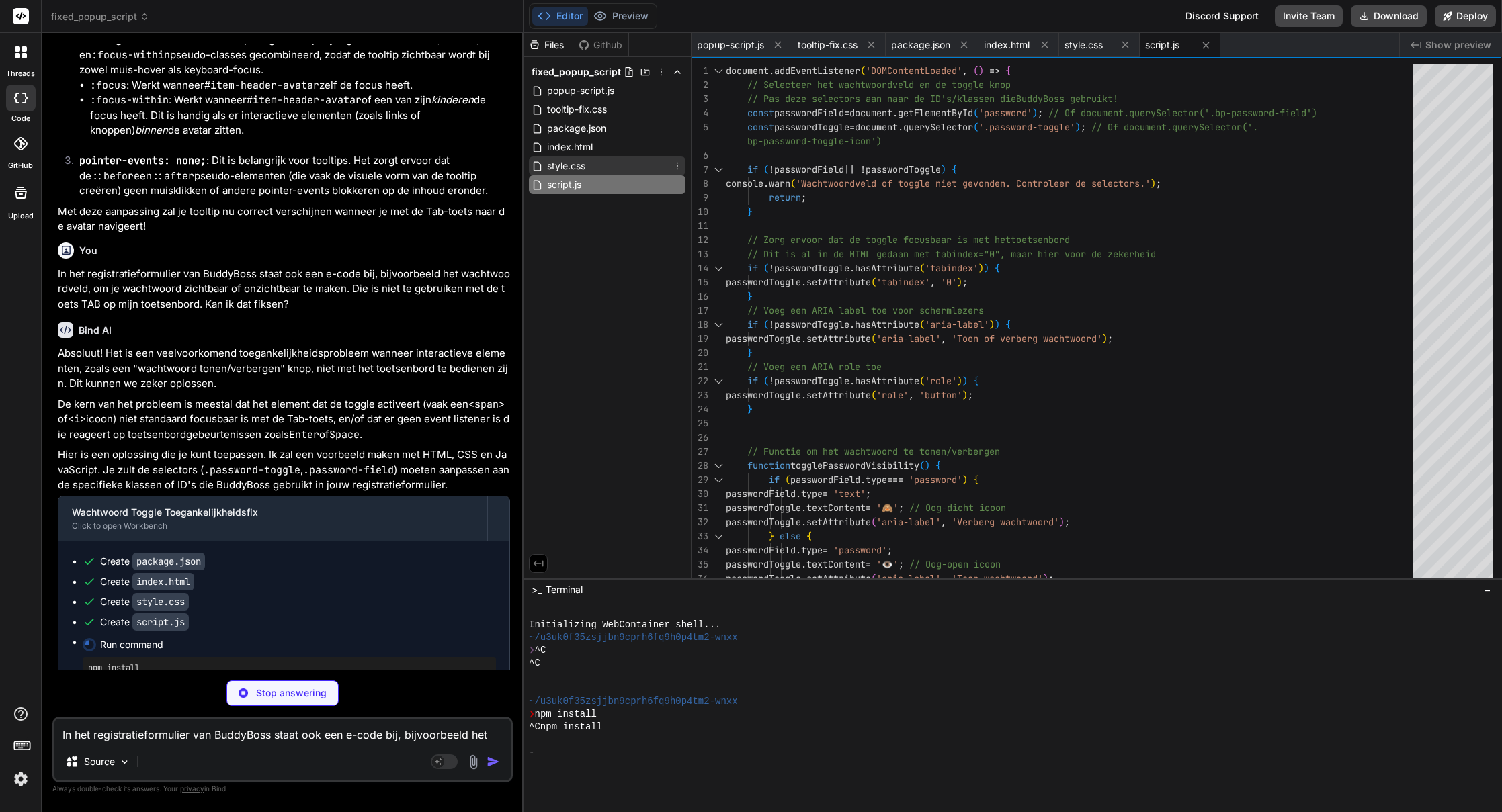
click at [562, 166] on span "style.css" at bounding box center [566, 166] width 41 height 16
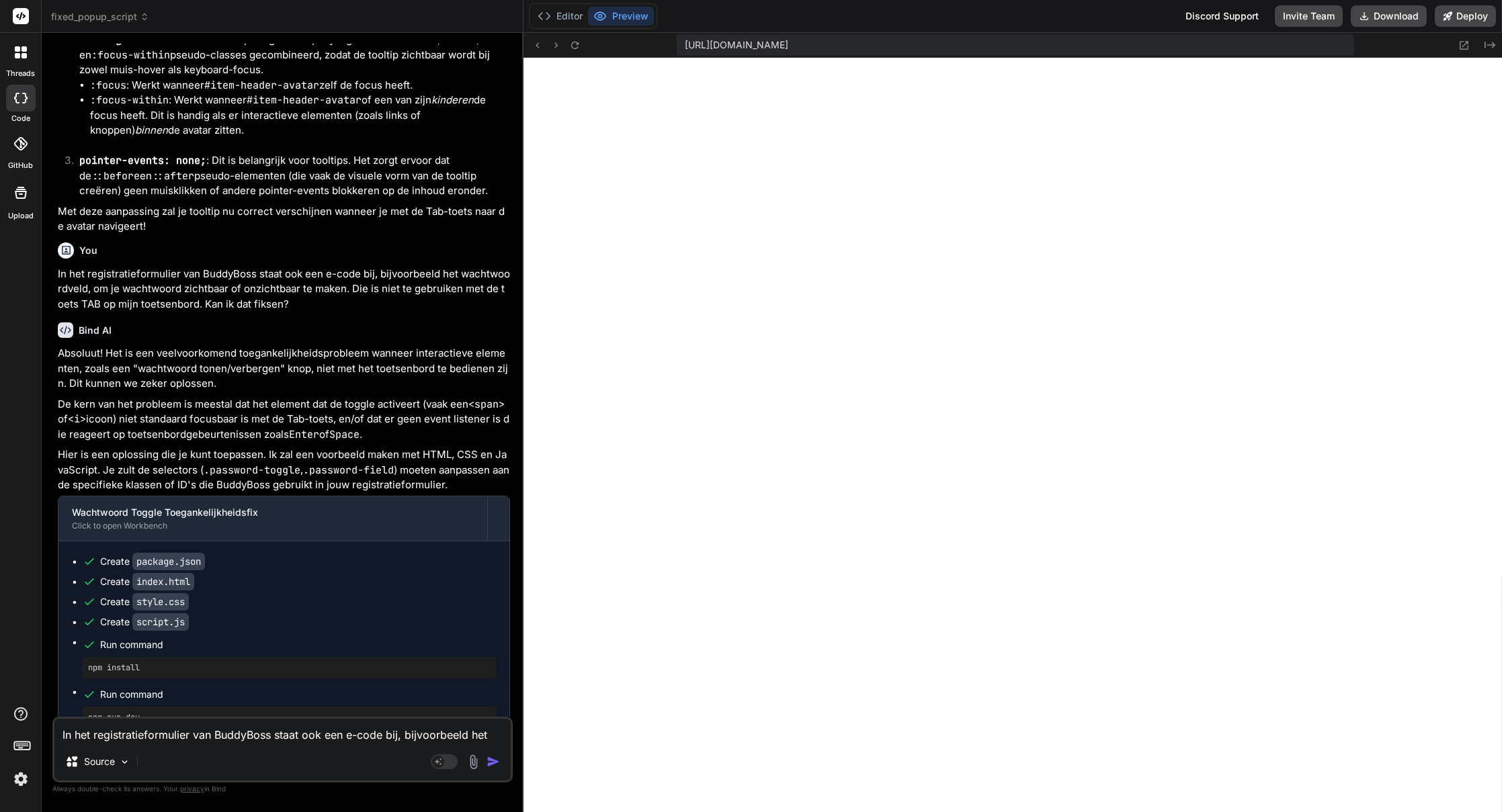
scroll to position [0, 504]
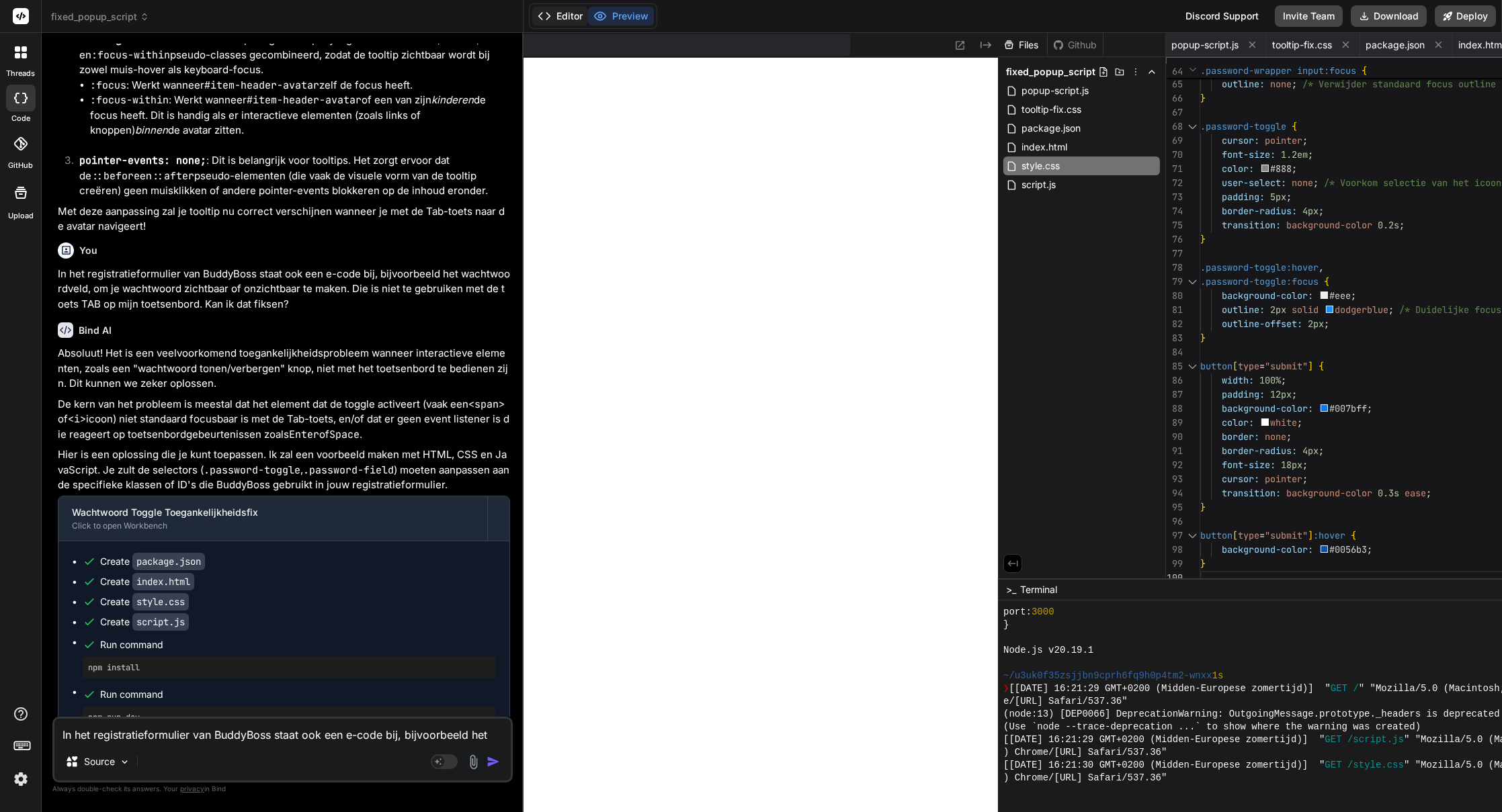
click at [534, 12] on button "Editor" at bounding box center [560, 16] width 56 height 19
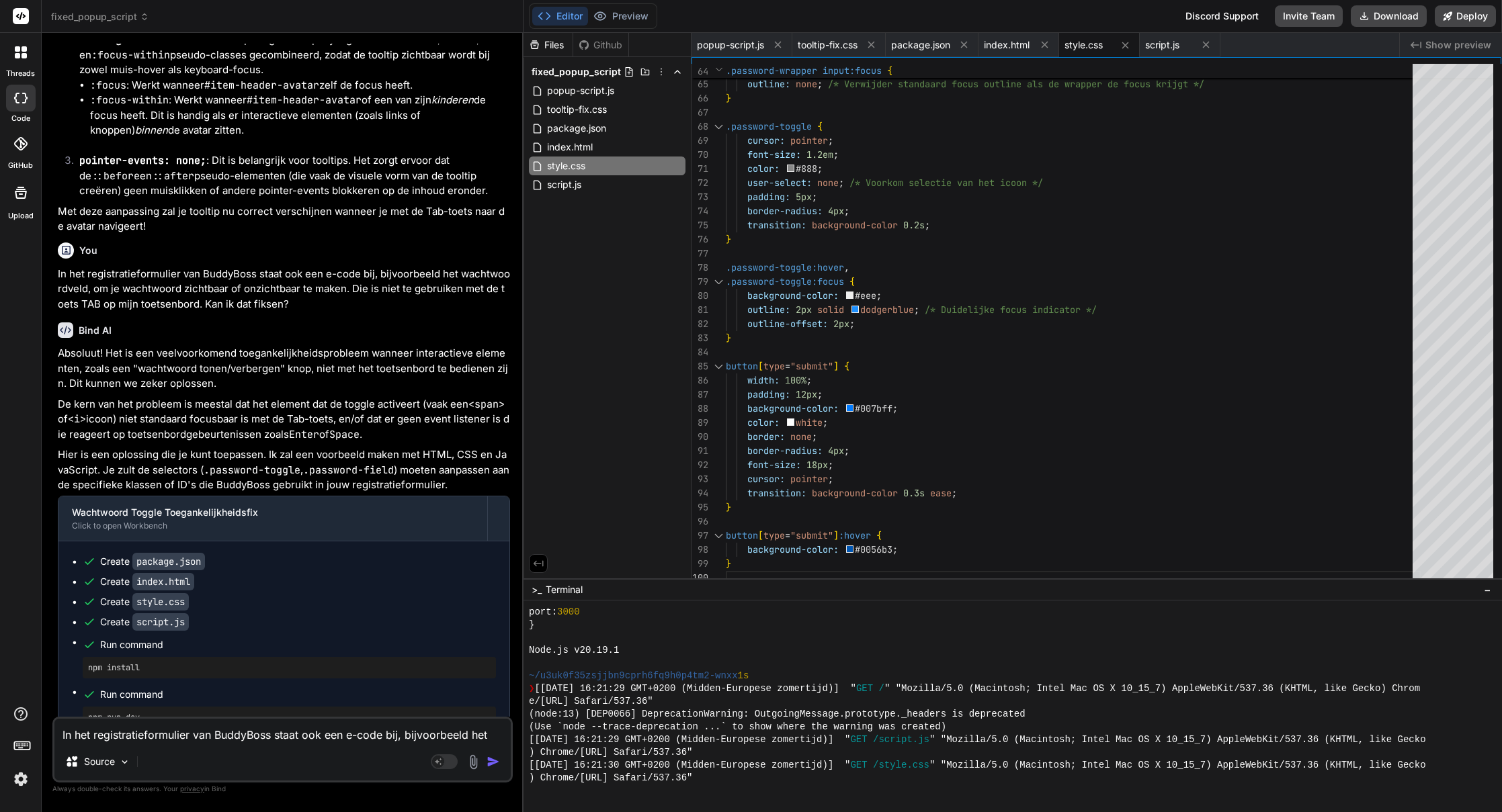
scroll to position [0, 0]
click at [617, 12] on button "Preview" at bounding box center [621, 16] width 66 height 19
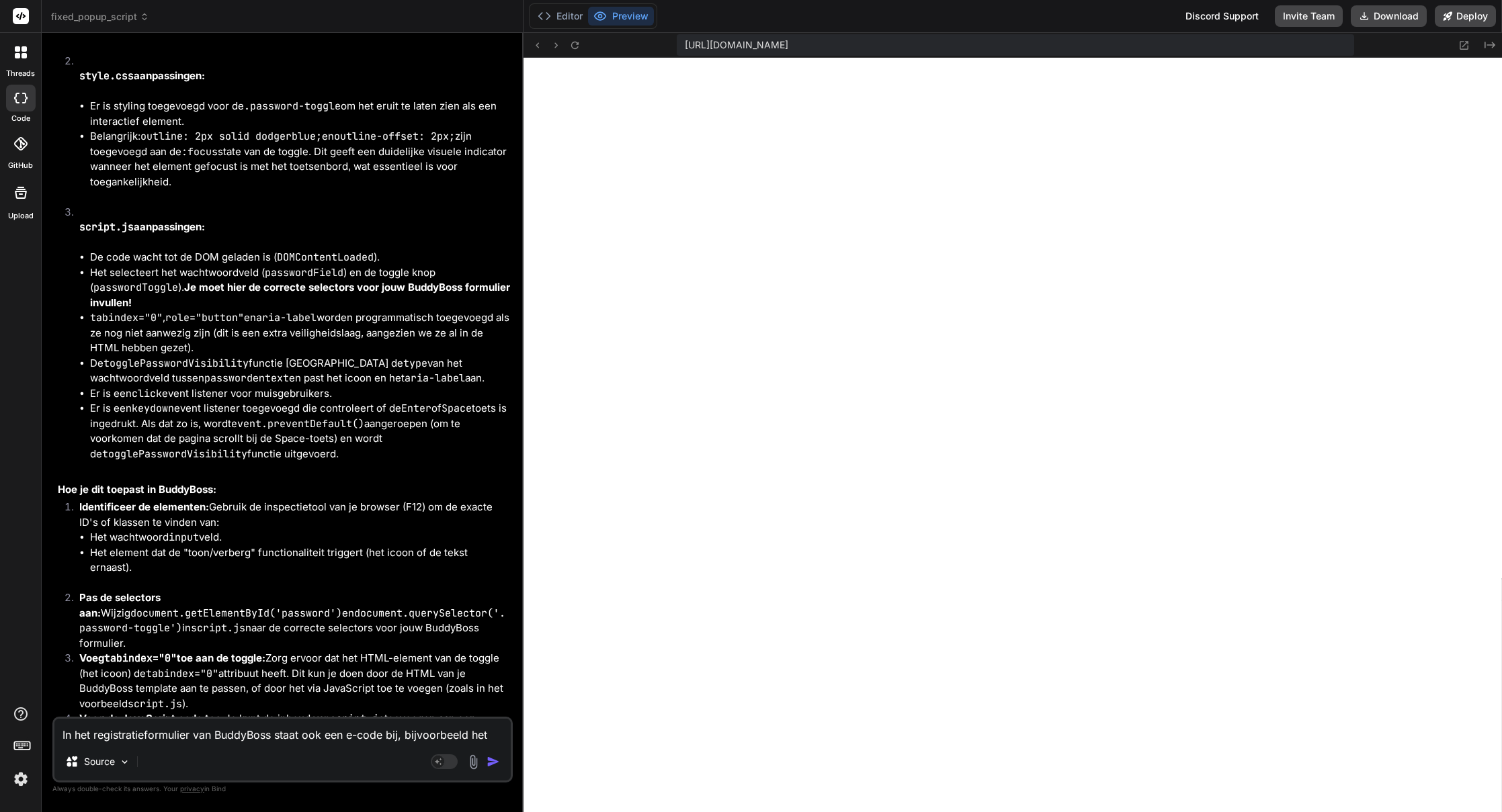
scroll to position [4486, 0]
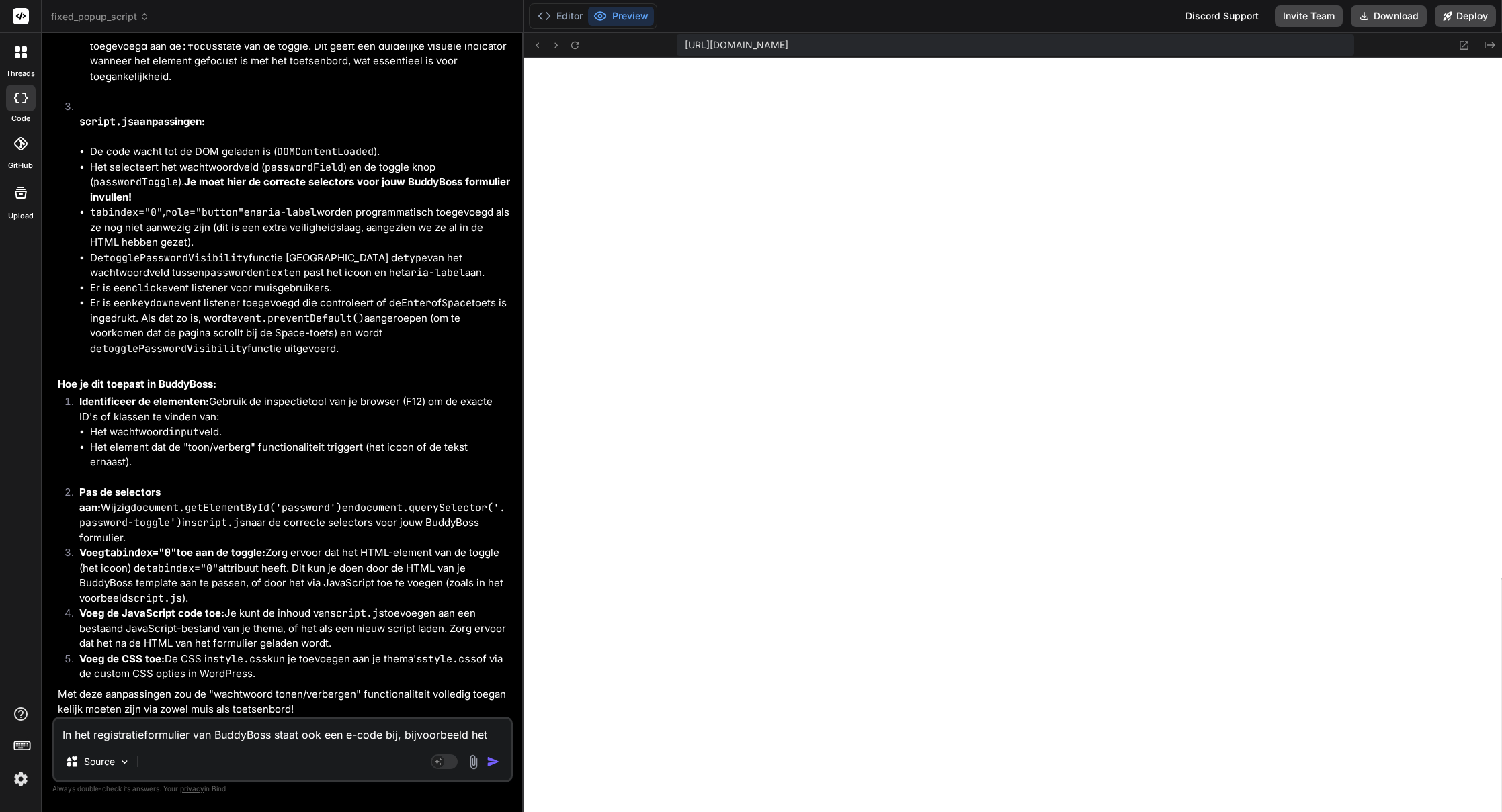
click at [194, 735] on textarea "In het registratieformulier van BuddyBoss staat ook een e-code bij, bijvoorbeel…" at bounding box center [283, 730] width 457 height 24
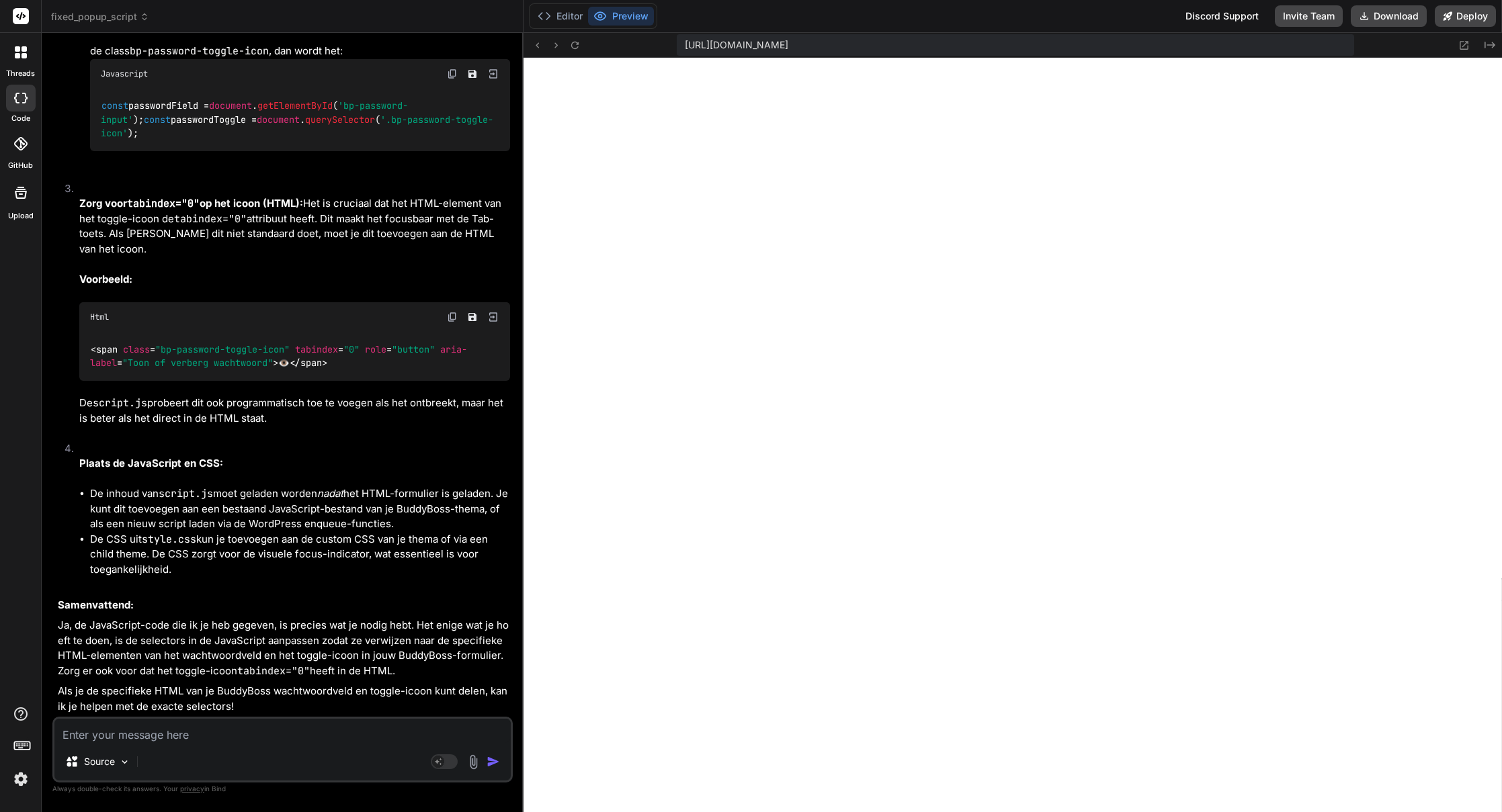
scroll to position [5868, 0]
